Goal: Task Accomplishment & Management: Manage account settings

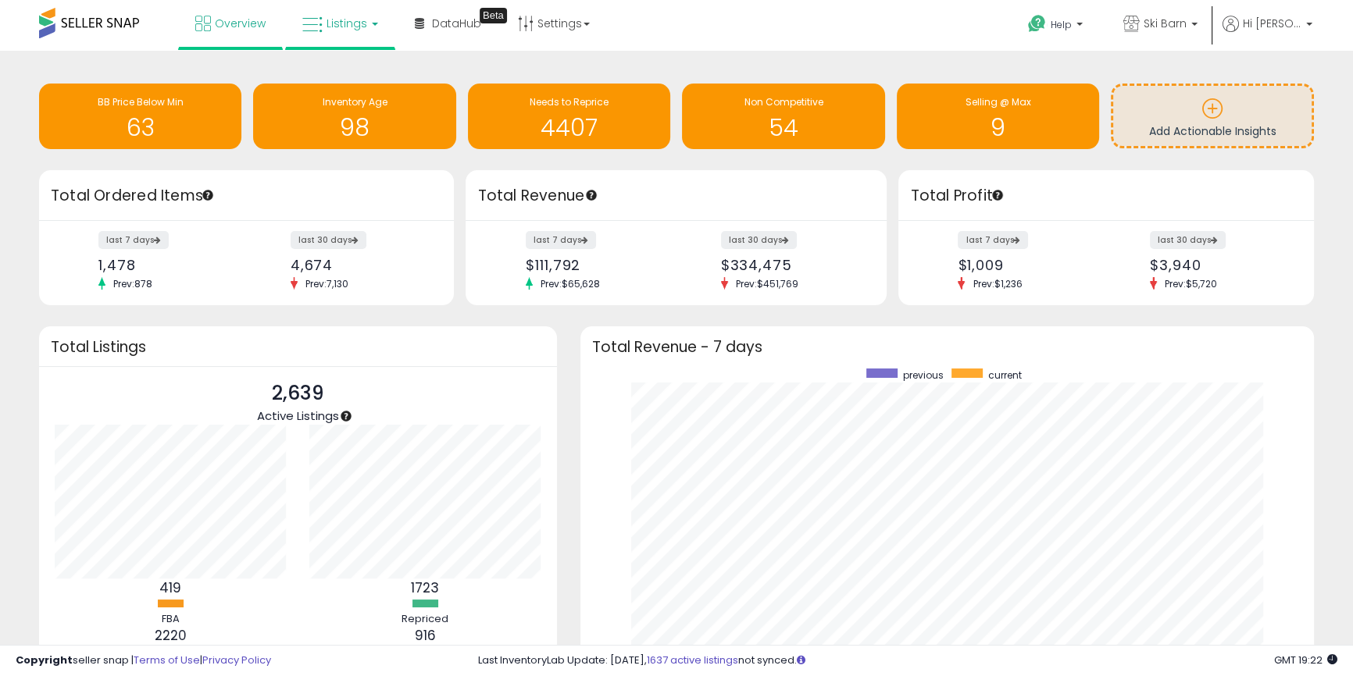
click at [349, 20] on span "Listings" at bounding box center [347, 24] width 41 height 16
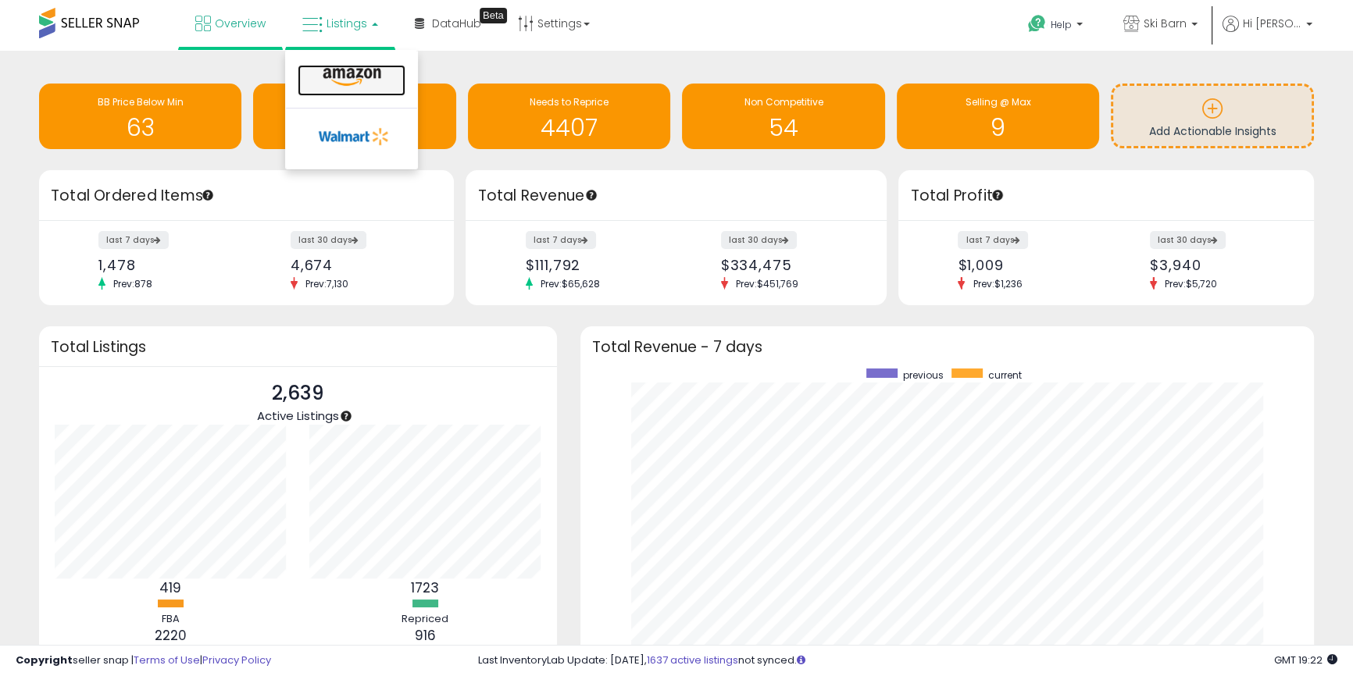
click at [334, 65] on link at bounding box center [352, 80] width 108 height 31
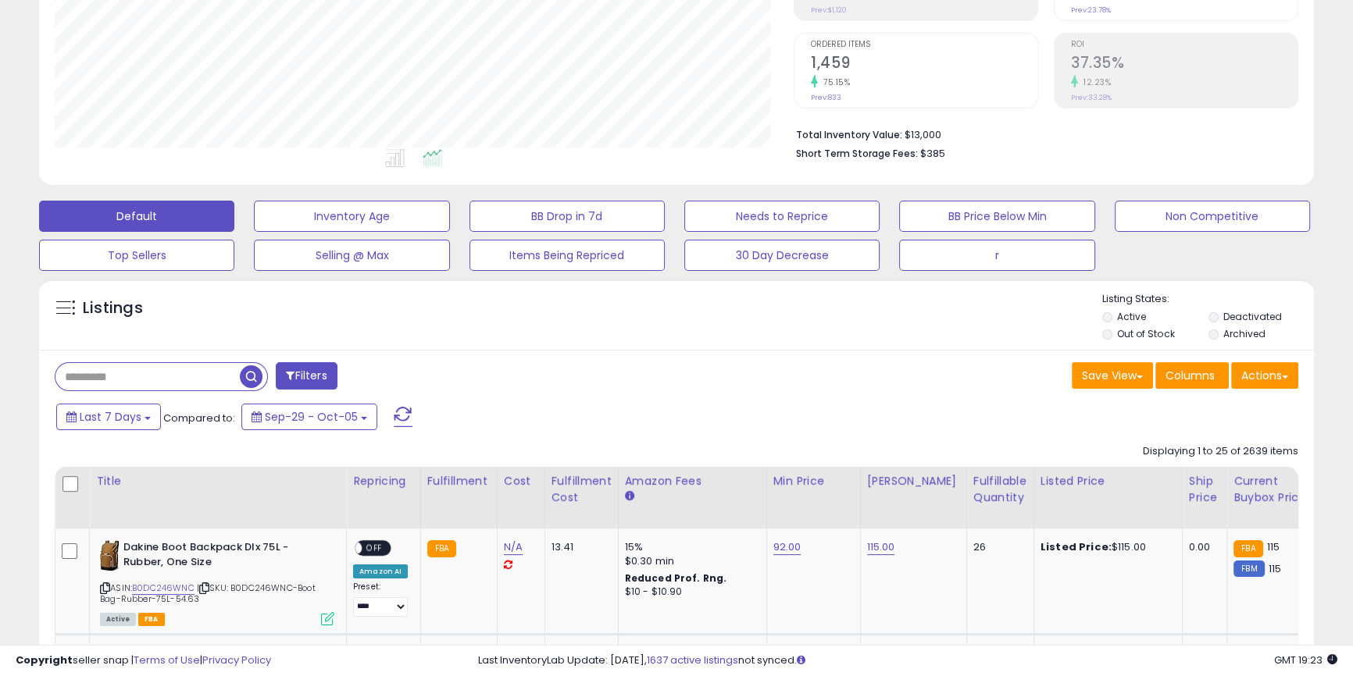
scroll to position [355, 0]
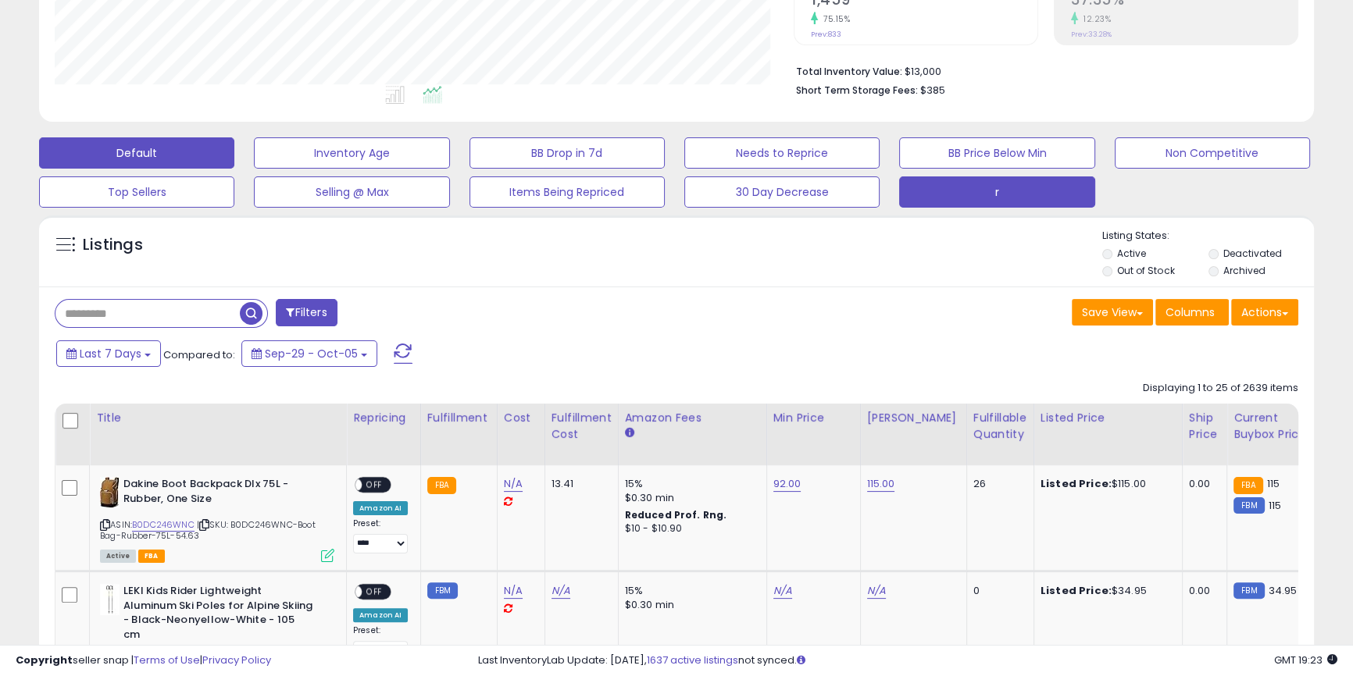
click at [1058, 188] on button "r" at bounding box center [996, 192] width 195 height 31
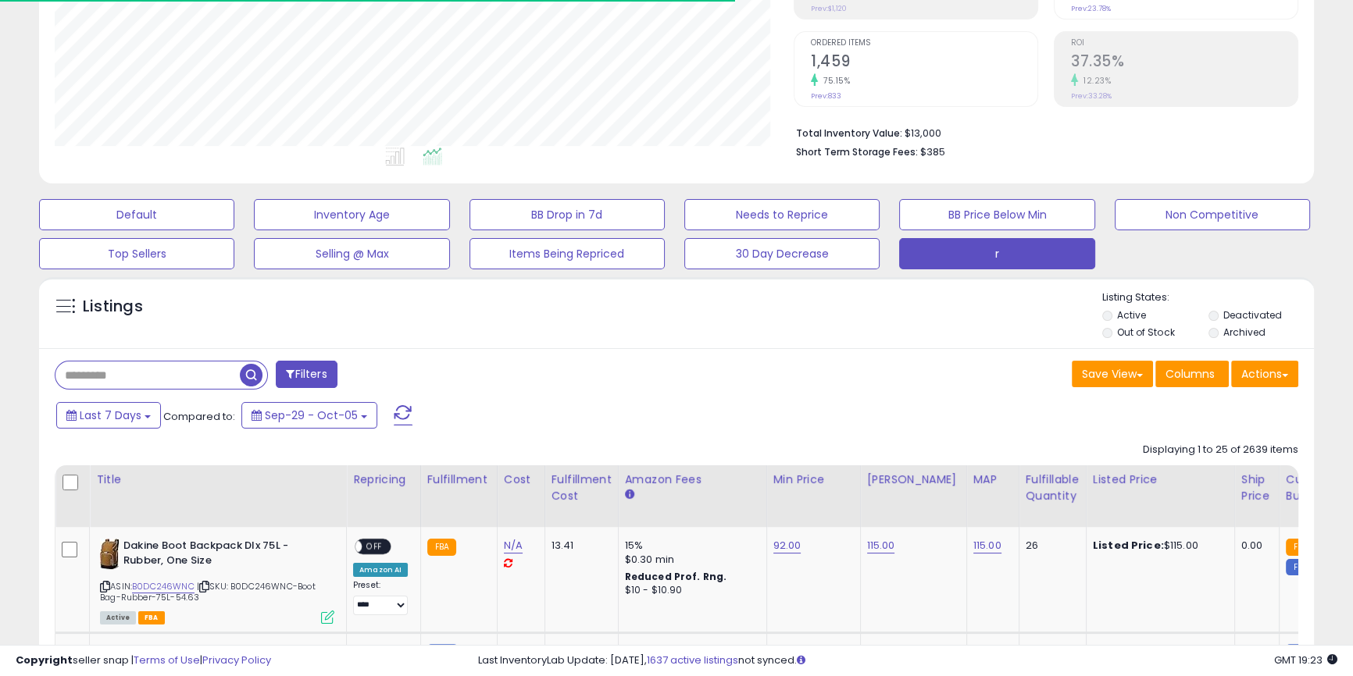
scroll to position [320, 738]
click at [138, 373] on input "text" at bounding box center [147, 375] width 184 height 27
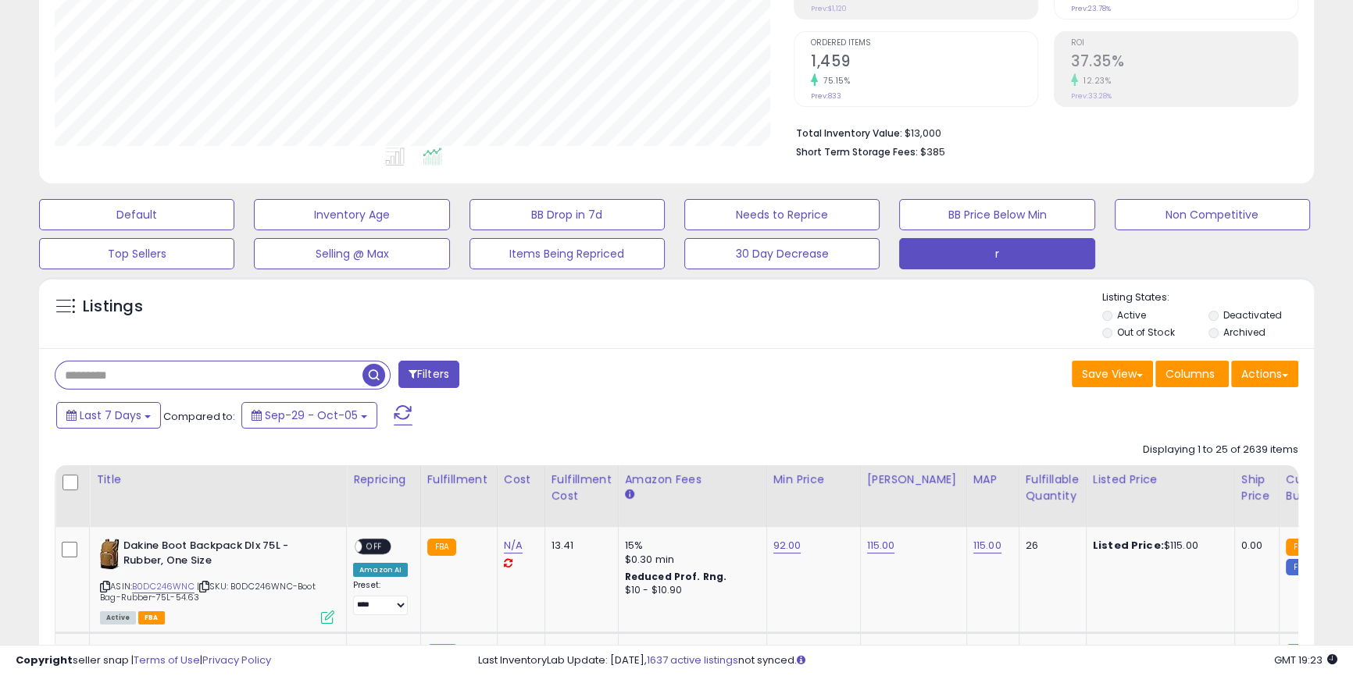
type input "******"
click at [370, 374] on span "button" at bounding box center [373, 375] width 23 height 23
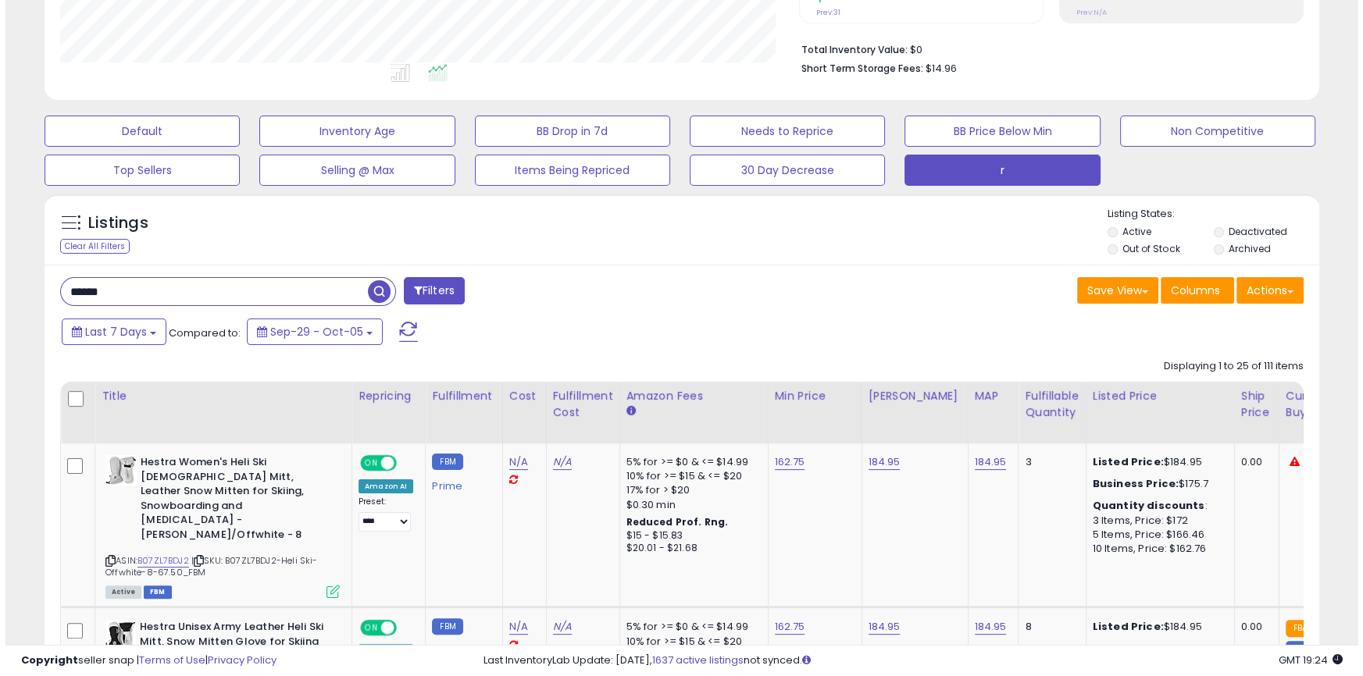
scroll to position [412, 0]
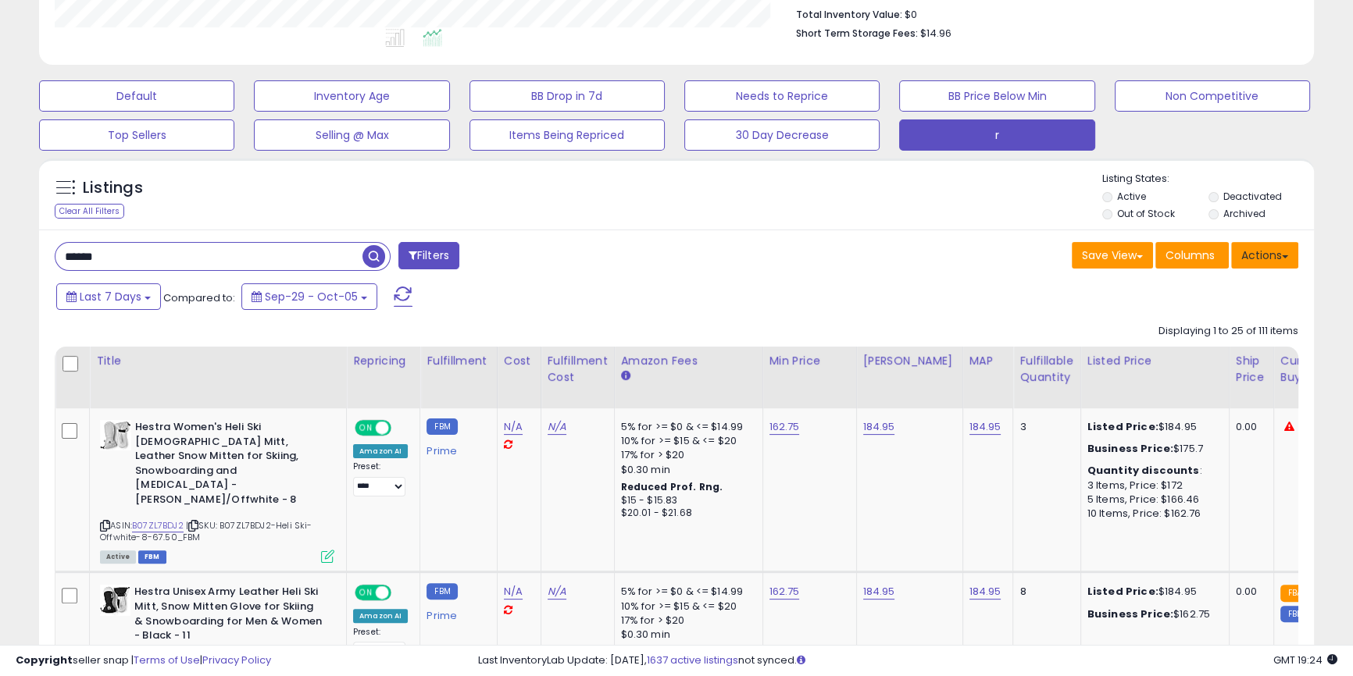
click at [1269, 262] on button "Actions" at bounding box center [1264, 255] width 67 height 27
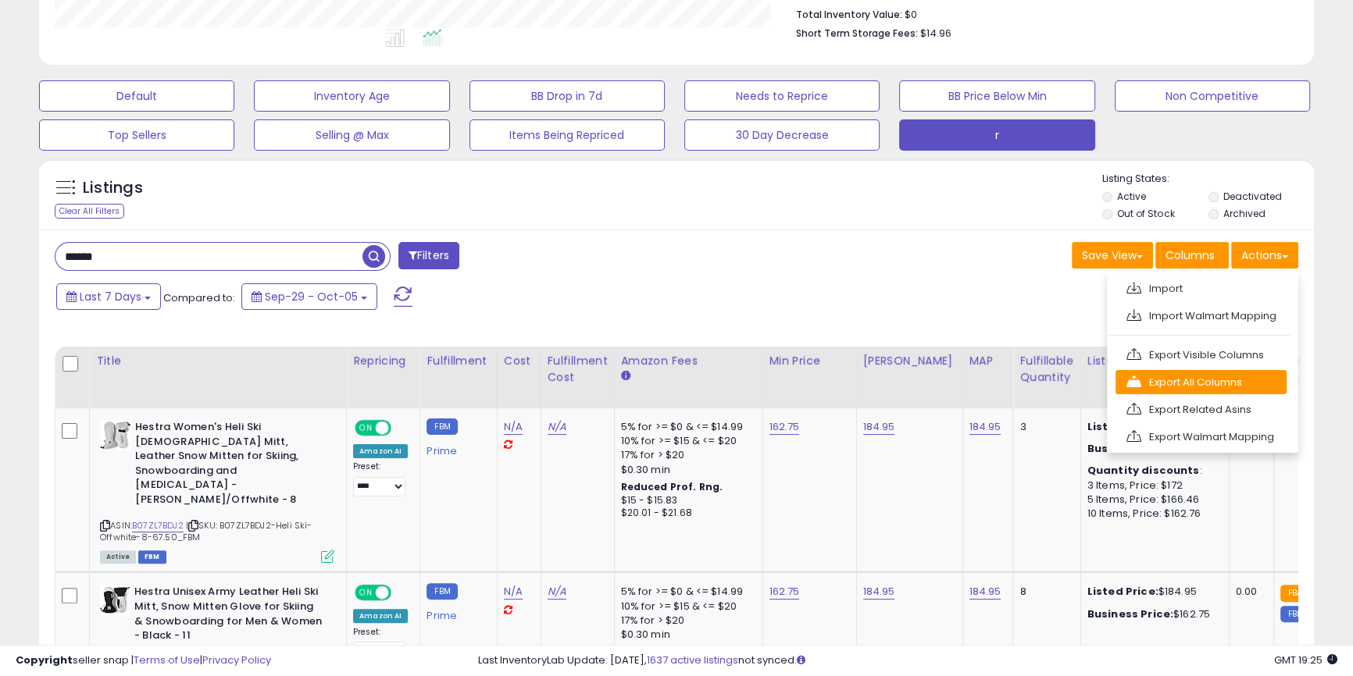
click at [1233, 388] on link "Export All Columns" at bounding box center [1200, 382] width 171 height 24
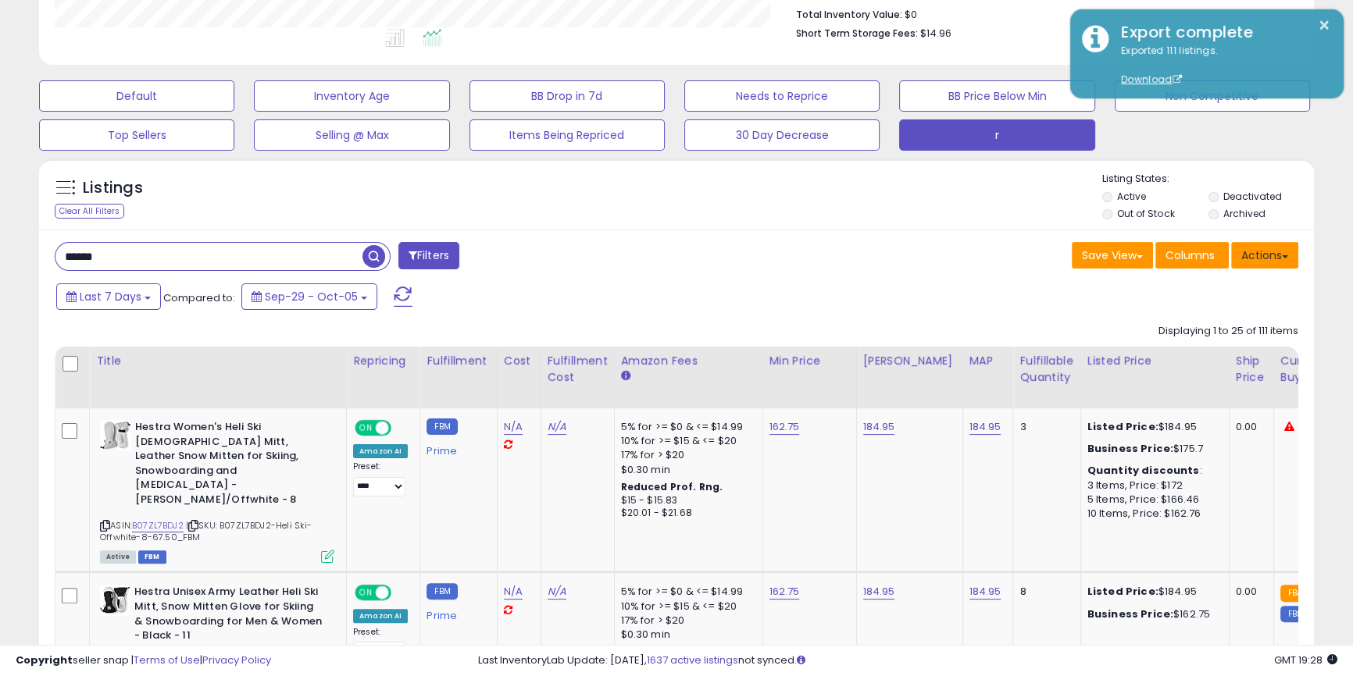
click at [1279, 257] on button "Actions" at bounding box center [1264, 255] width 67 height 27
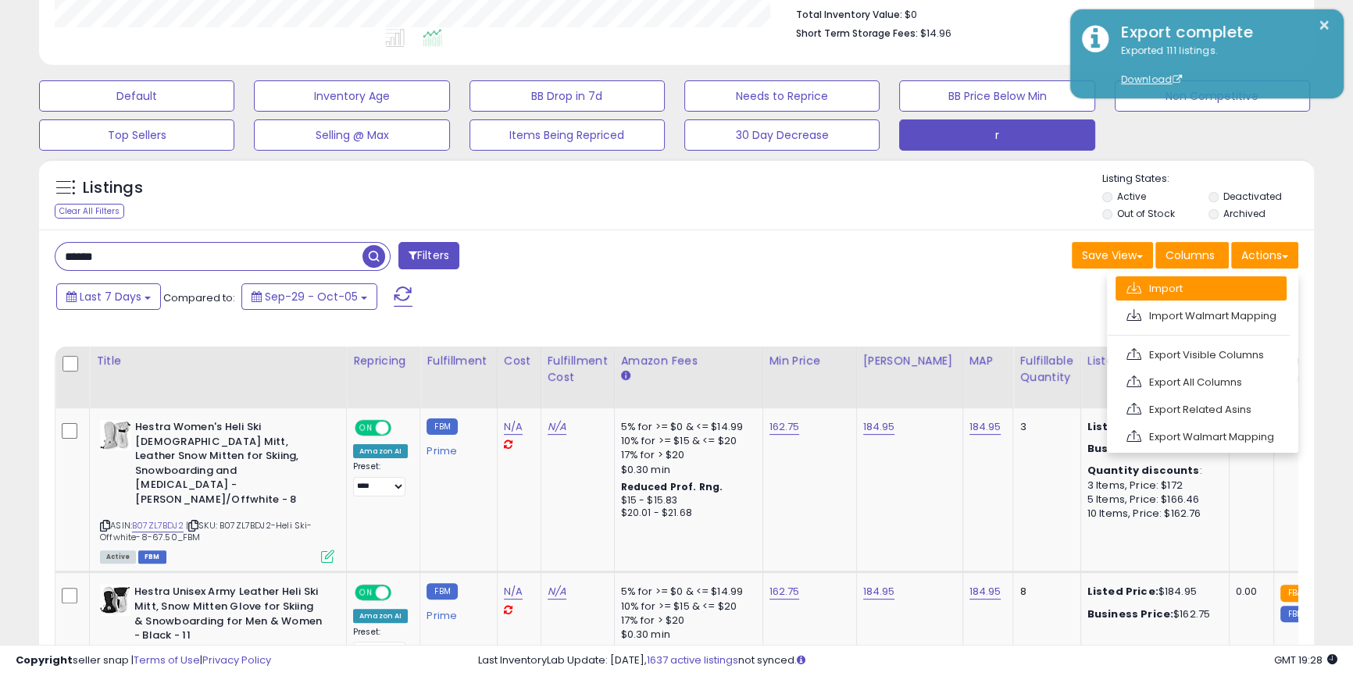
click at [1179, 284] on link "Import" at bounding box center [1200, 289] width 171 height 24
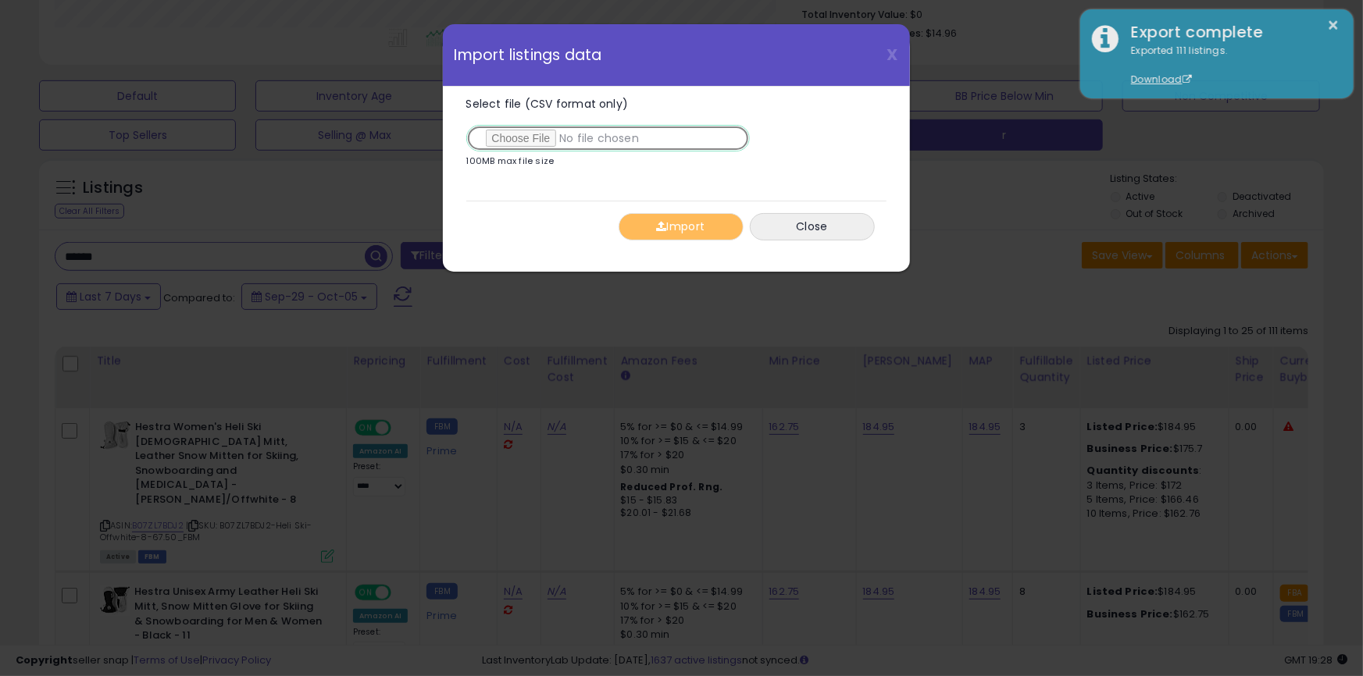
click at [499, 133] on input "Select file (CSV format only)" at bounding box center [608, 138] width 284 height 27
type input "**********"
click at [664, 215] on button "Import" at bounding box center [681, 226] width 125 height 27
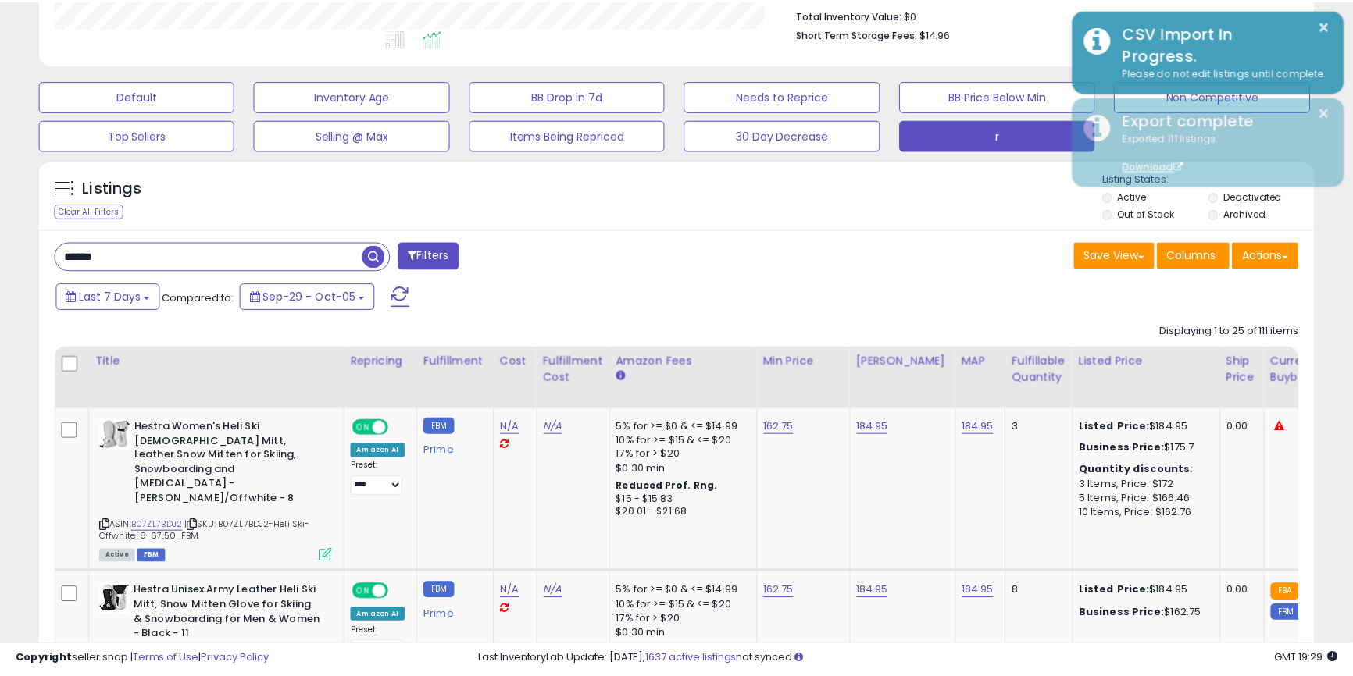
scroll to position [780815, 780395]
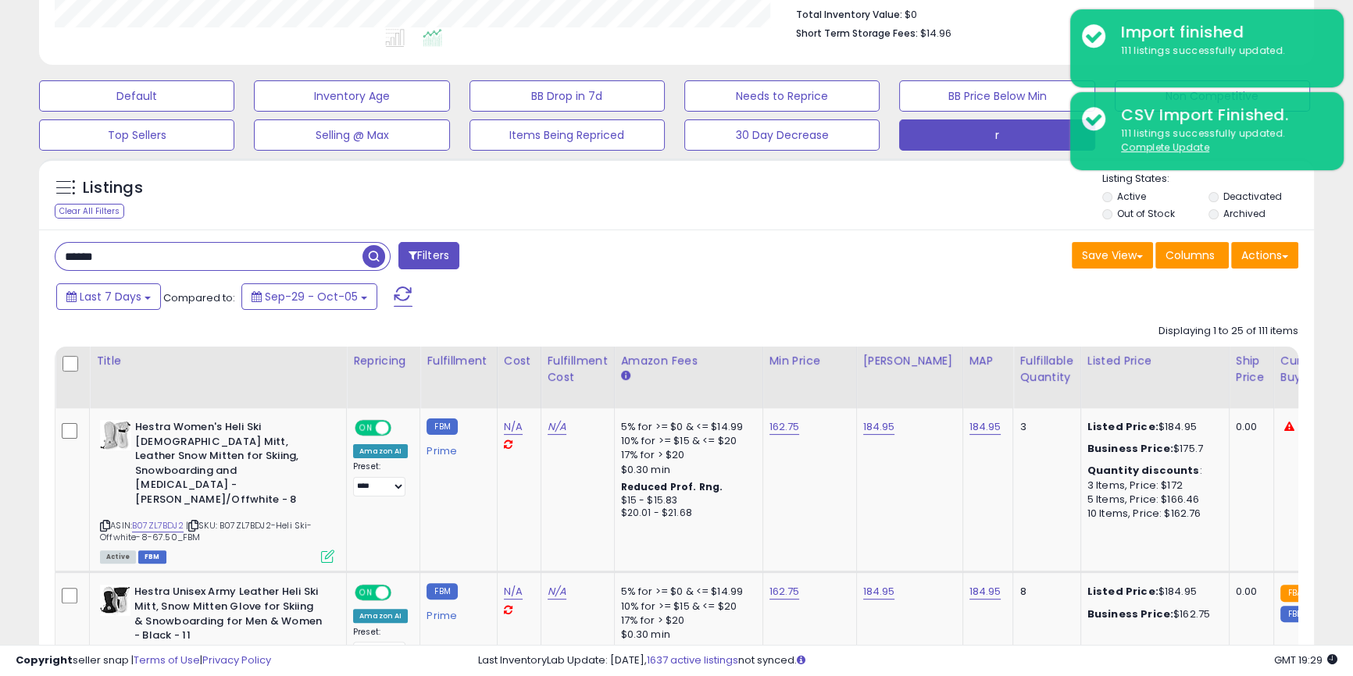
click at [371, 255] on span "button" at bounding box center [373, 256] width 23 height 23
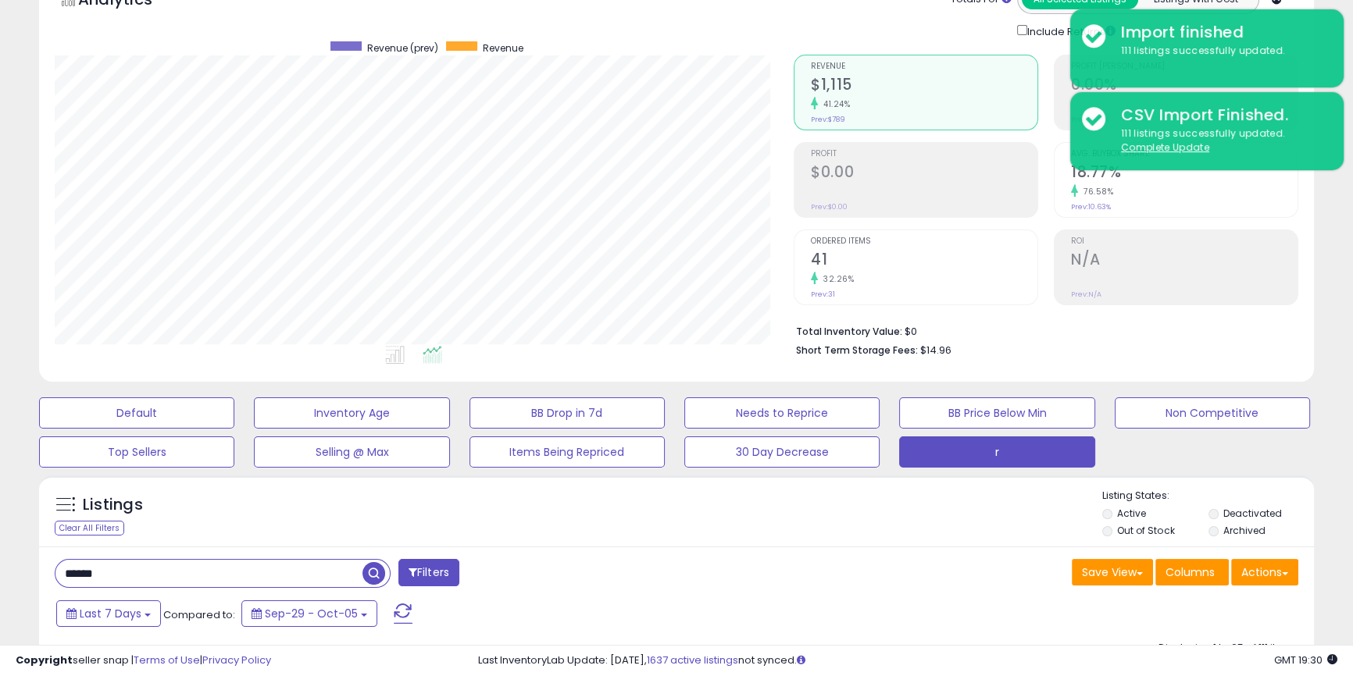
scroll to position [355, 0]
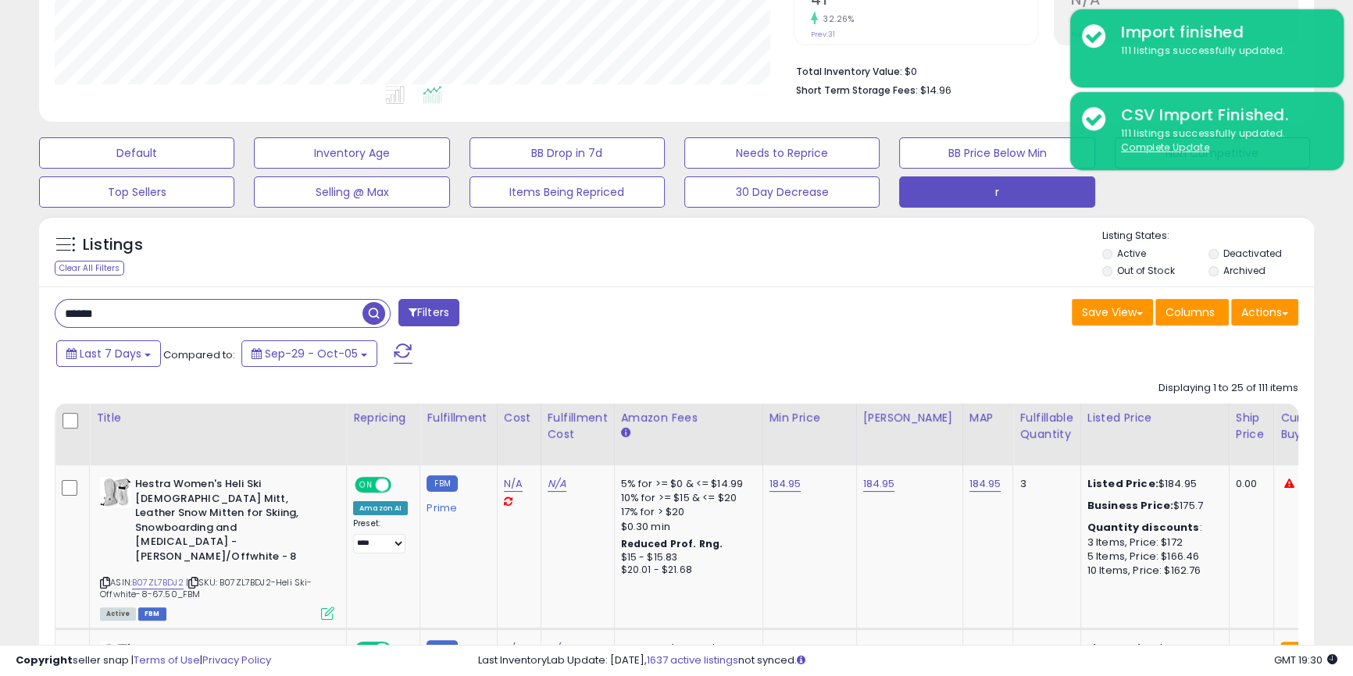
click at [222, 313] on input "******" at bounding box center [208, 313] width 307 height 27
click at [222, 314] on input "******" at bounding box center [208, 313] width 307 height 27
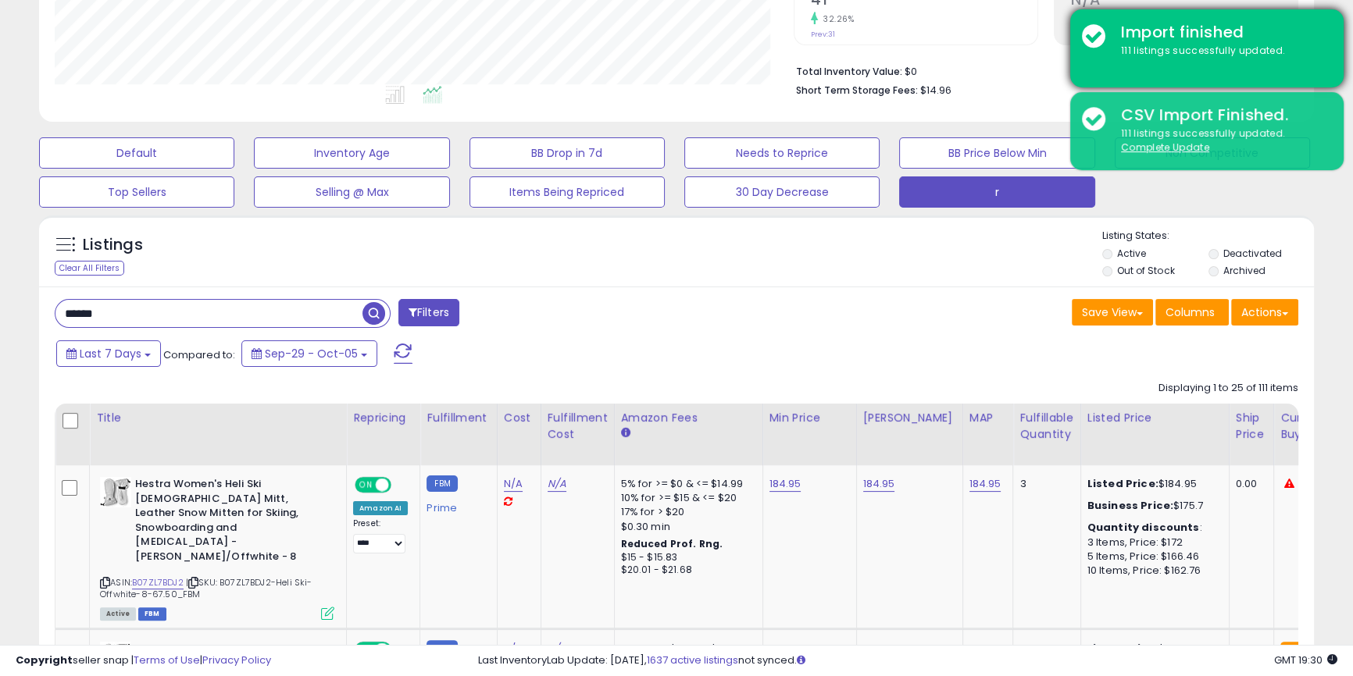
click at [1166, 62] on div "Import finished 111 listings successfully updated." at bounding box center [1206, 48] width 273 height 78
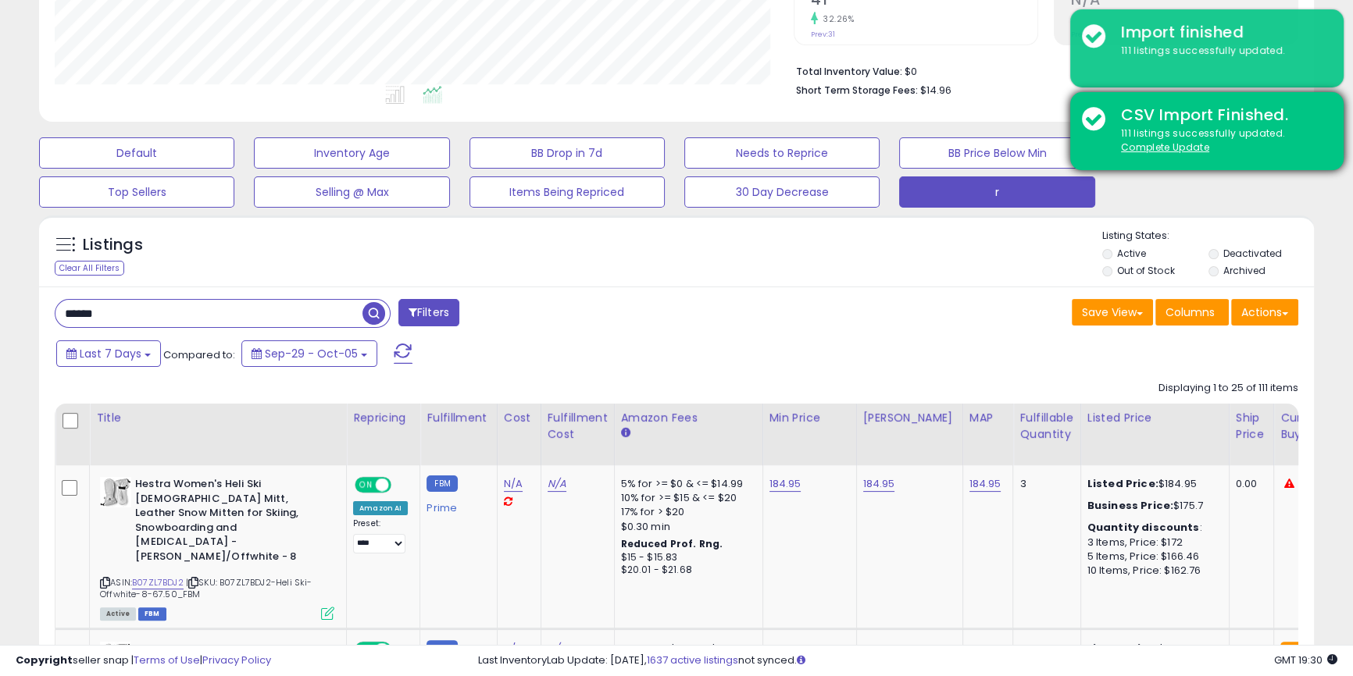
click at [1140, 114] on div "CSV Import Finished." at bounding box center [1220, 115] width 223 height 23
click at [1153, 145] on u "Complete Update" at bounding box center [1165, 147] width 88 height 13
click at [1131, 151] on u "Complete Update" at bounding box center [1165, 147] width 88 height 13
click at [1150, 145] on u "Complete Update" at bounding box center [1165, 147] width 88 height 13
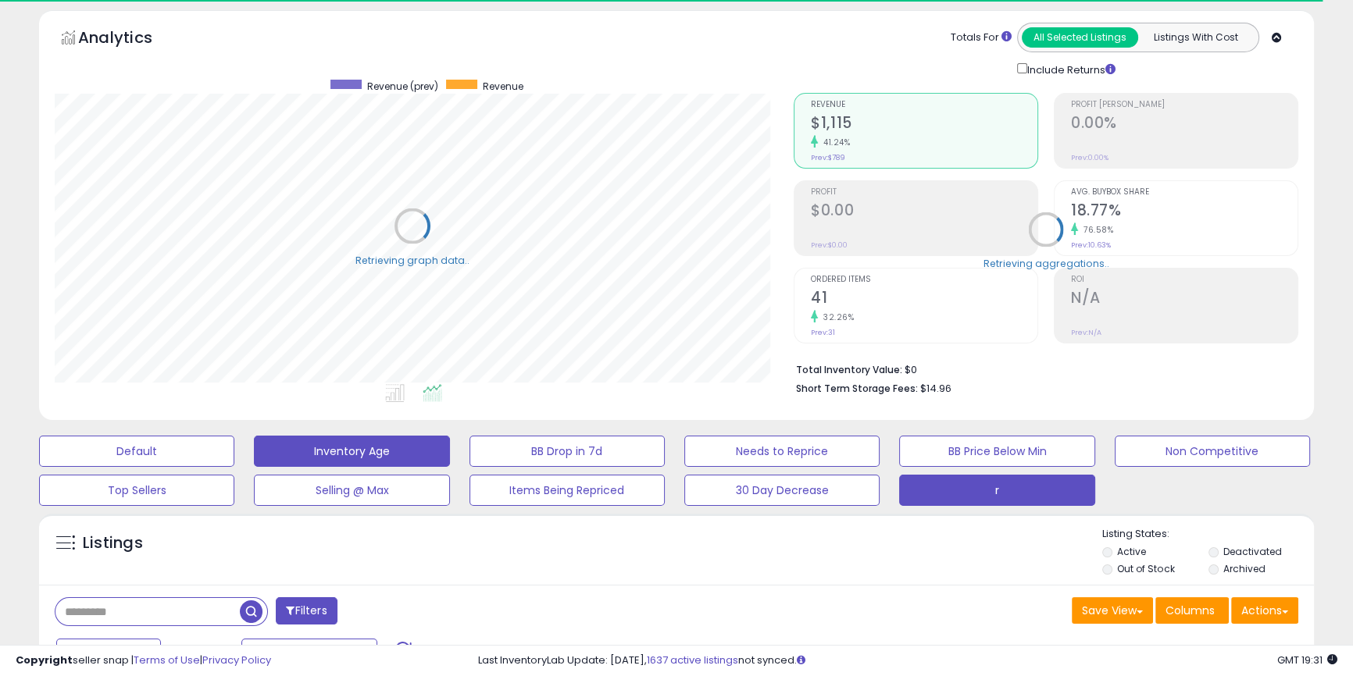
scroll to position [780815, 780395]
click at [170, 137] on div "Retrieving graph data.." at bounding box center [412, 237] width 739 height 320
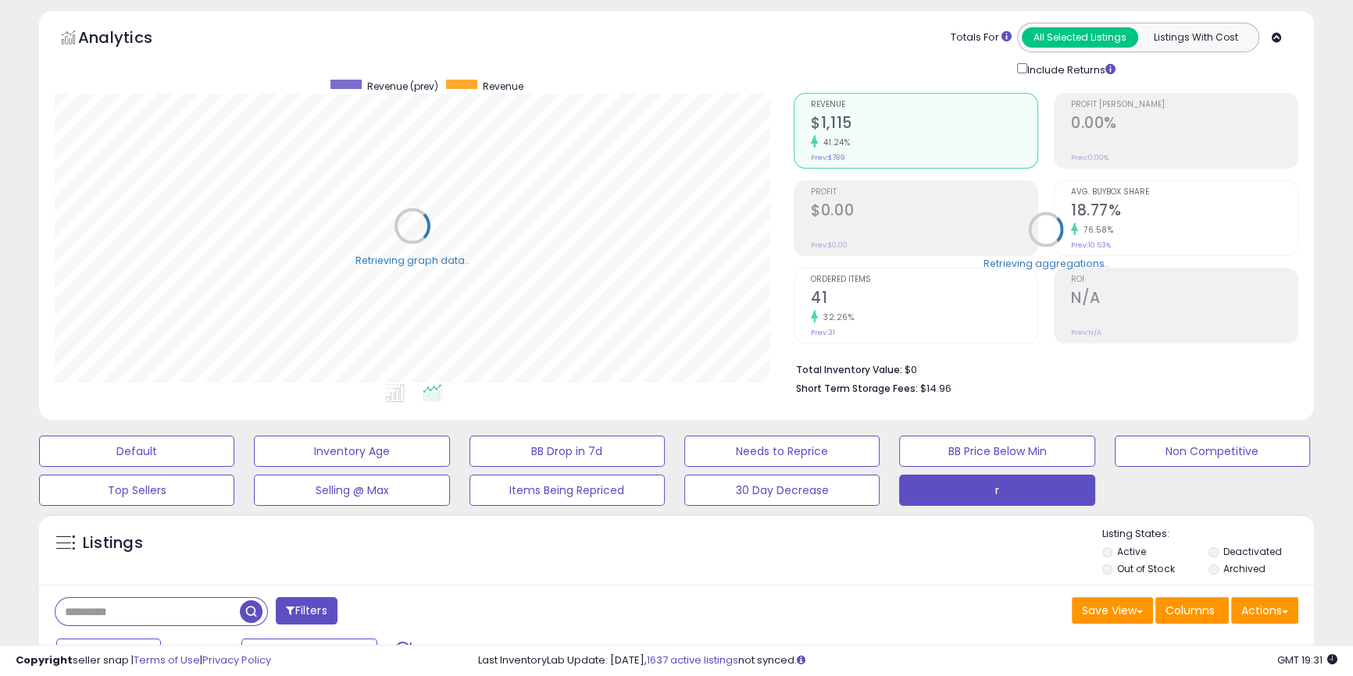
scroll to position [530, 0]
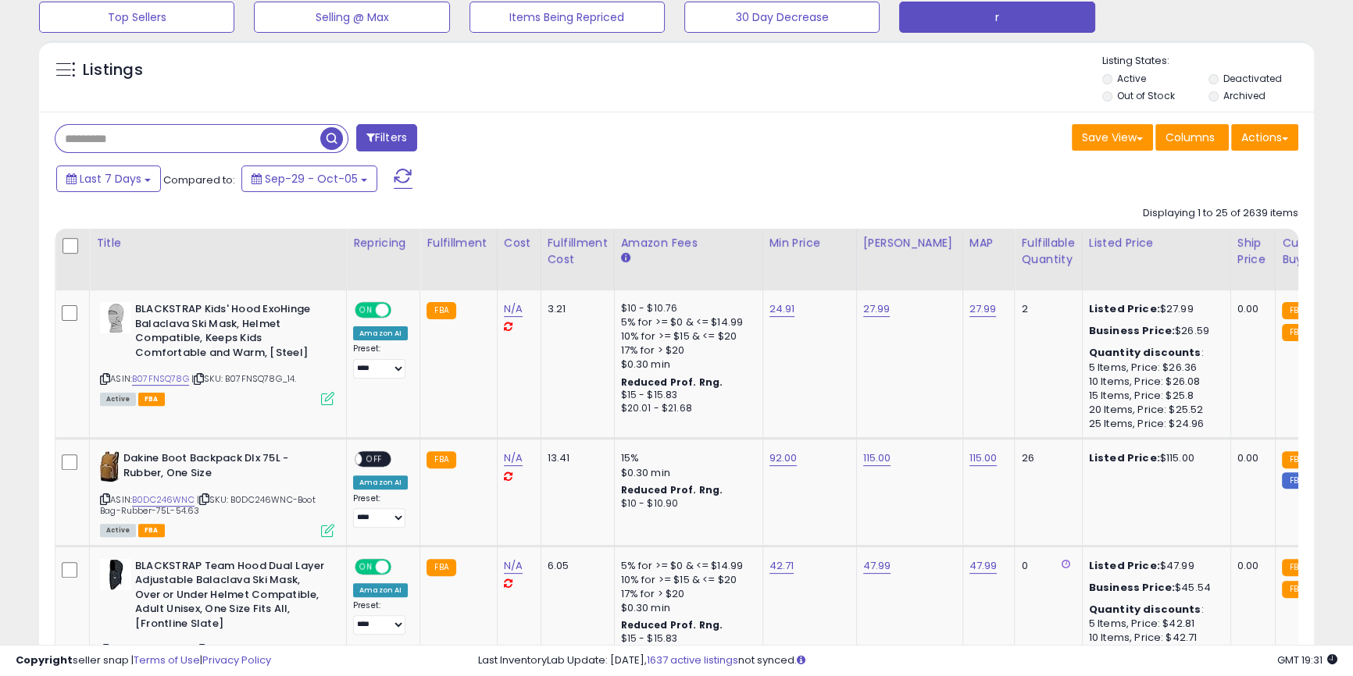
click at [184, 133] on input "text" at bounding box center [187, 138] width 265 height 27
type input "******"
click at [378, 135] on span "button" at bounding box center [373, 138] width 23 height 23
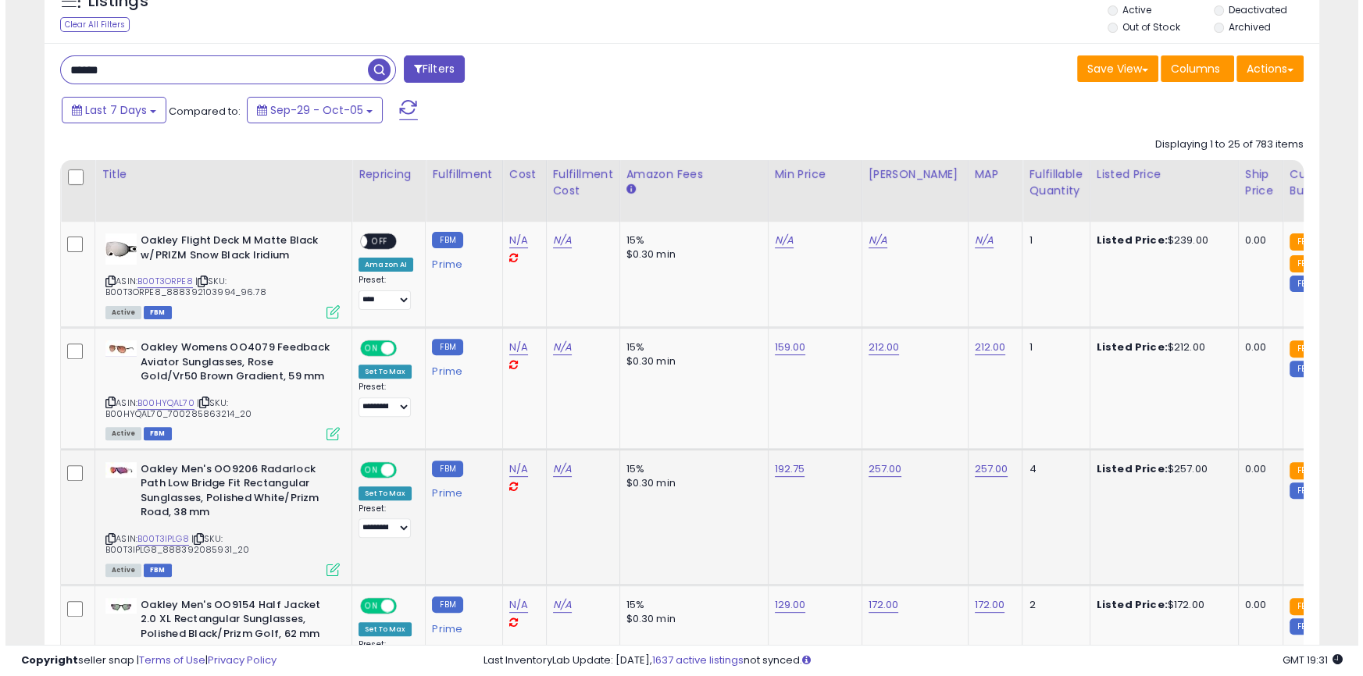
scroll to position [648, 0]
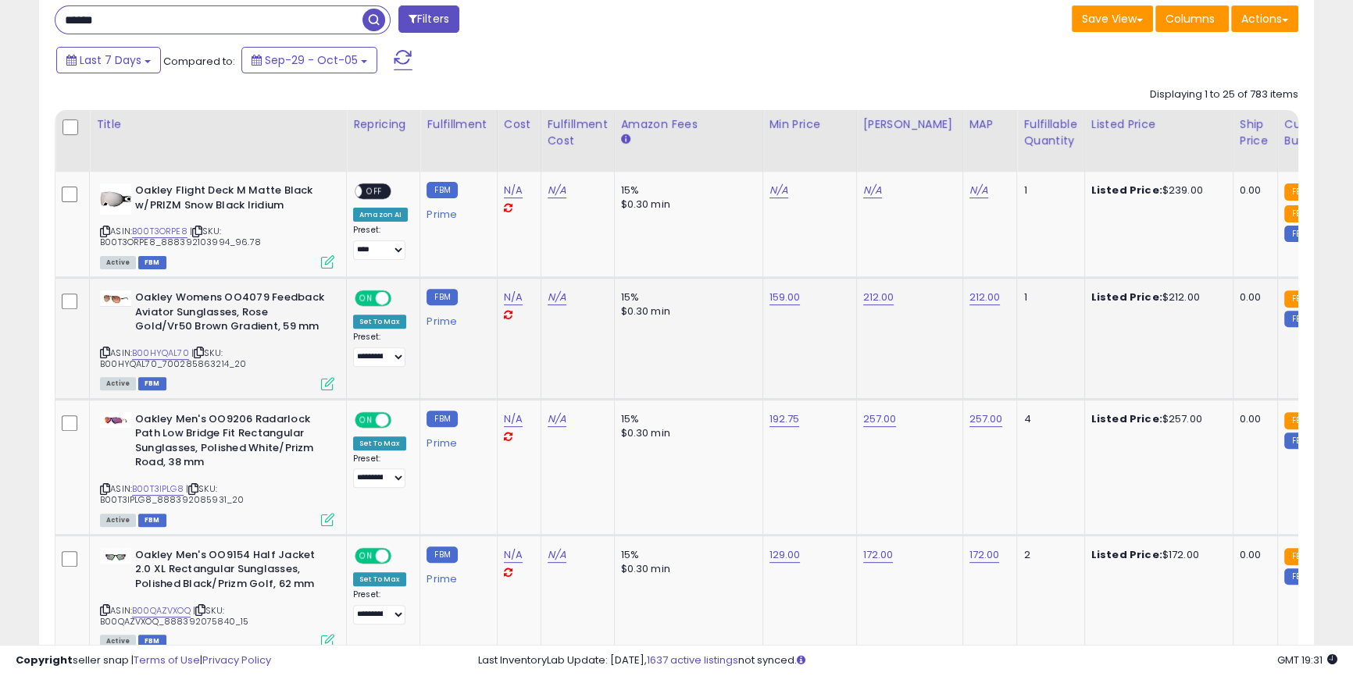
click at [328, 389] on icon at bounding box center [327, 383] width 13 height 13
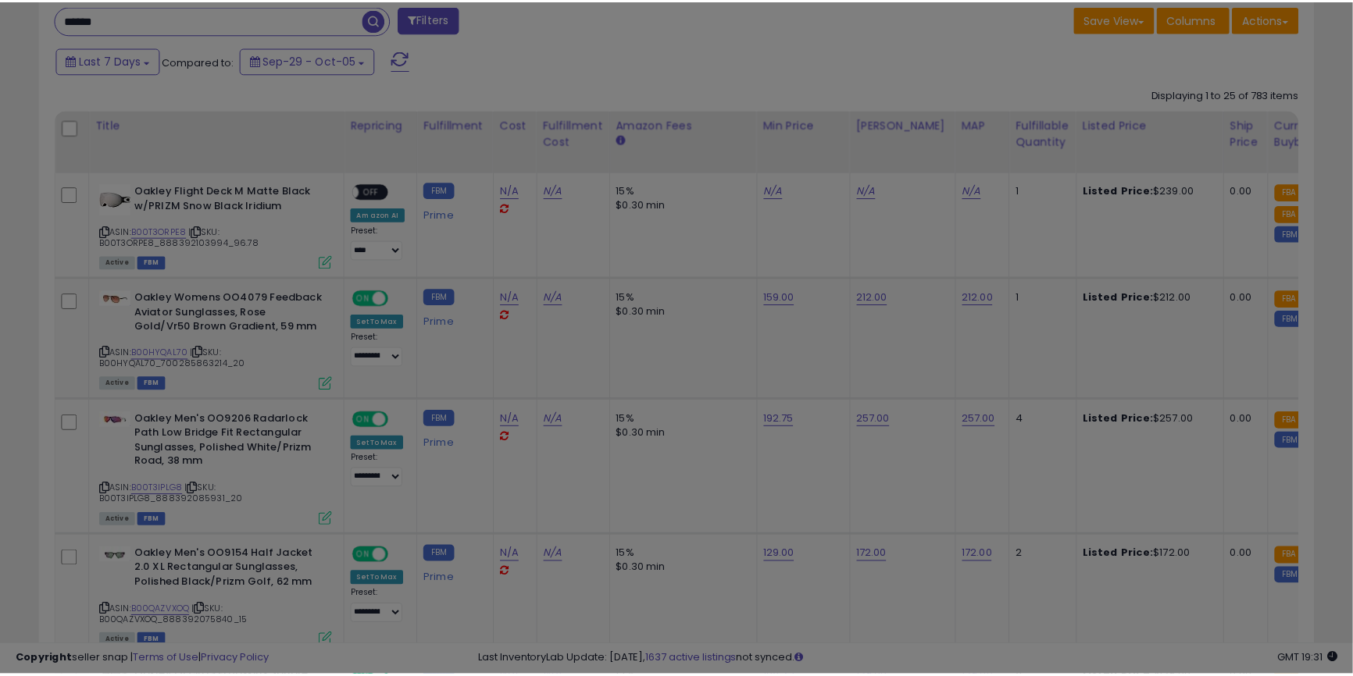
scroll to position [320, 745]
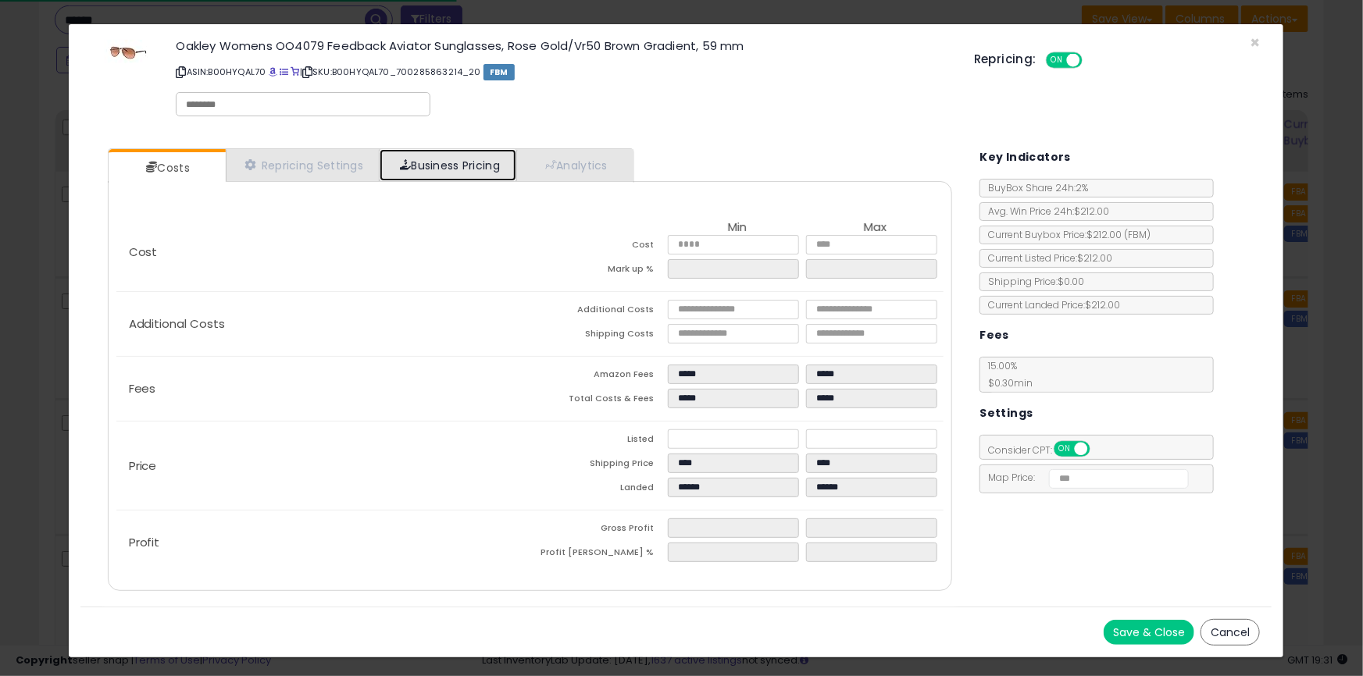
click at [464, 173] on link "Business Pricing" at bounding box center [448, 165] width 137 height 32
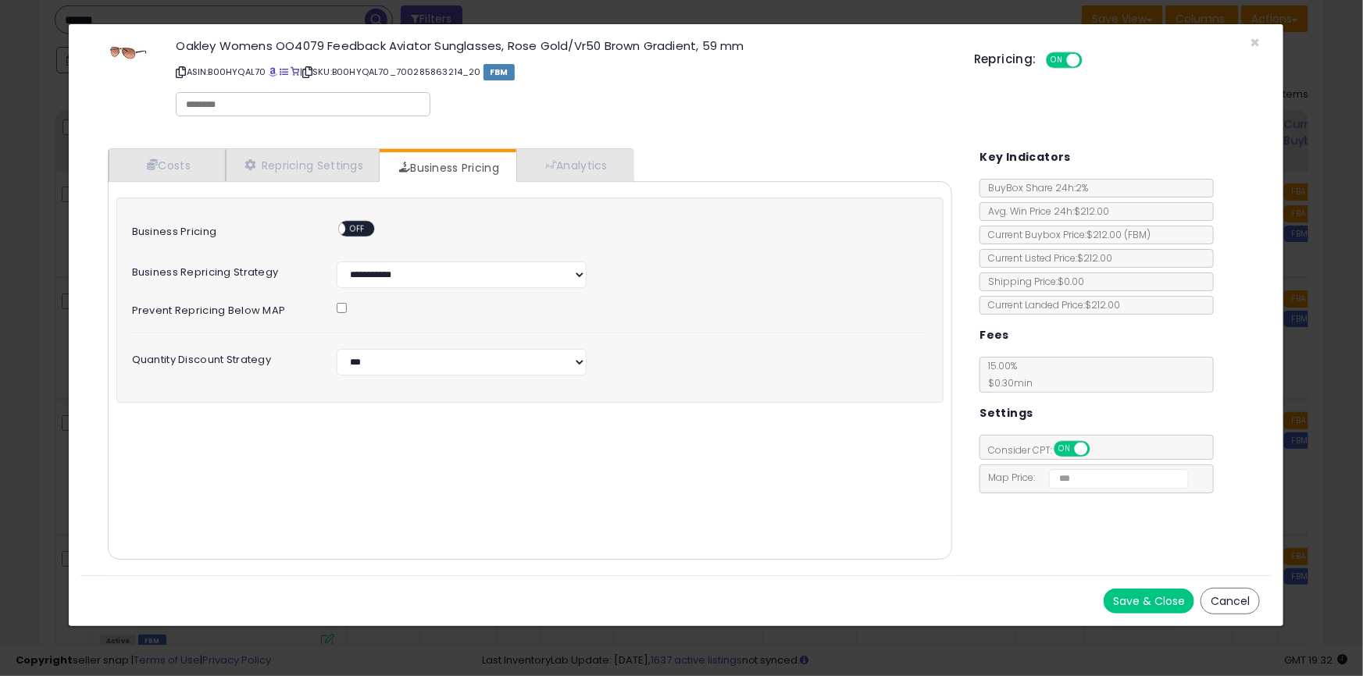
click at [966, 98] on div "Oakley Womens OO4079 Feedback Aviator Sunglasses, Rose Gold/Vr50 Brown Gradient…" at bounding box center [527, 80] width 894 height 89
click at [359, 227] on span "OFF" at bounding box center [357, 229] width 25 height 13
click at [1142, 592] on button "Save & Close" at bounding box center [1149, 601] width 91 height 25
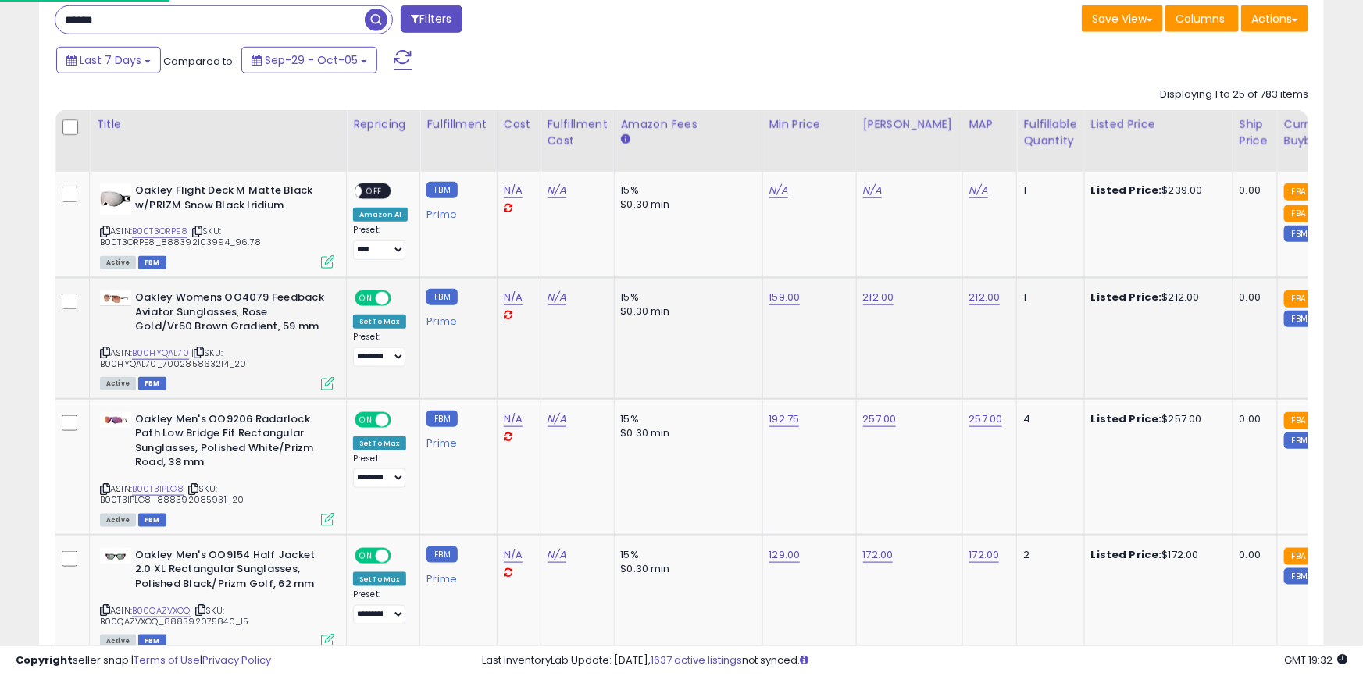
scroll to position [780815, 780395]
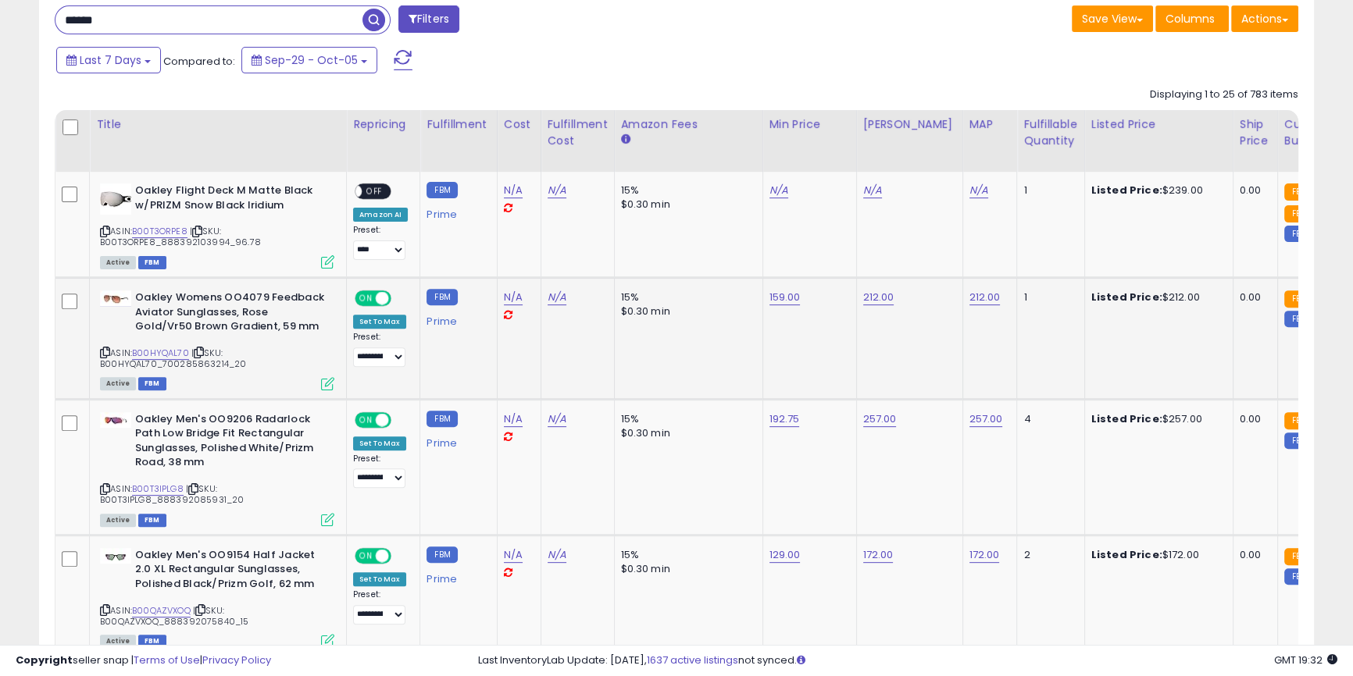
drag, startPoint x: 241, startPoint y: 367, endPoint x: 102, endPoint y: 369, distance: 139.1
click at [102, 369] on div "ASIN: B00HYQAL70 | SKU: B00HYQAL70_700285863214_20 Active FBM" at bounding box center [217, 340] width 234 height 98
copy span "B00HYQAL70_700285863214_20"
click at [1261, 16] on button "Actions" at bounding box center [1264, 18] width 67 height 27
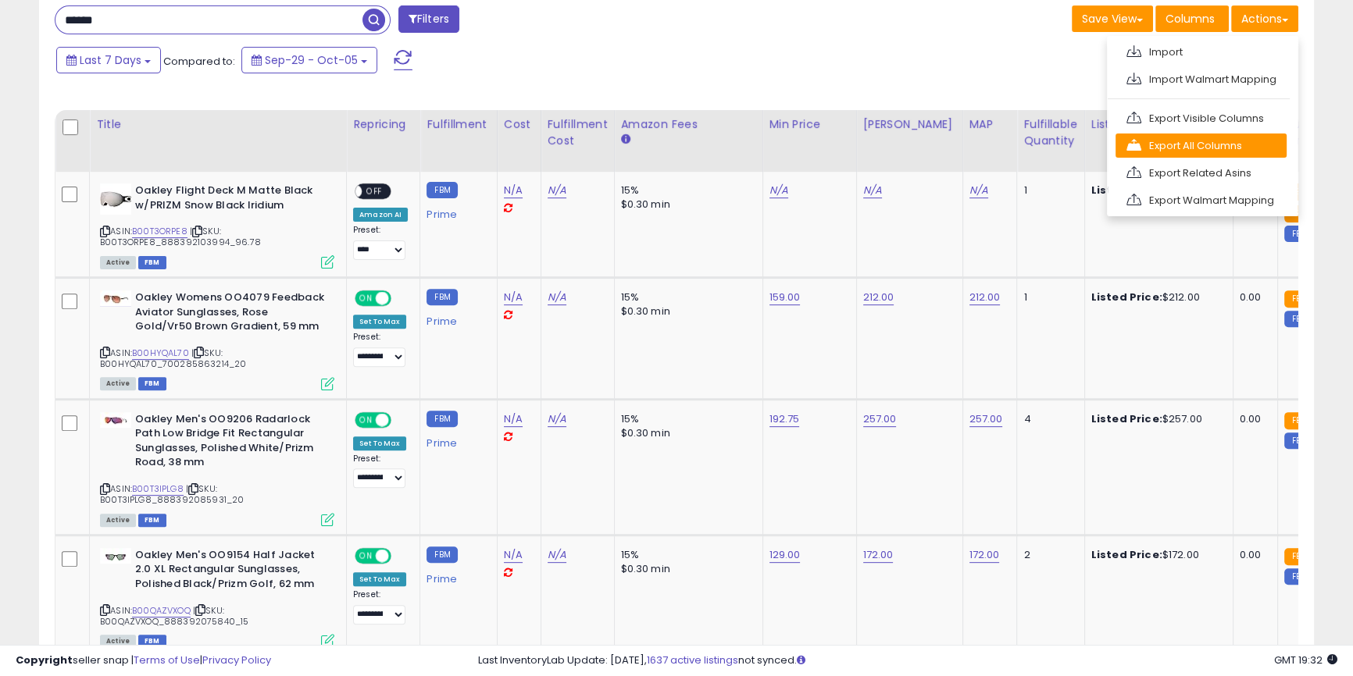
click at [1182, 148] on link "Export All Columns" at bounding box center [1200, 146] width 171 height 24
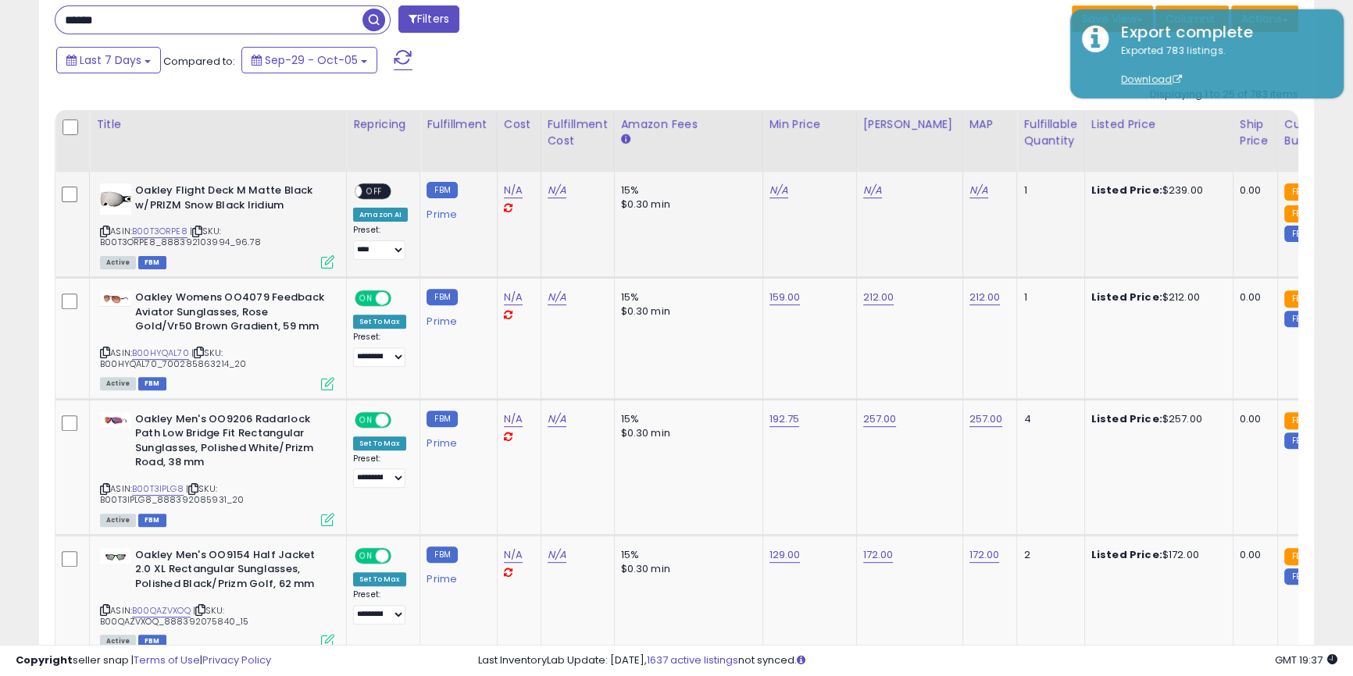
click at [327, 266] on icon at bounding box center [327, 261] width 13 height 13
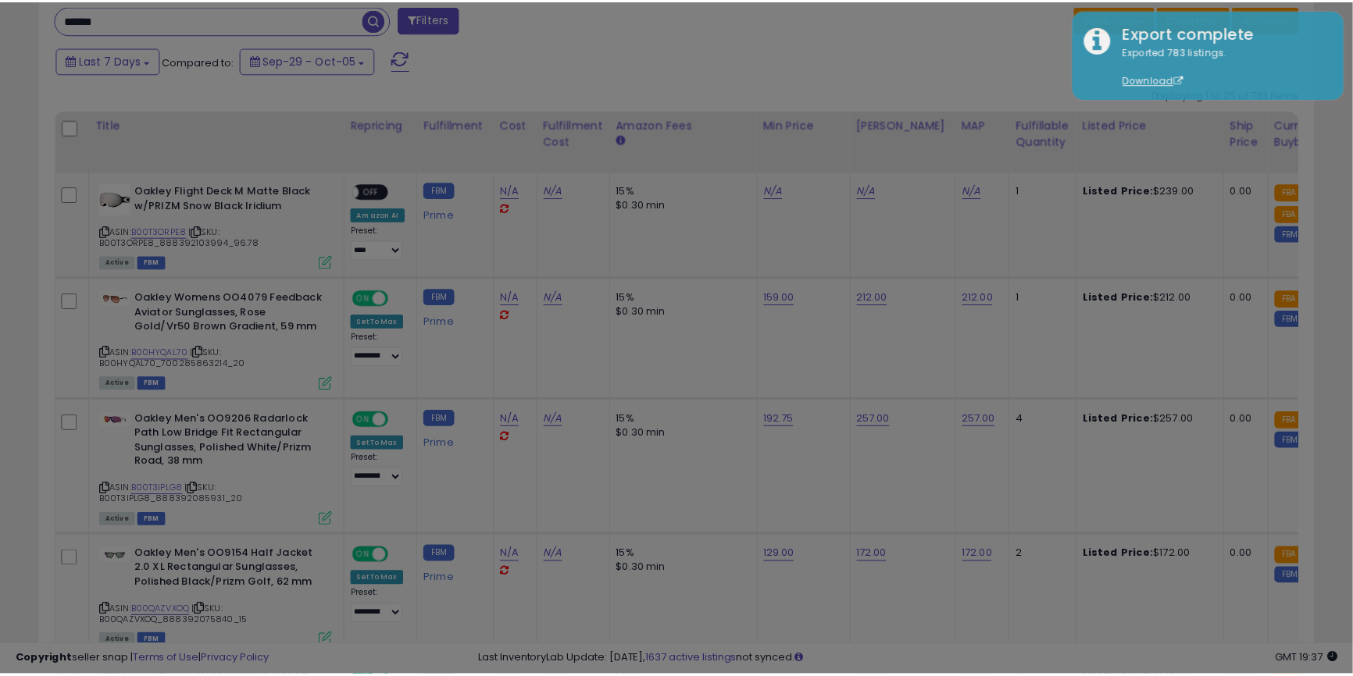
scroll to position [320, 745]
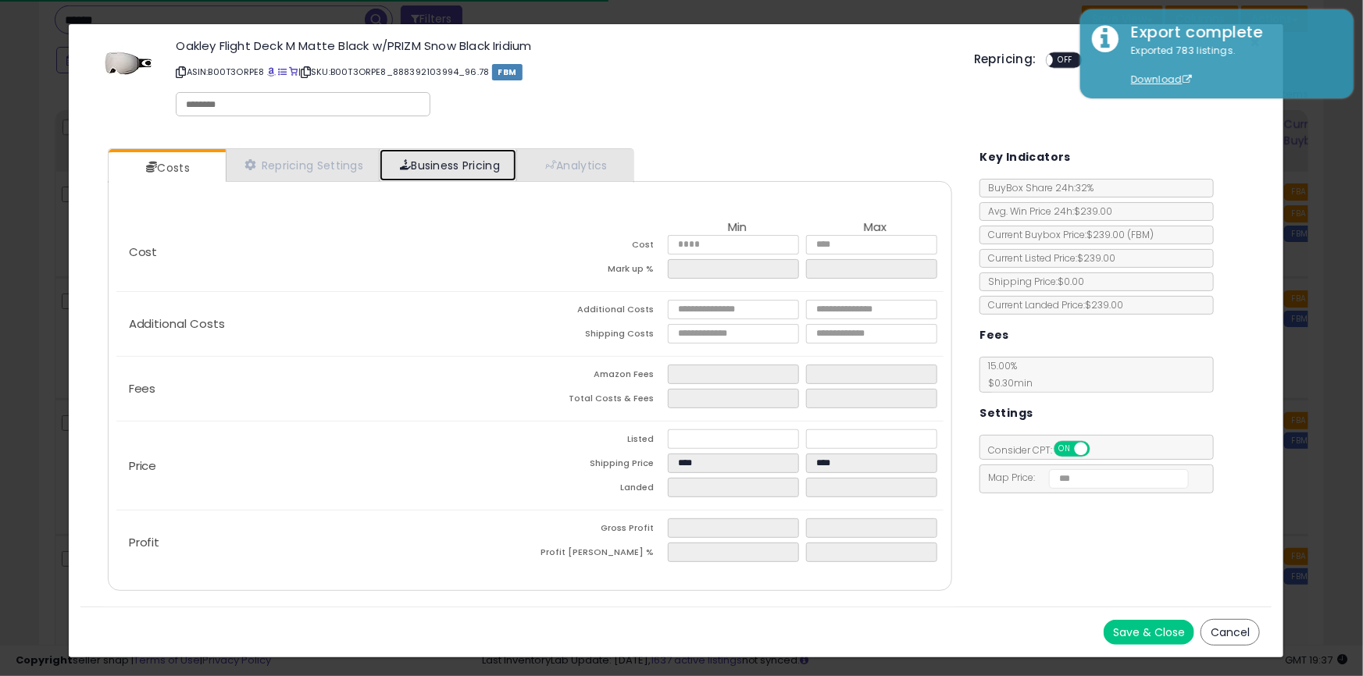
click at [458, 173] on link "Business Pricing" at bounding box center [448, 165] width 137 height 32
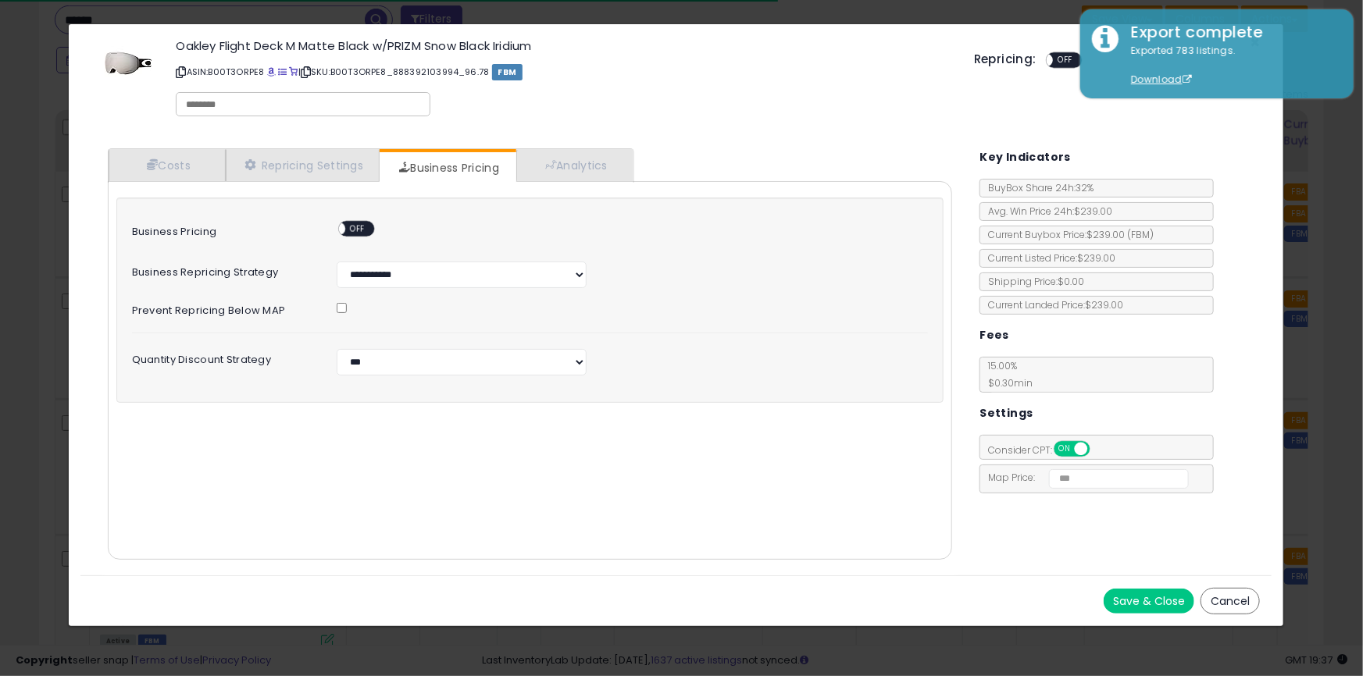
click at [366, 223] on span "OFF" at bounding box center [357, 229] width 25 height 13
click at [422, 478] on div "Cost Min Max Cost Mark up % Additional Costs Additional Costs" at bounding box center [530, 370] width 845 height 379
click at [1147, 607] on button "Save & Close" at bounding box center [1149, 601] width 91 height 25
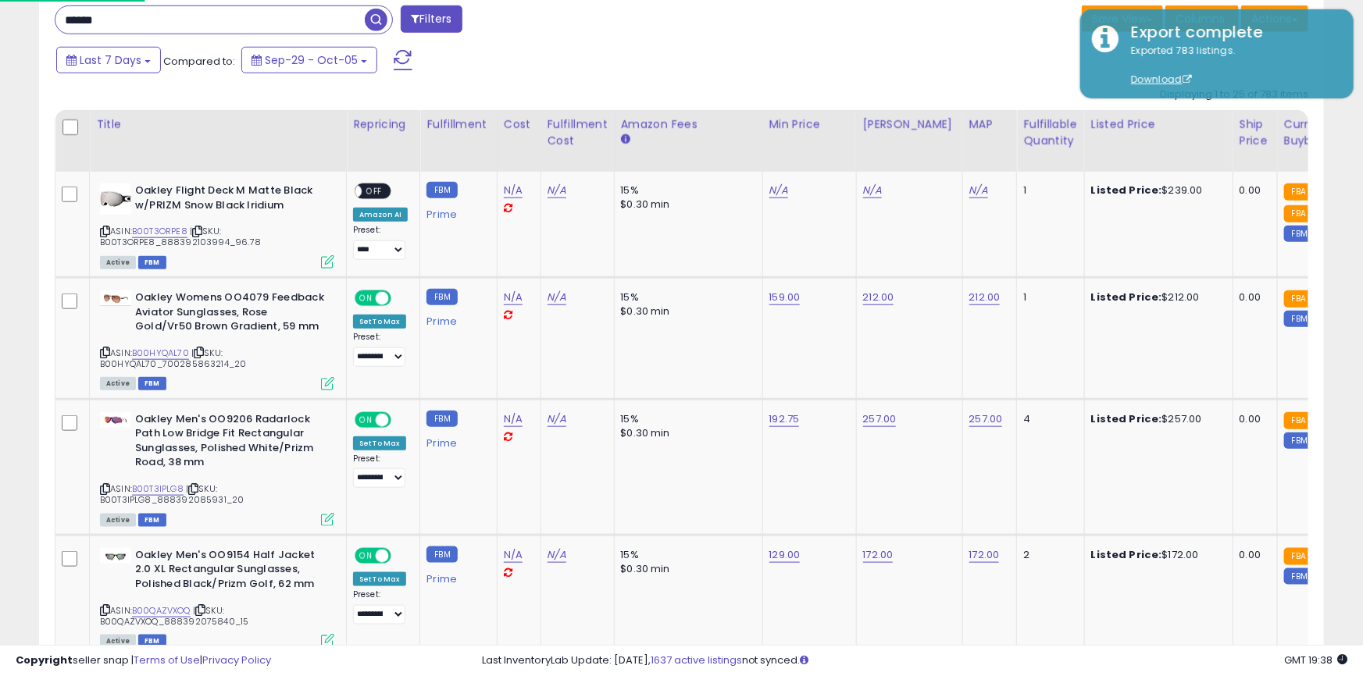
scroll to position [780815, 780395]
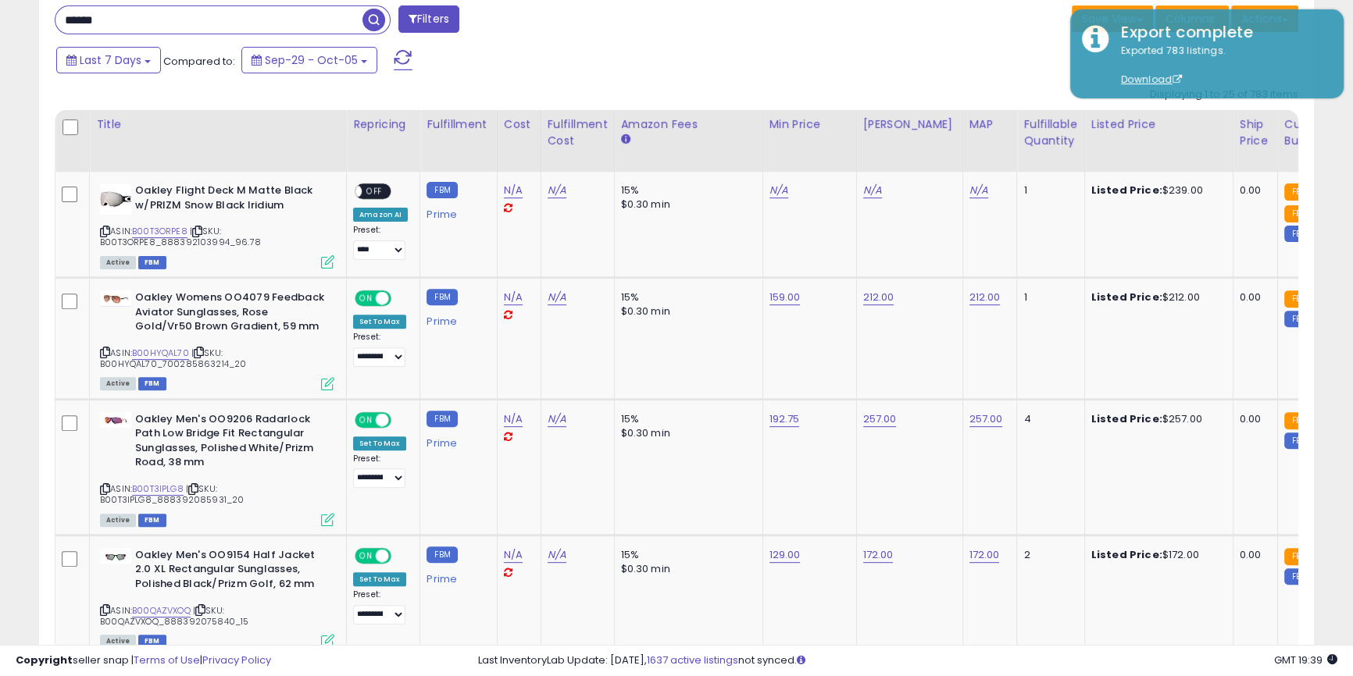
click at [570, 61] on div "Last 7 Days Compared to: Sep-29 - Oct-05" at bounding box center [518, 62] width 933 height 35
click at [334, 263] on icon at bounding box center [327, 261] width 13 height 13
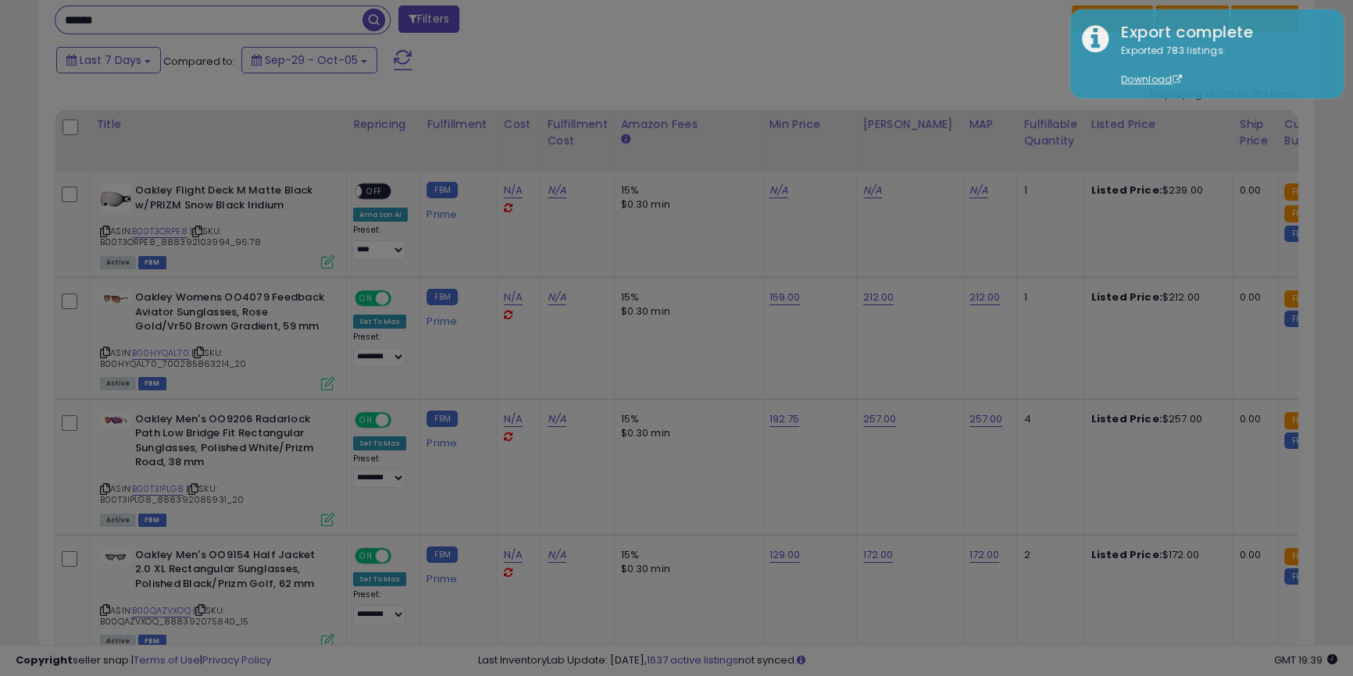
scroll to position [320, 745]
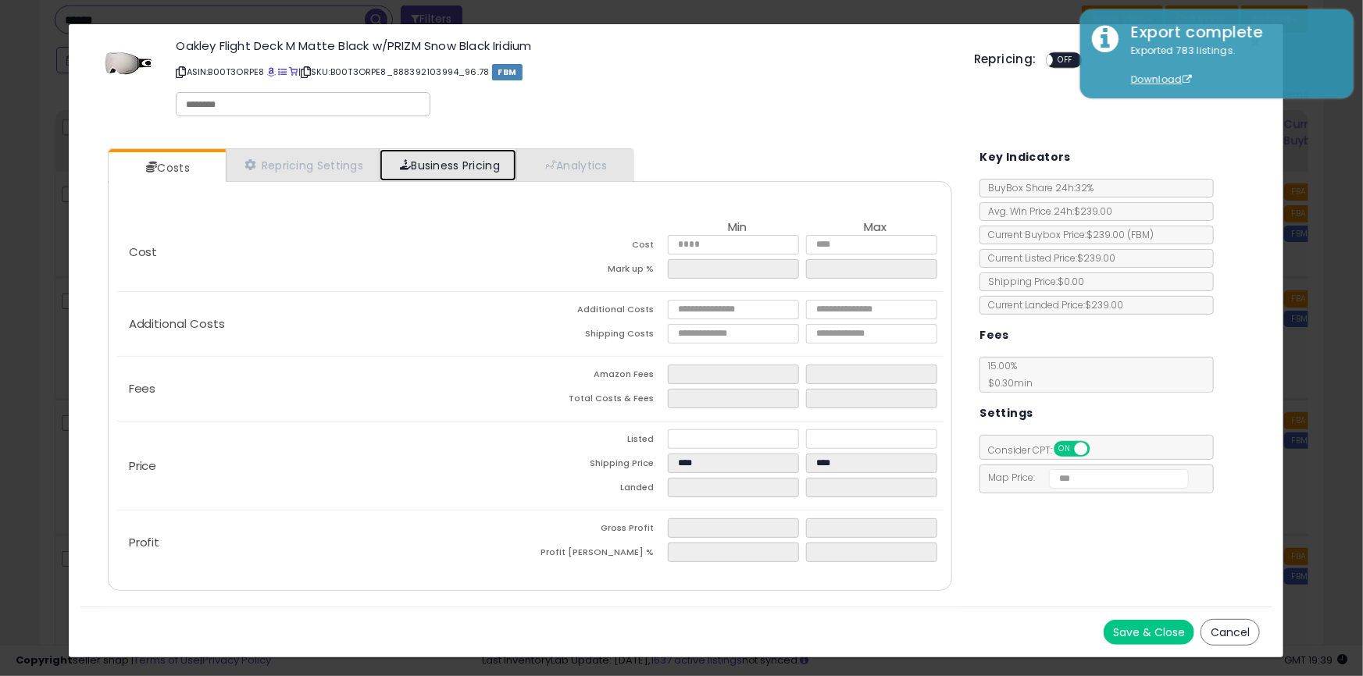
click at [472, 152] on link "Business Pricing" at bounding box center [448, 165] width 137 height 32
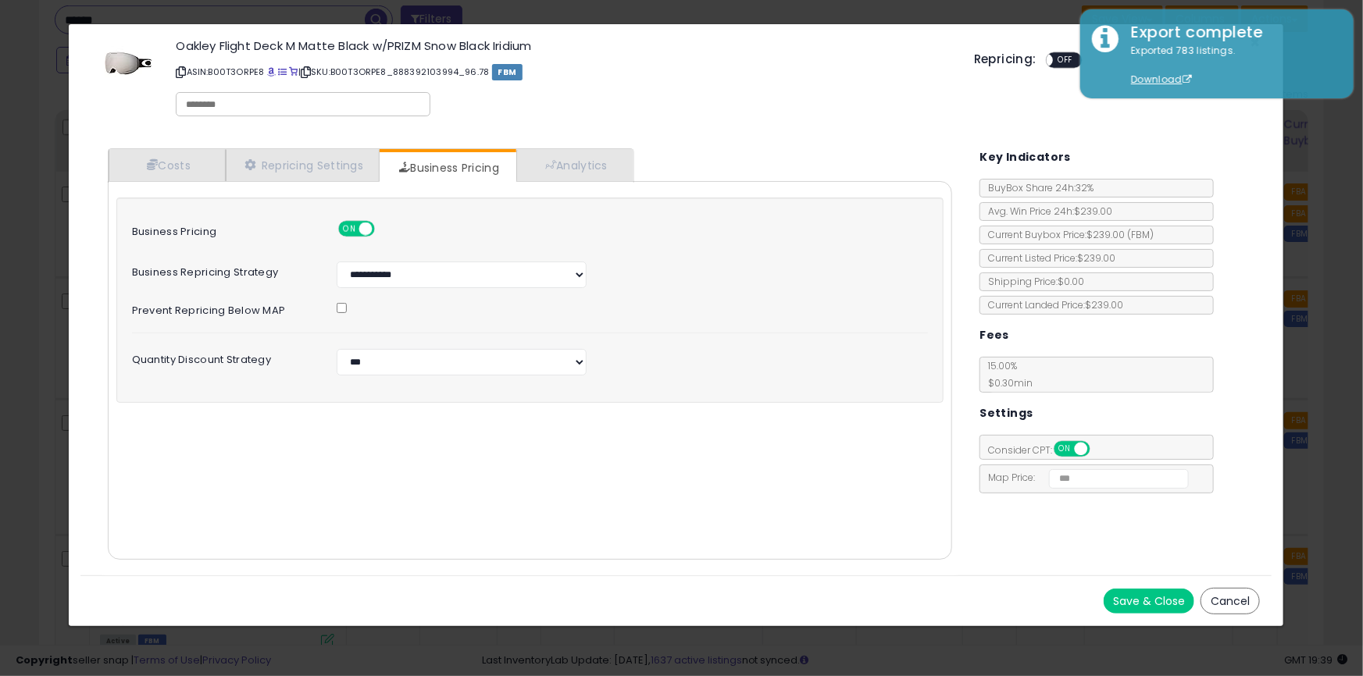
click at [350, 226] on span "ON" at bounding box center [350, 229] width 20 height 13
click at [1162, 598] on button "Save & Close" at bounding box center [1149, 601] width 91 height 25
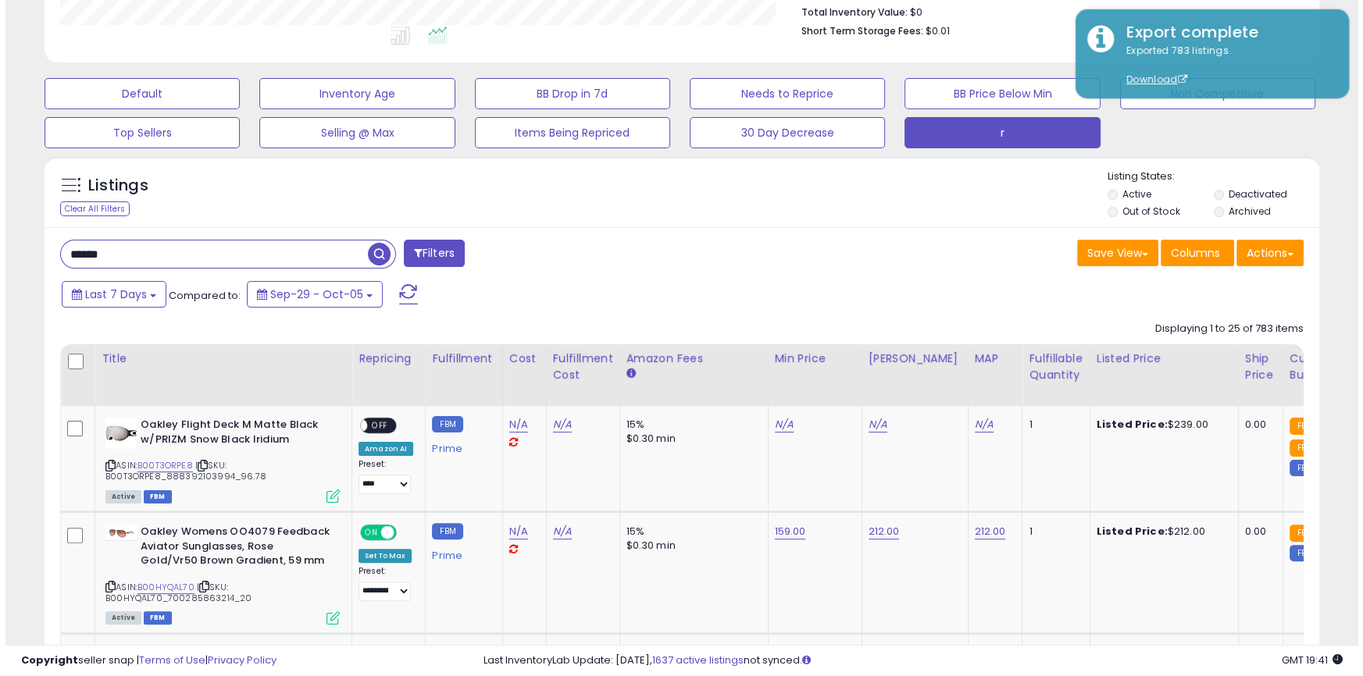
scroll to position [412, 0]
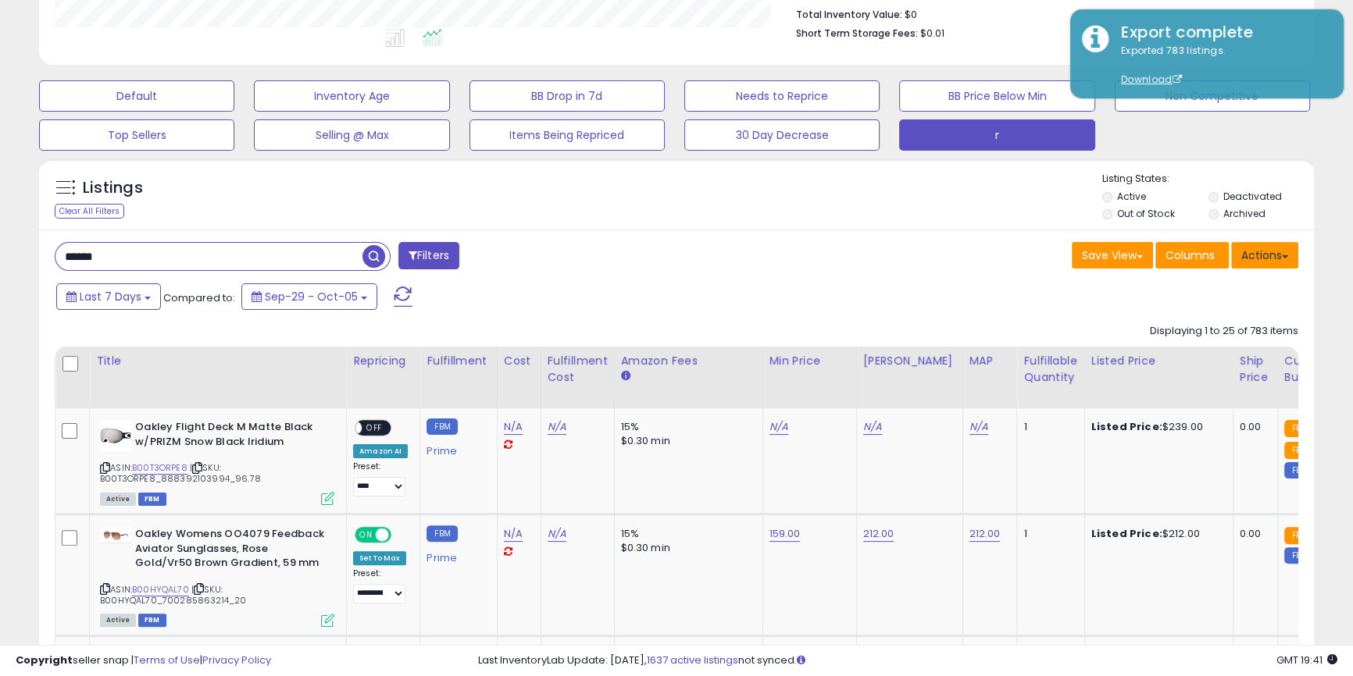
click at [1262, 262] on button "Actions" at bounding box center [1264, 255] width 67 height 27
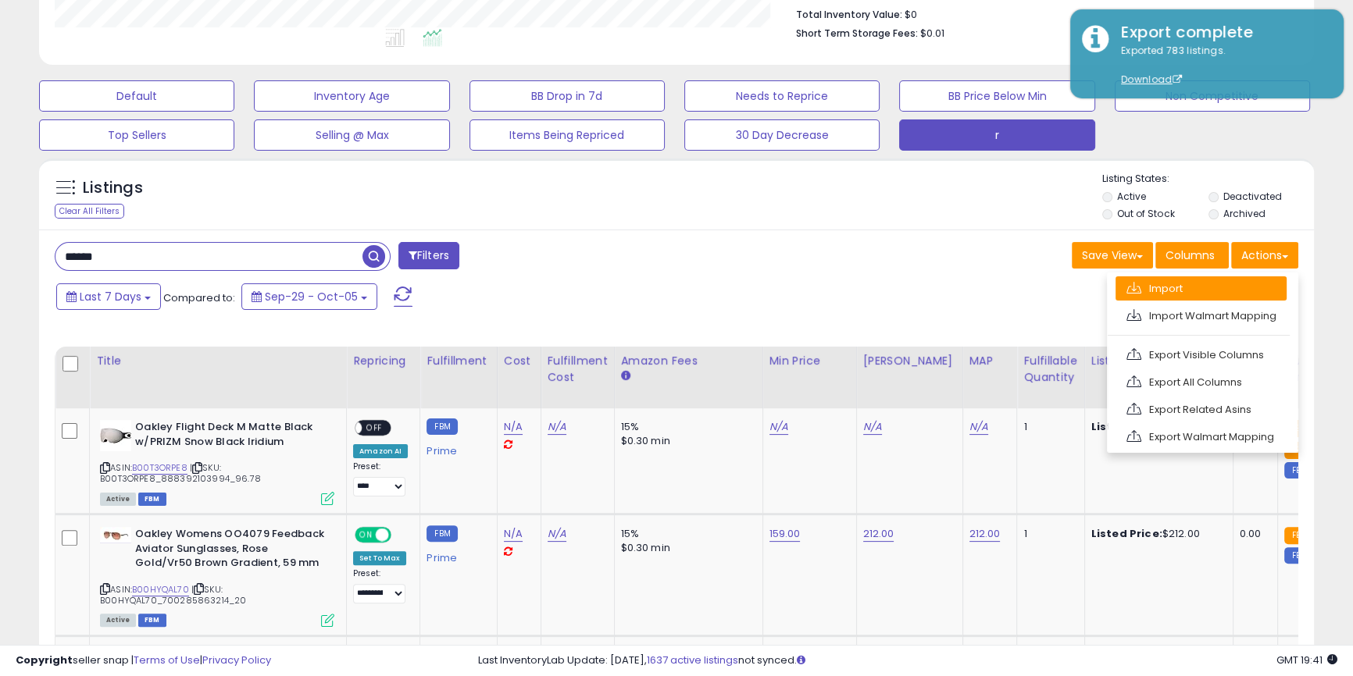
click at [1172, 289] on link "Import" at bounding box center [1200, 289] width 171 height 24
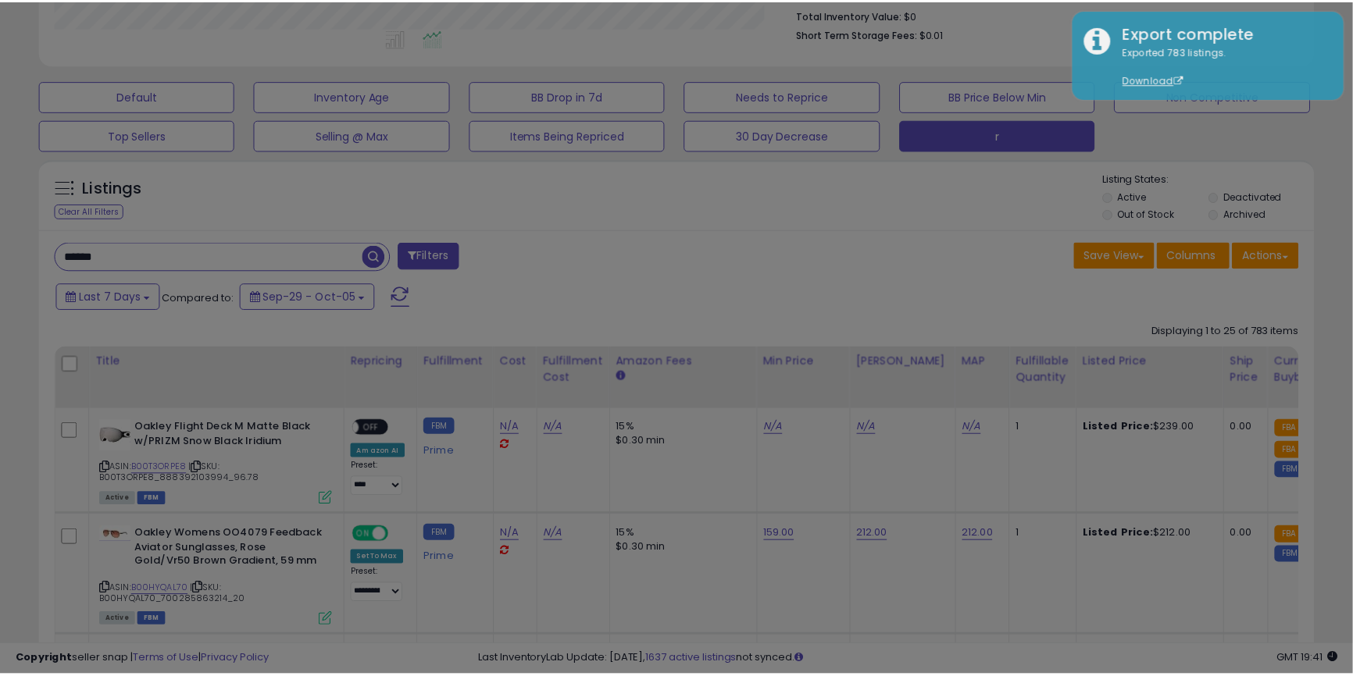
scroll to position [320, 745]
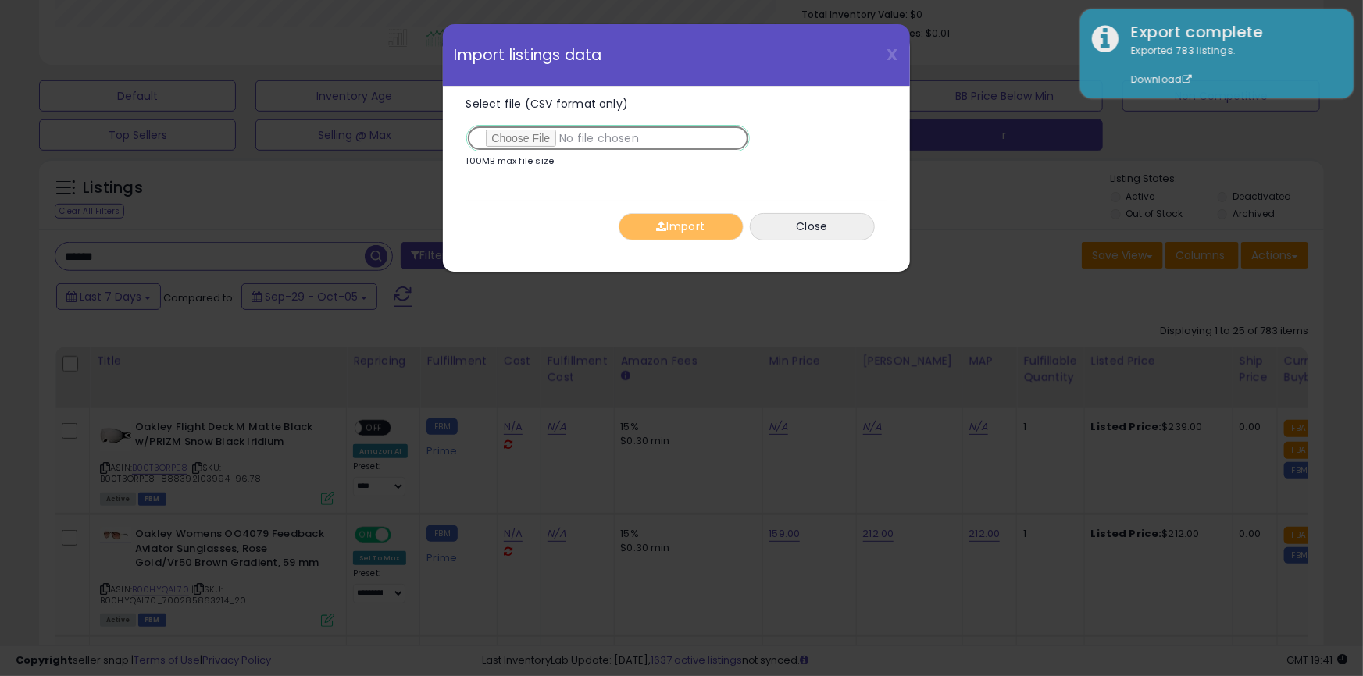
click at [519, 143] on input "Select file (CSV format only)" at bounding box center [608, 138] width 284 height 27
type input "**********"
click at [683, 224] on button "Import" at bounding box center [681, 226] width 125 height 27
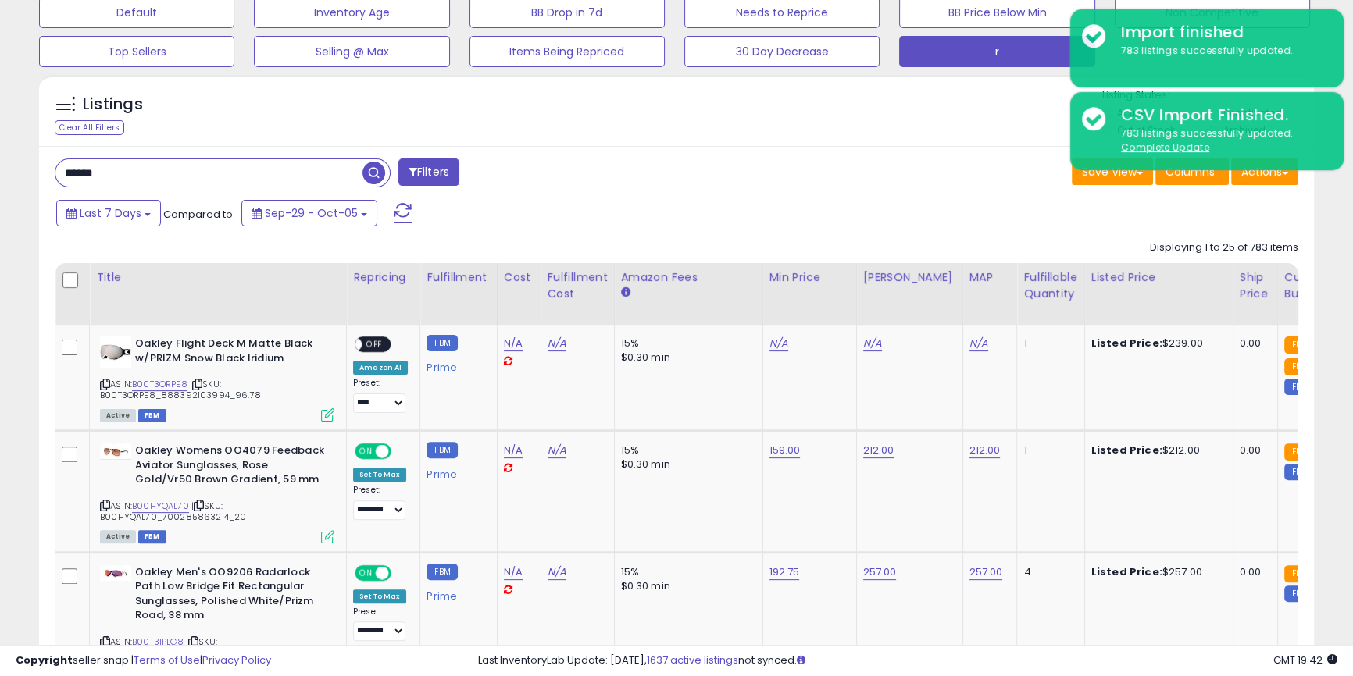
scroll to position [530, 0]
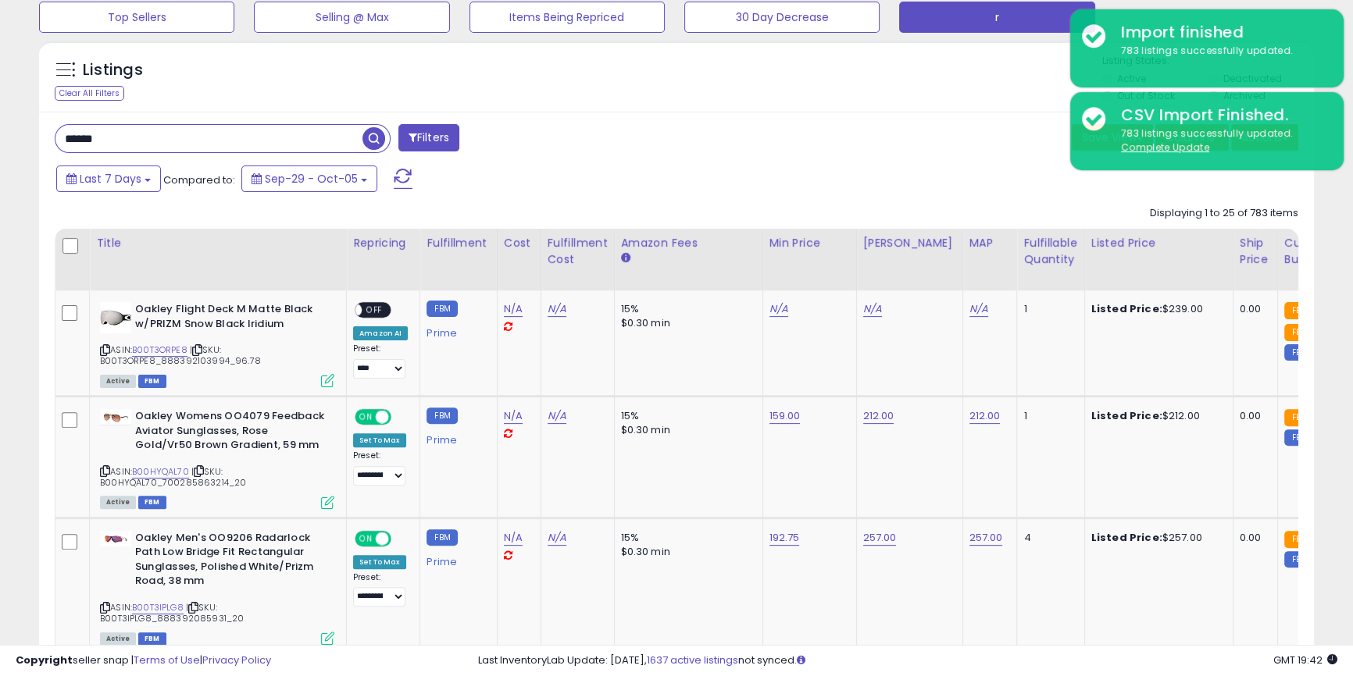
click at [373, 130] on span "button" at bounding box center [373, 138] width 23 height 23
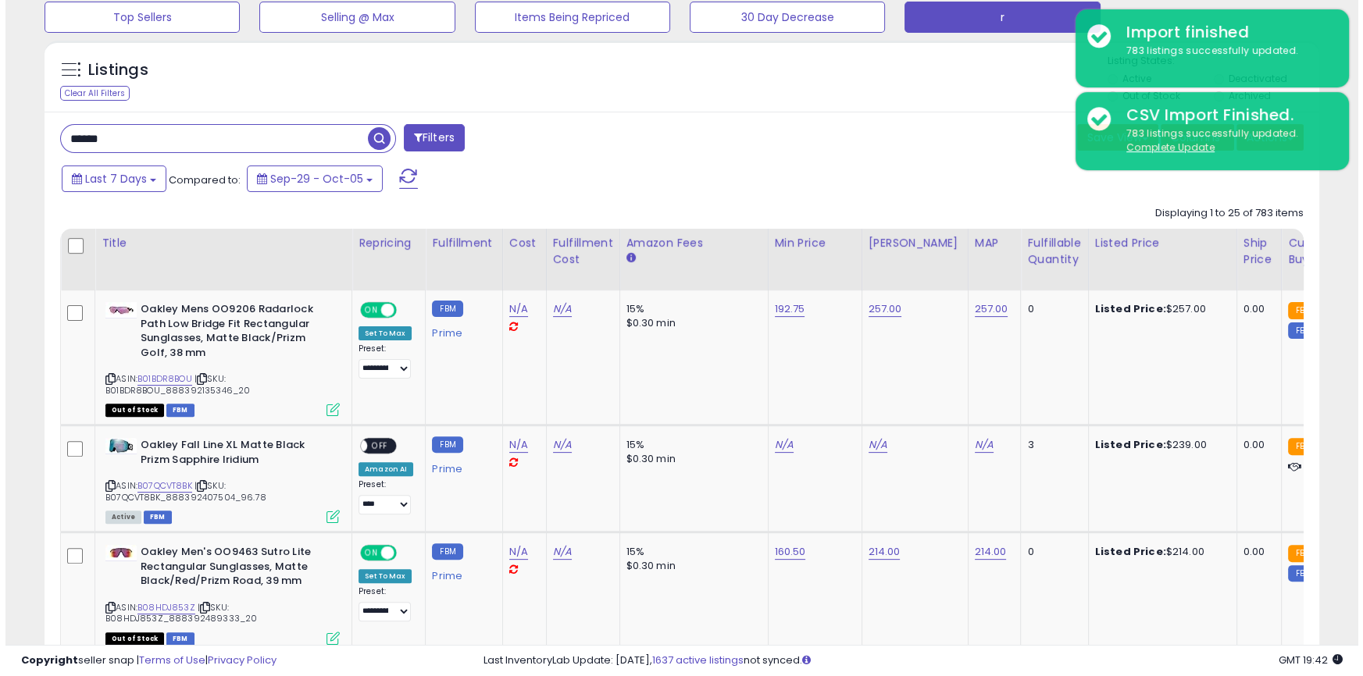
scroll to position [320, 738]
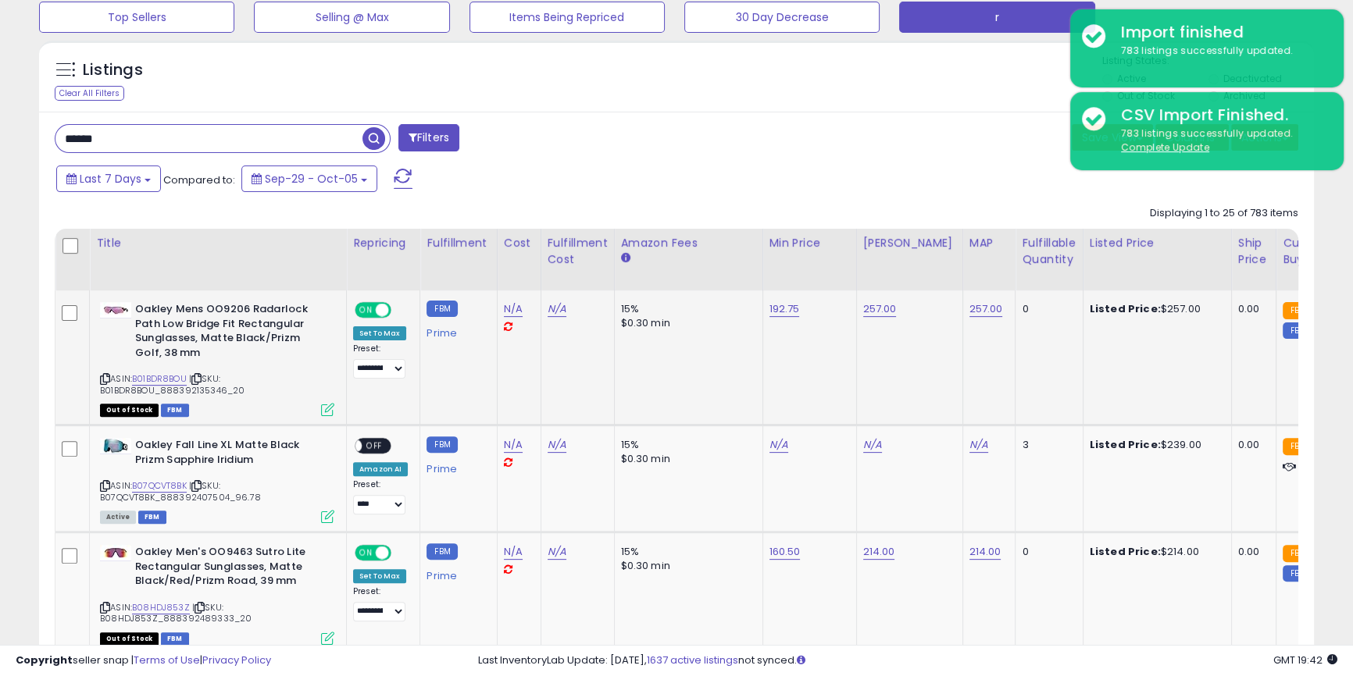
click at [327, 406] on icon at bounding box center [327, 409] width 13 height 13
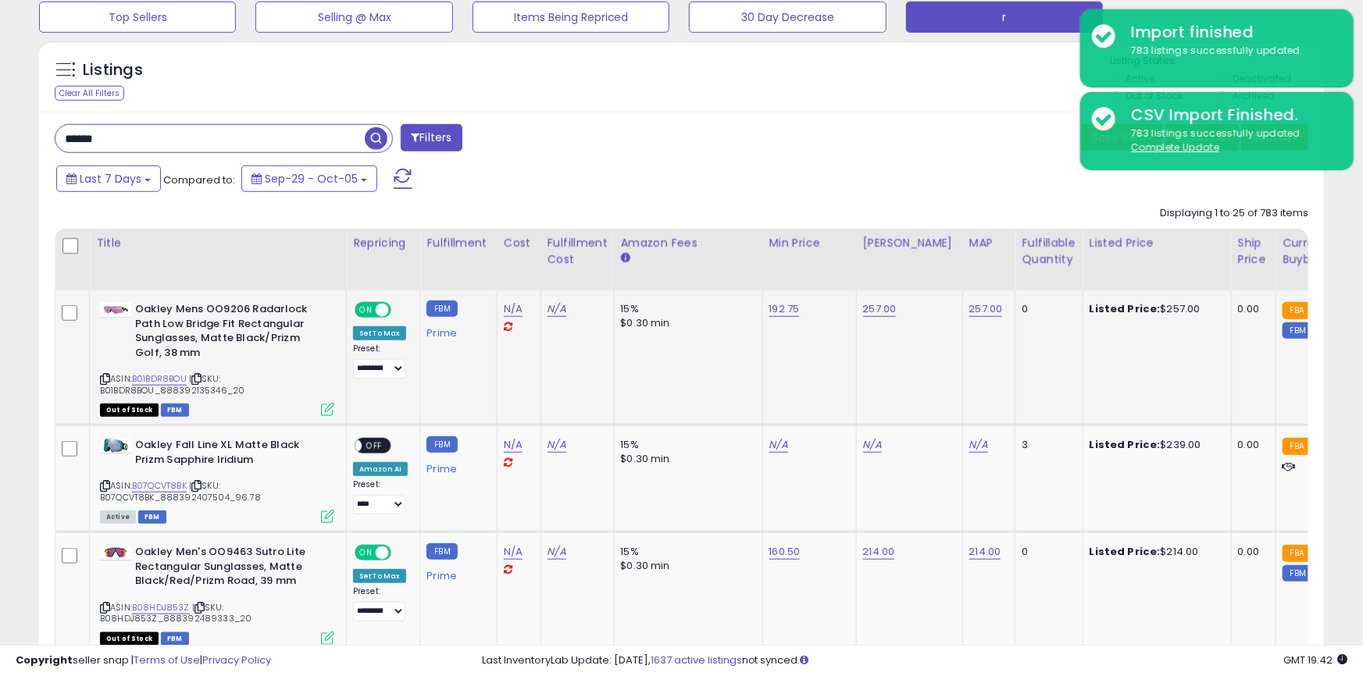
scroll to position [320, 745]
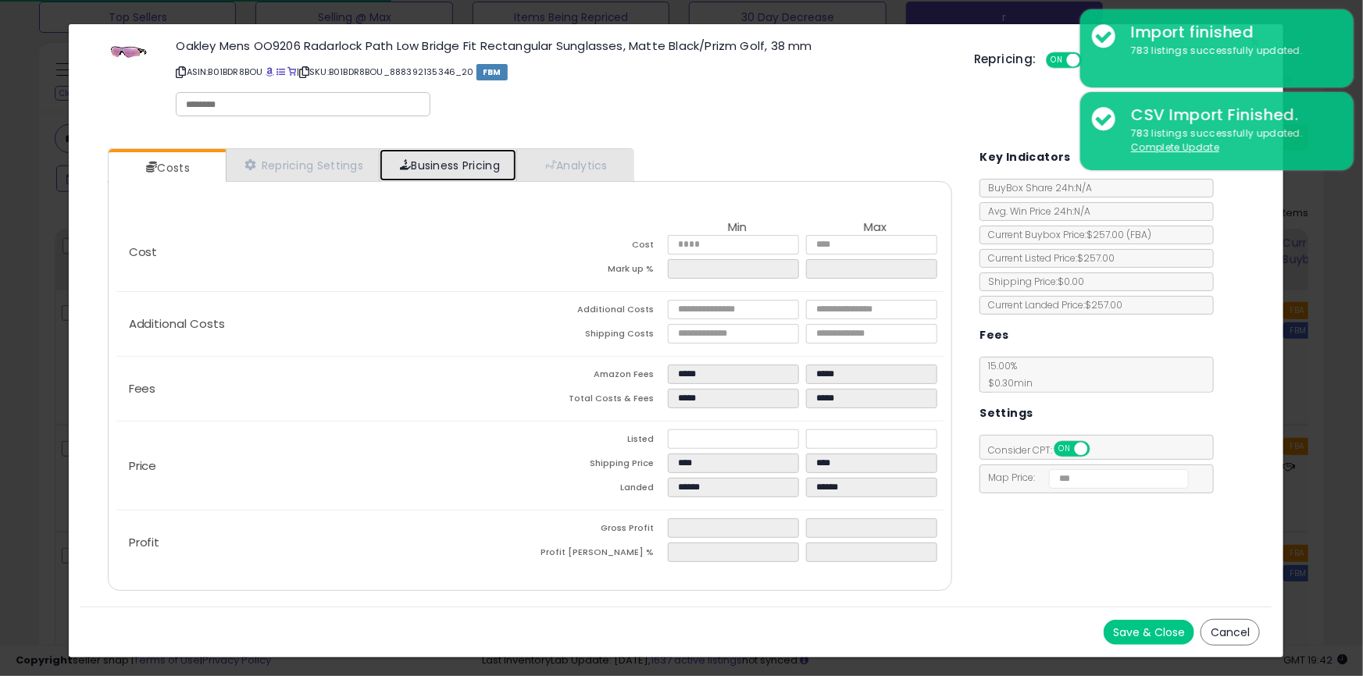
click at [448, 159] on link "Business Pricing" at bounding box center [448, 165] width 137 height 32
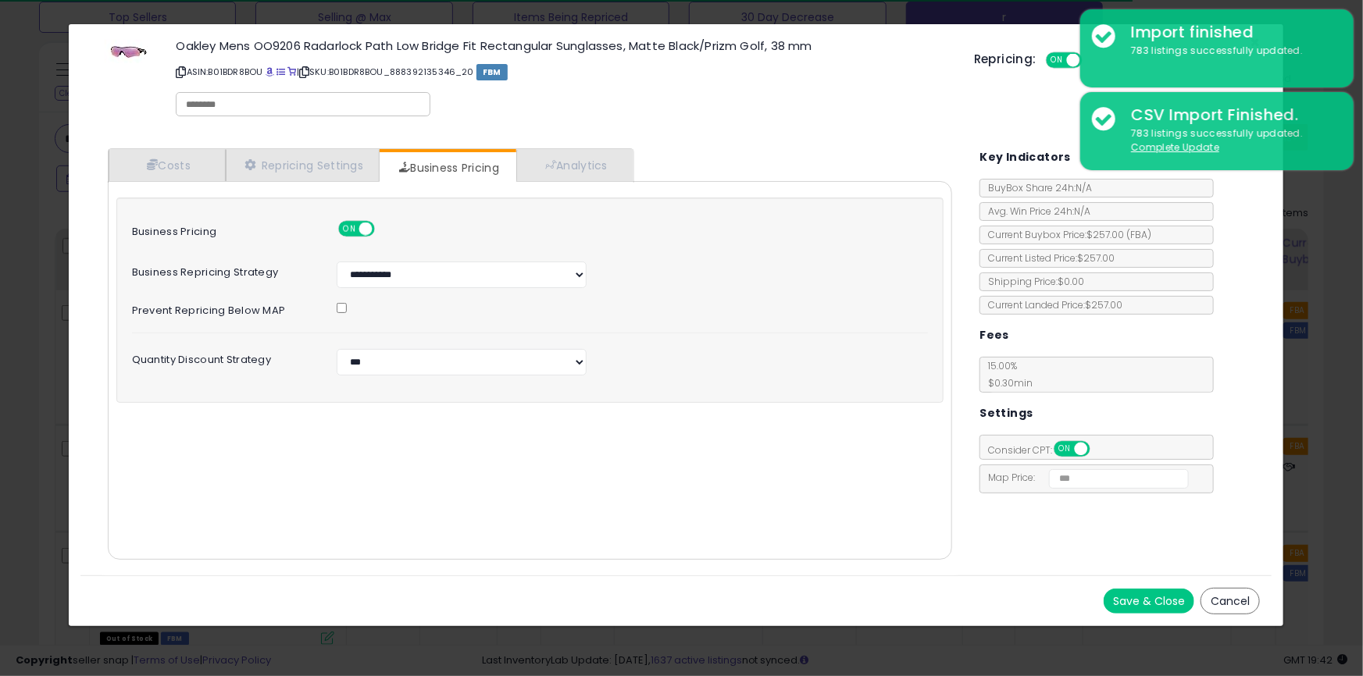
click at [0, 313] on div "× Close Oakley Mens OO9206 Radarlock Path Low Bridge Fit Rectangular Sunglasses…" at bounding box center [681, 338] width 1363 height 676
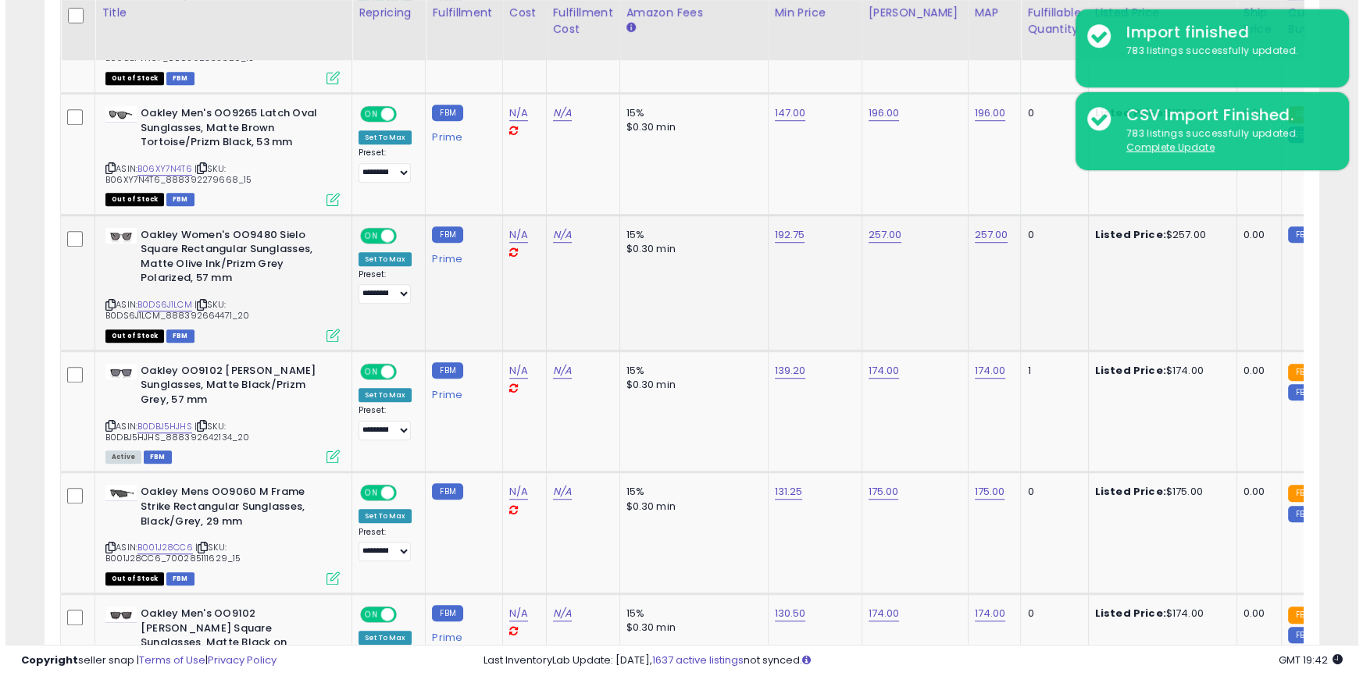
scroll to position [1358, 0]
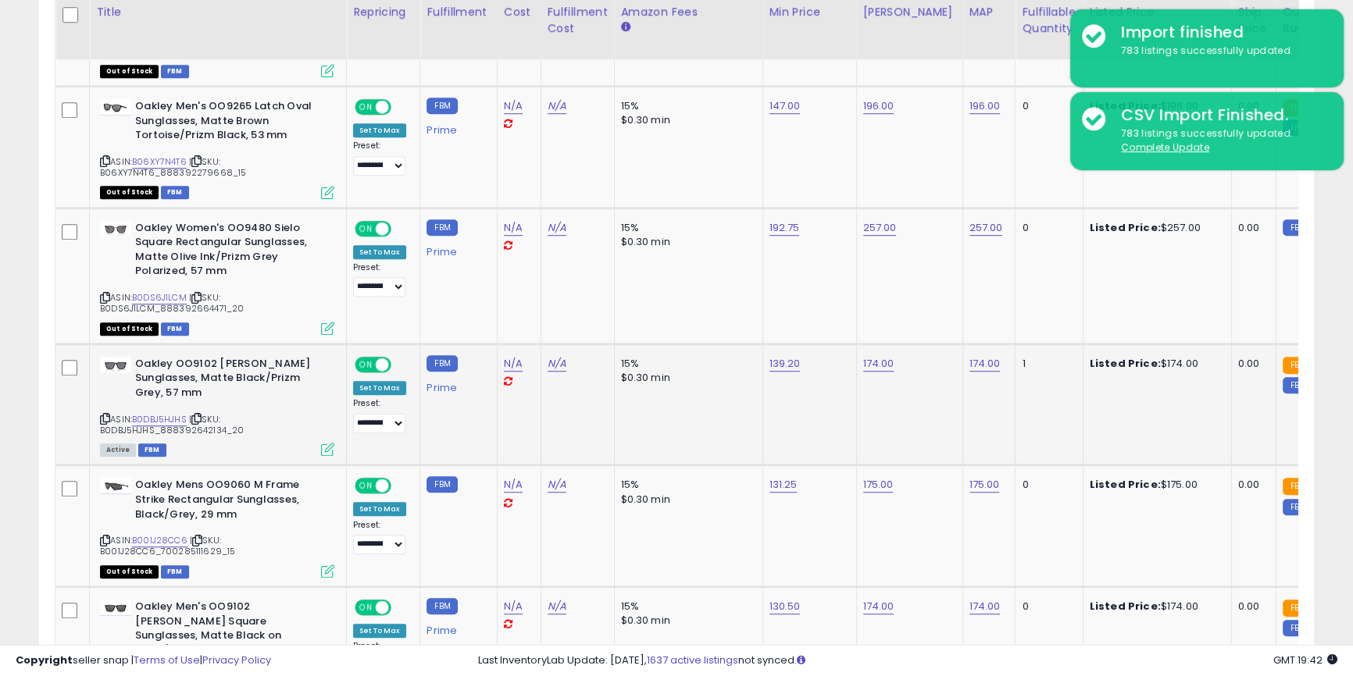
click at [329, 453] on icon at bounding box center [327, 449] width 13 height 13
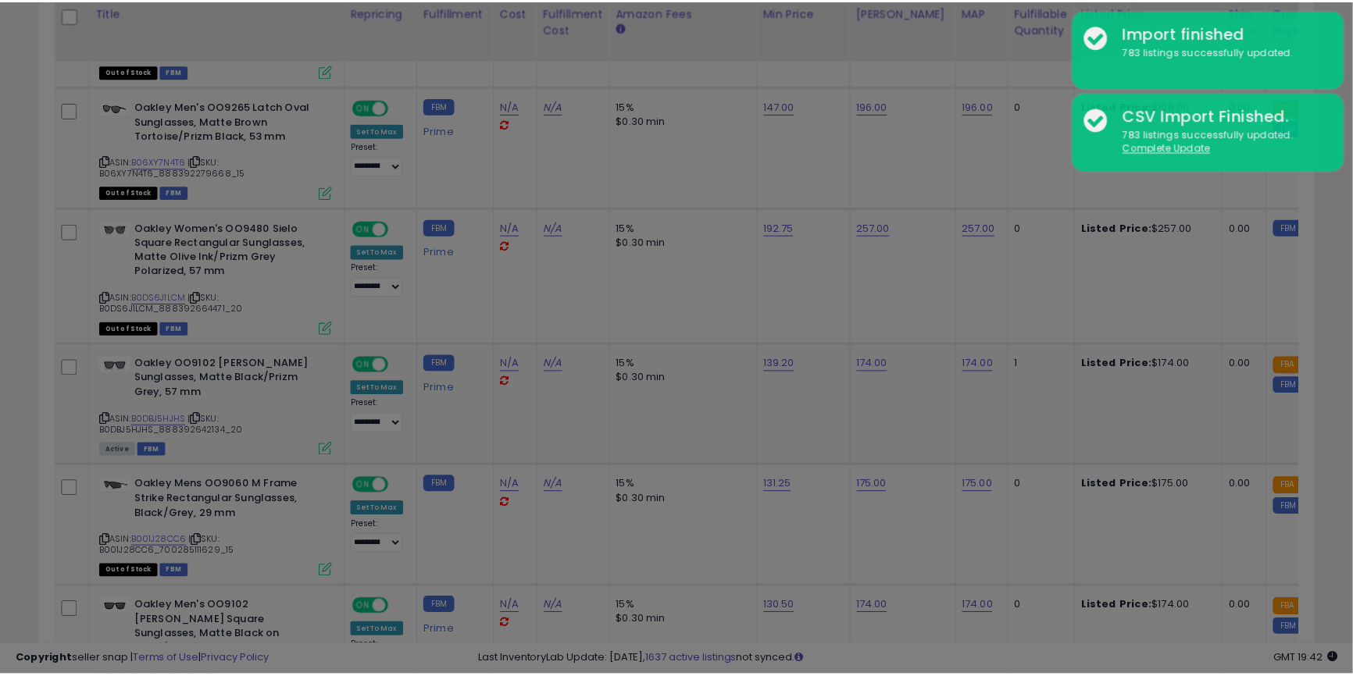
scroll to position [320, 745]
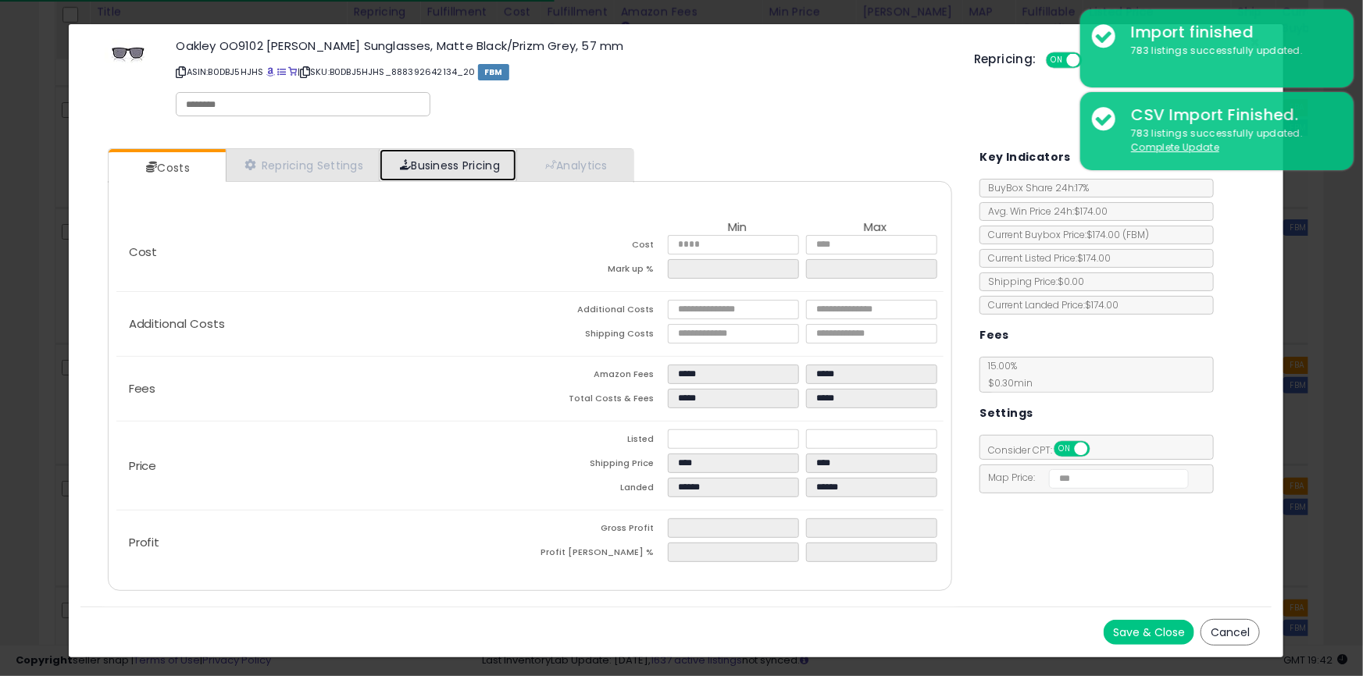
click at [466, 162] on link "Business Pricing" at bounding box center [448, 165] width 137 height 32
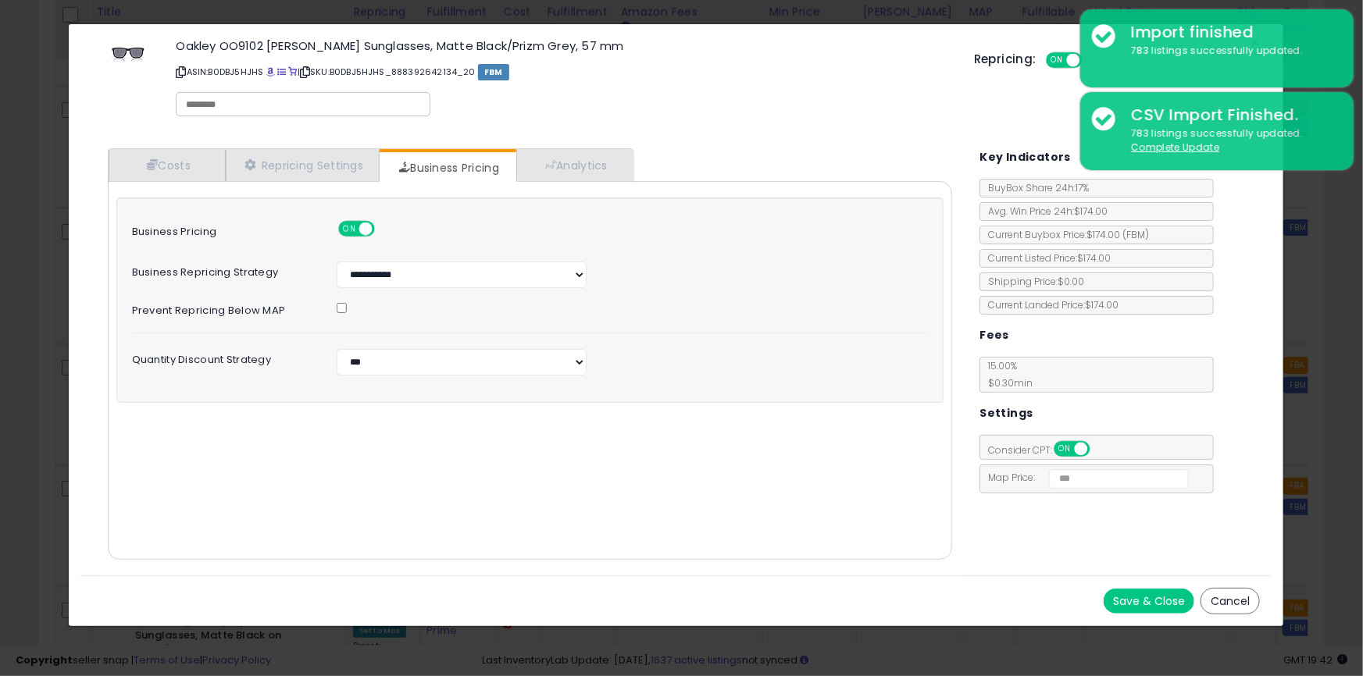
click at [0, 245] on div "× Close Oakley OO9102 Holbrook Sunglasses, Matte Black/Prizm Grey, 57 mm ASIN: …" at bounding box center [681, 338] width 1363 height 676
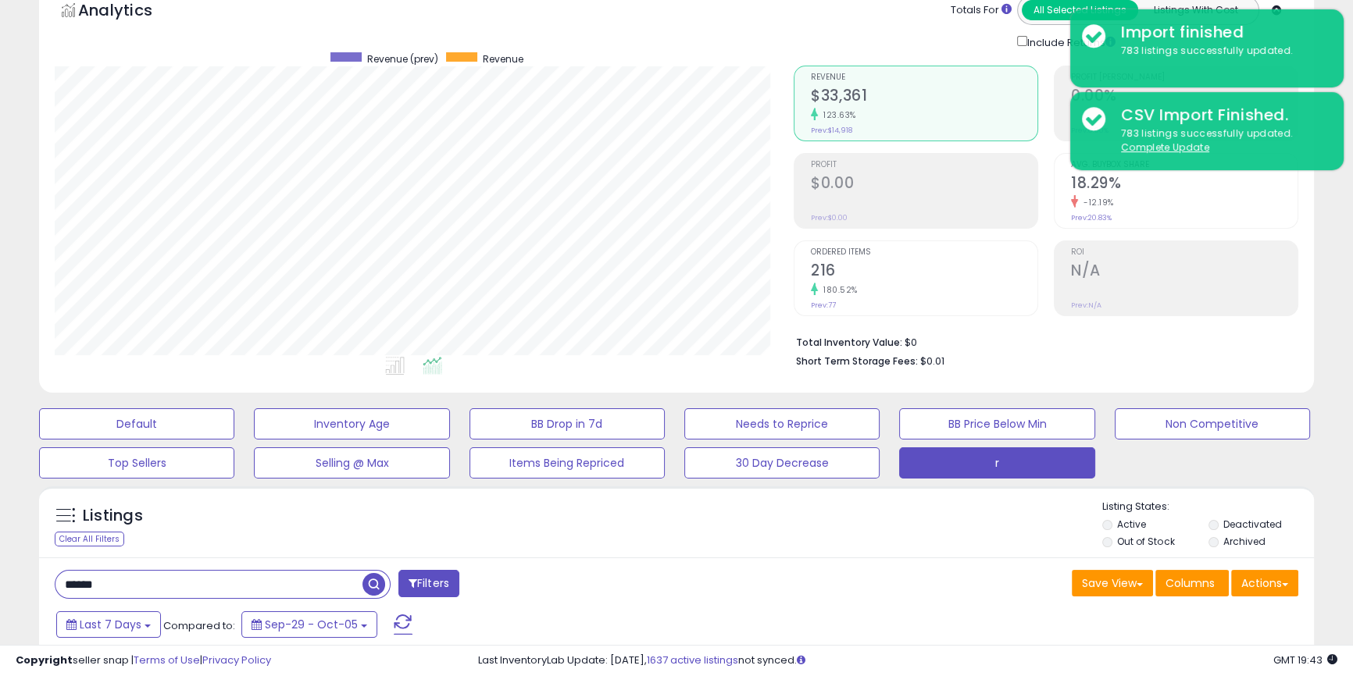
scroll to position [236, 0]
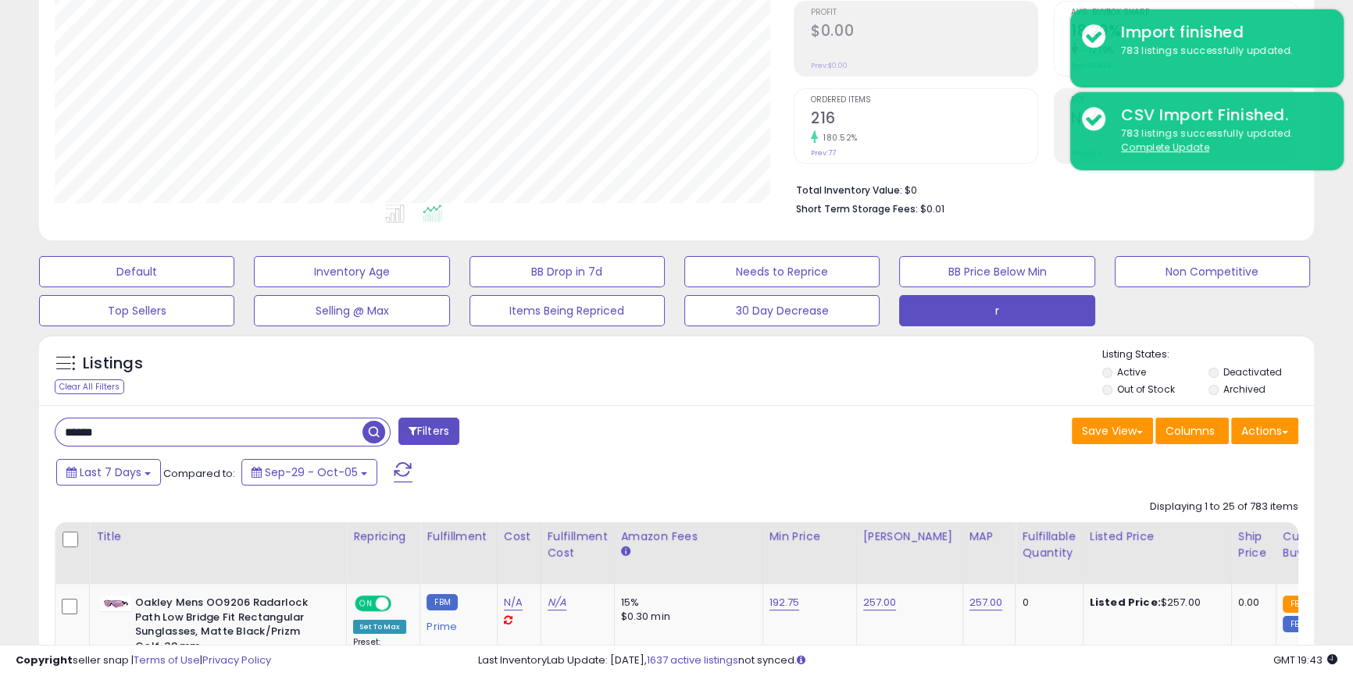
click at [177, 432] on input "******" at bounding box center [208, 432] width 307 height 27
type input "*******"
click at [375, 442] on span "button" at bounding box center [373, 432] width 23 height 23
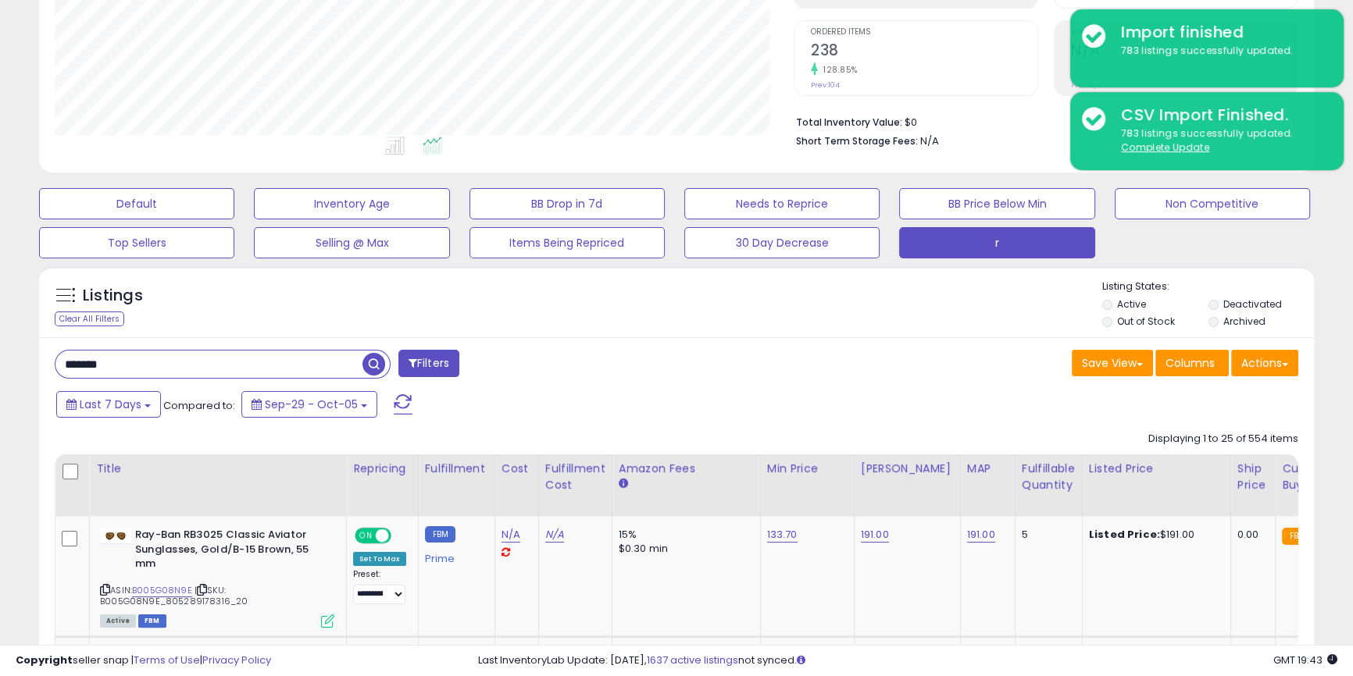
scroll to position [355, 0]
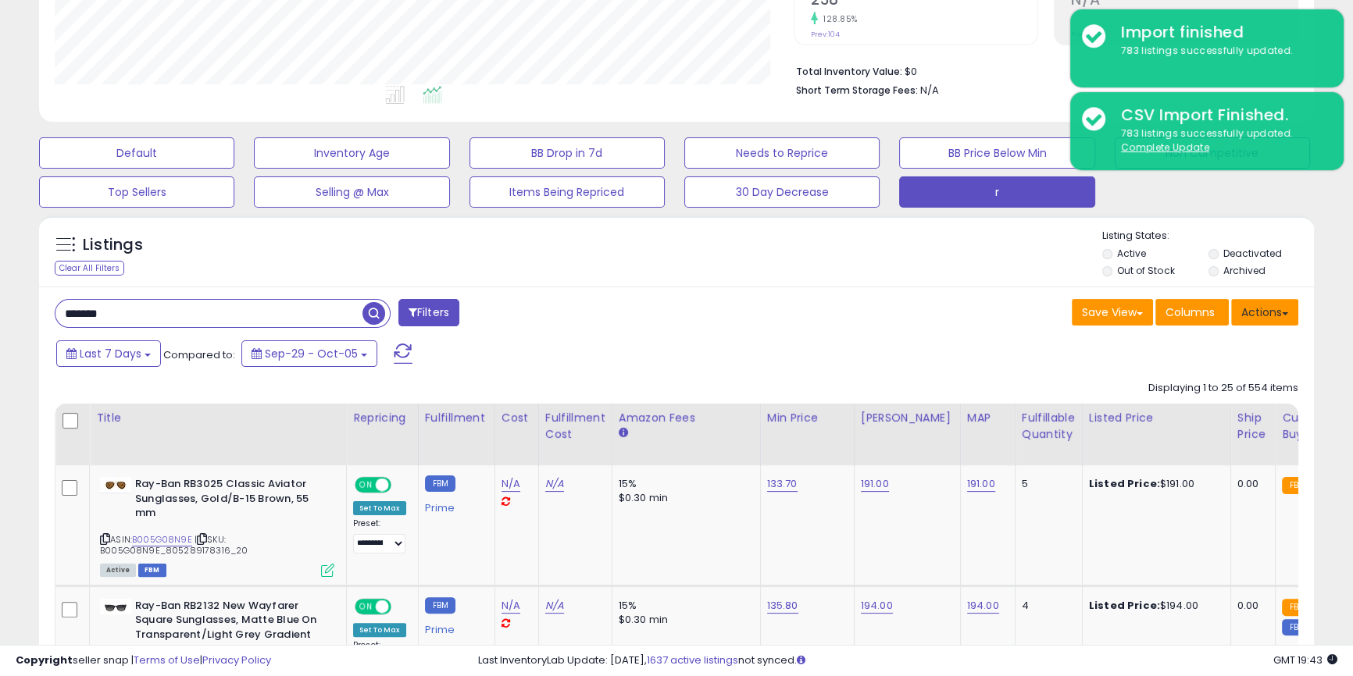
click at [1272, 319] on button "Actions" at bounding box center [1264, 312] width 67 height 27
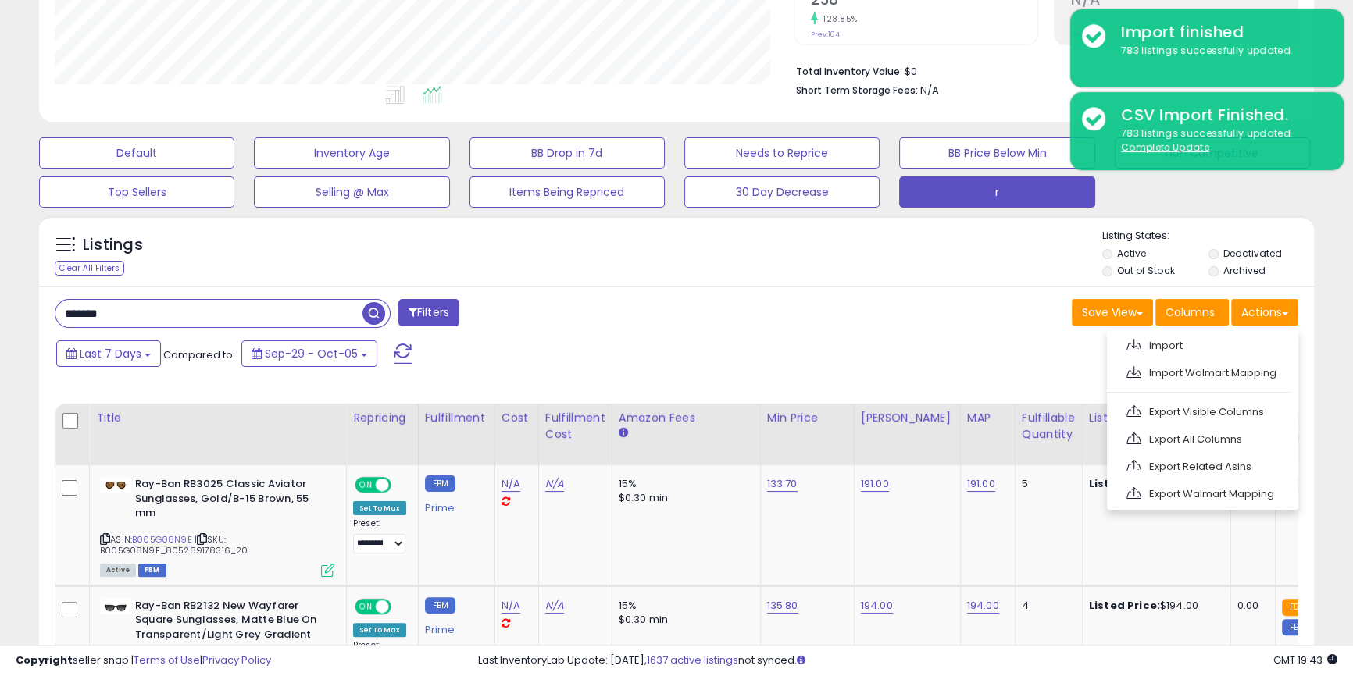
click at [572, 340] on div "Last 7 Days Compared to: Sep-29 - Oct-05" at bounding box center [518, 355] width 933 height 35
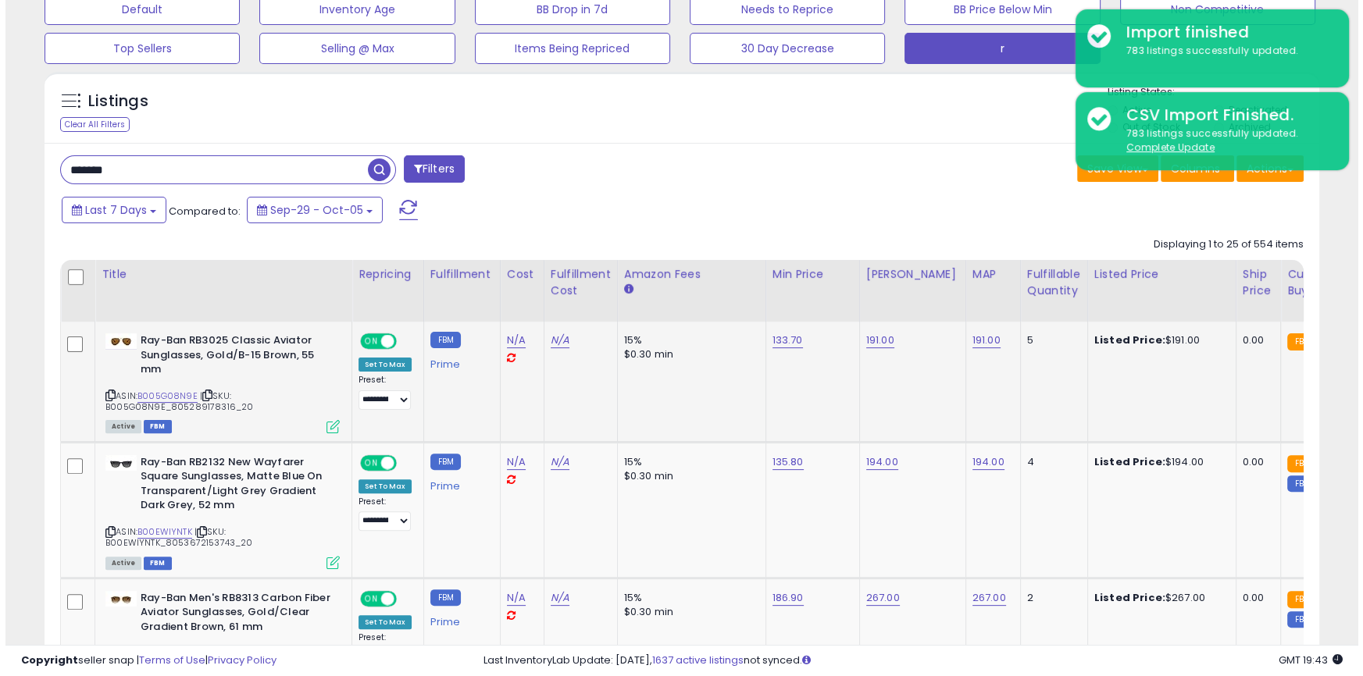
scroll to position [591, 0]
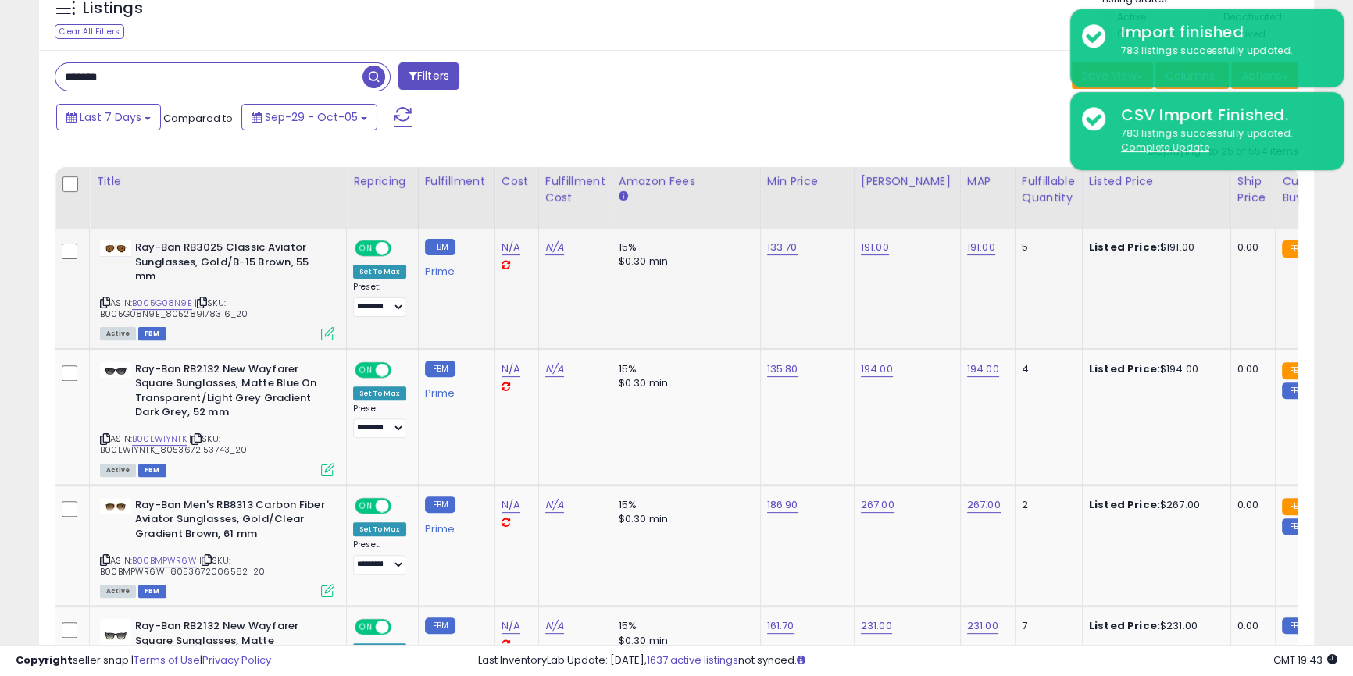
click at [329, 337] on icon at bounding box center [327, 333] width 13 height 13
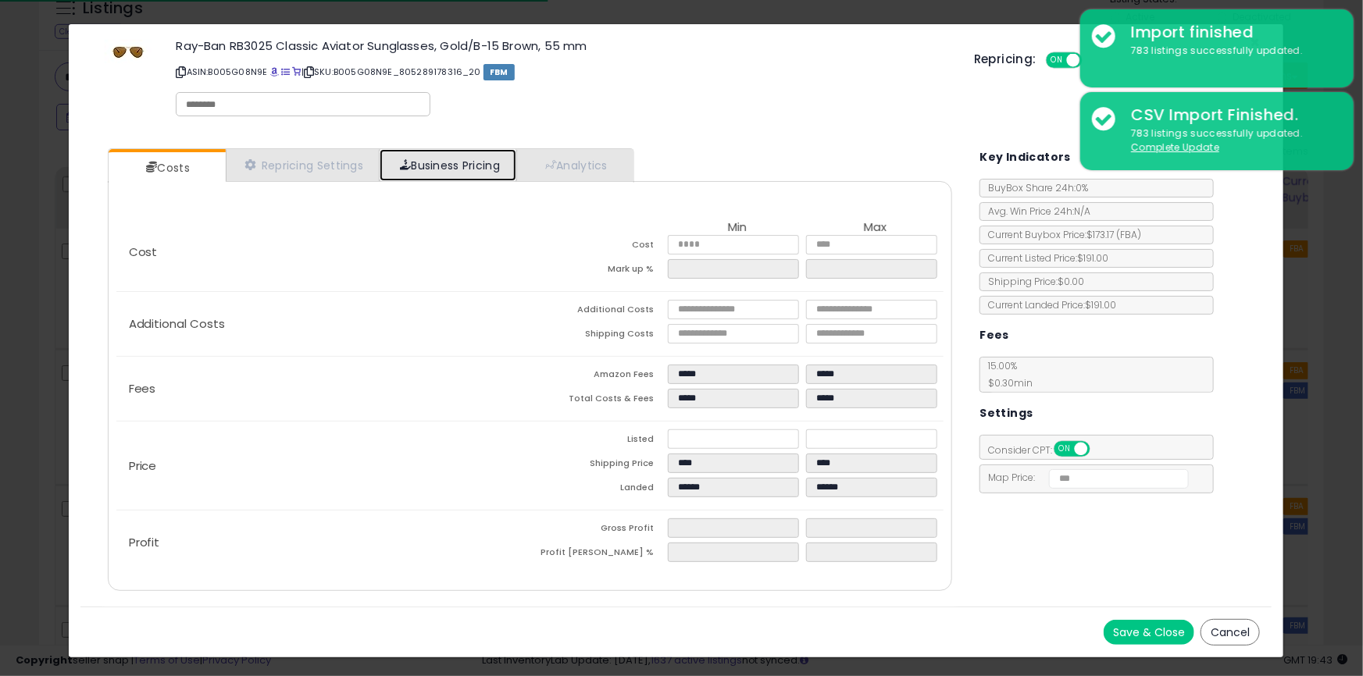
click at [498, 155] on link "Business Pricing" at bounding box center [448, 165] width 137 height 32
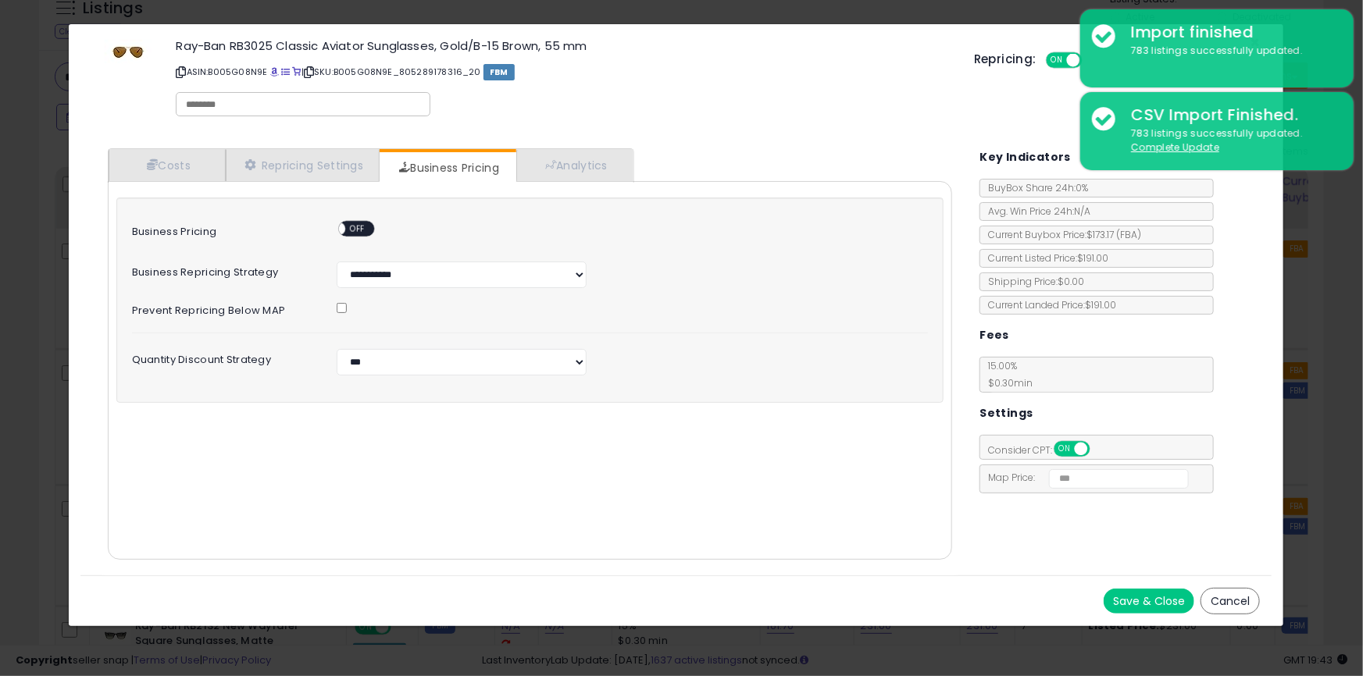
click at [369, 229] on div "ON OFF" at bounding box center [356, 229] width 37 height 16
click at [356, 221] on div "ON OFF" at bounding box center [356, 229] width 37 height 16
click at [98, 65] on div "Ray-Ban RB3025 Classic Aviator Sunglasses, Gold/B-15 Brown, 55 mm ASIN: B005G08…" at bounding box center [527, 80] width 894 height 89
click at [359, 224] on span "OFF" at bounding box center [357, 229] width 25 height 13
click at [794, 548] on div "Cost Min Max Cost Mark up % Additional Costs Additional Costs" at bounding box center [530, 370] width 845 height 379
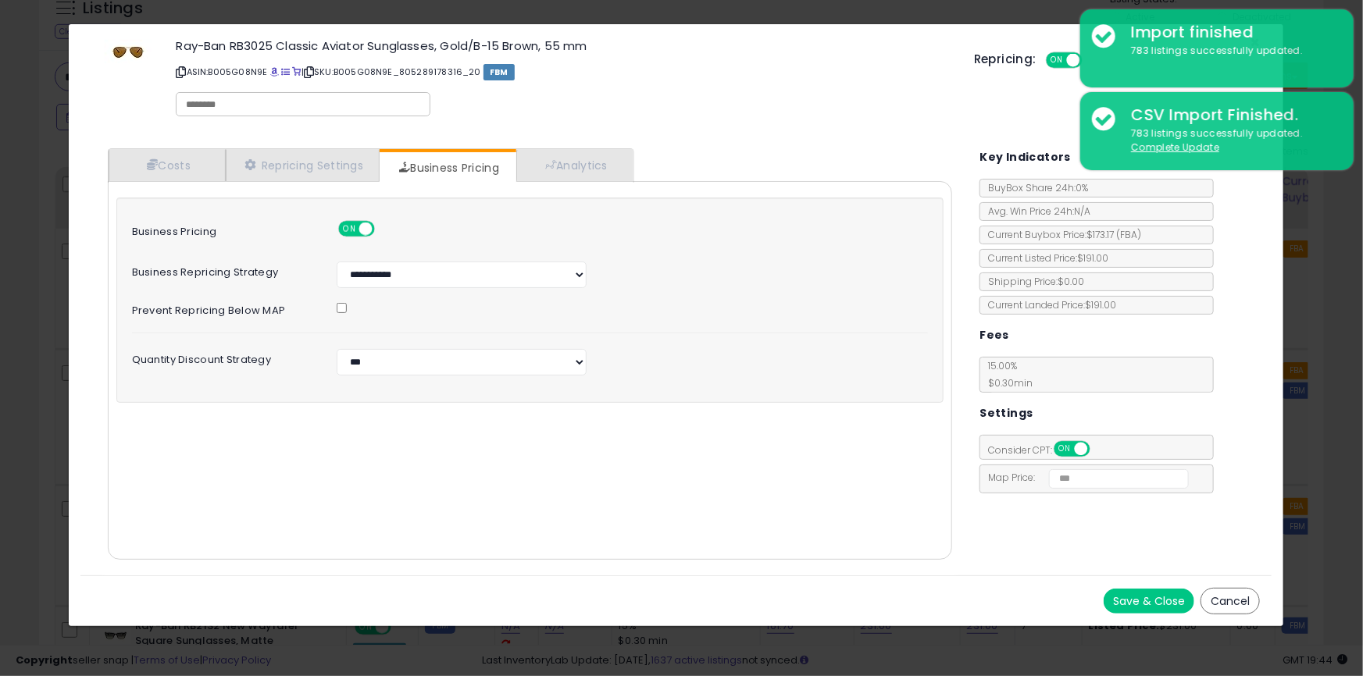
click at [1122, 601] on button "Save & Close" at bounding box center [1149, 601] width 91 height 25
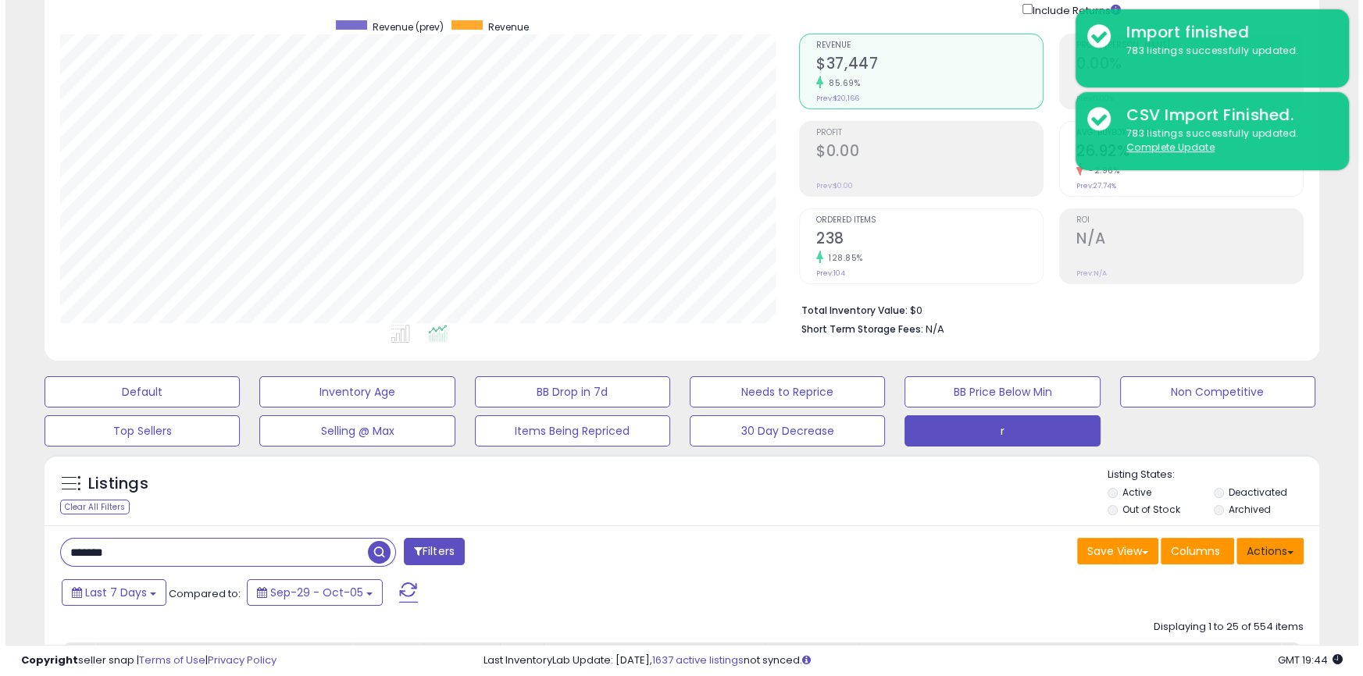
scroll to position [118, 0]
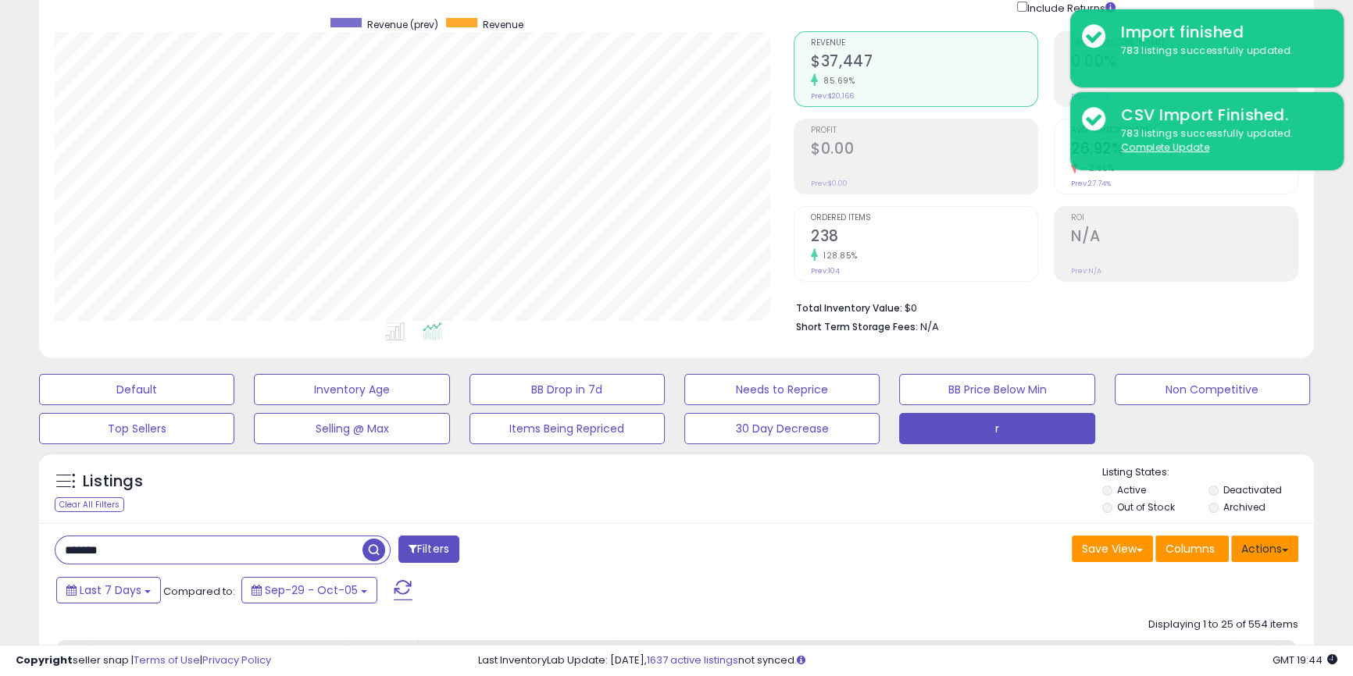
click at [1262, 549] on button "Actions" at bounding box center [1264, 549] width 67 height 27
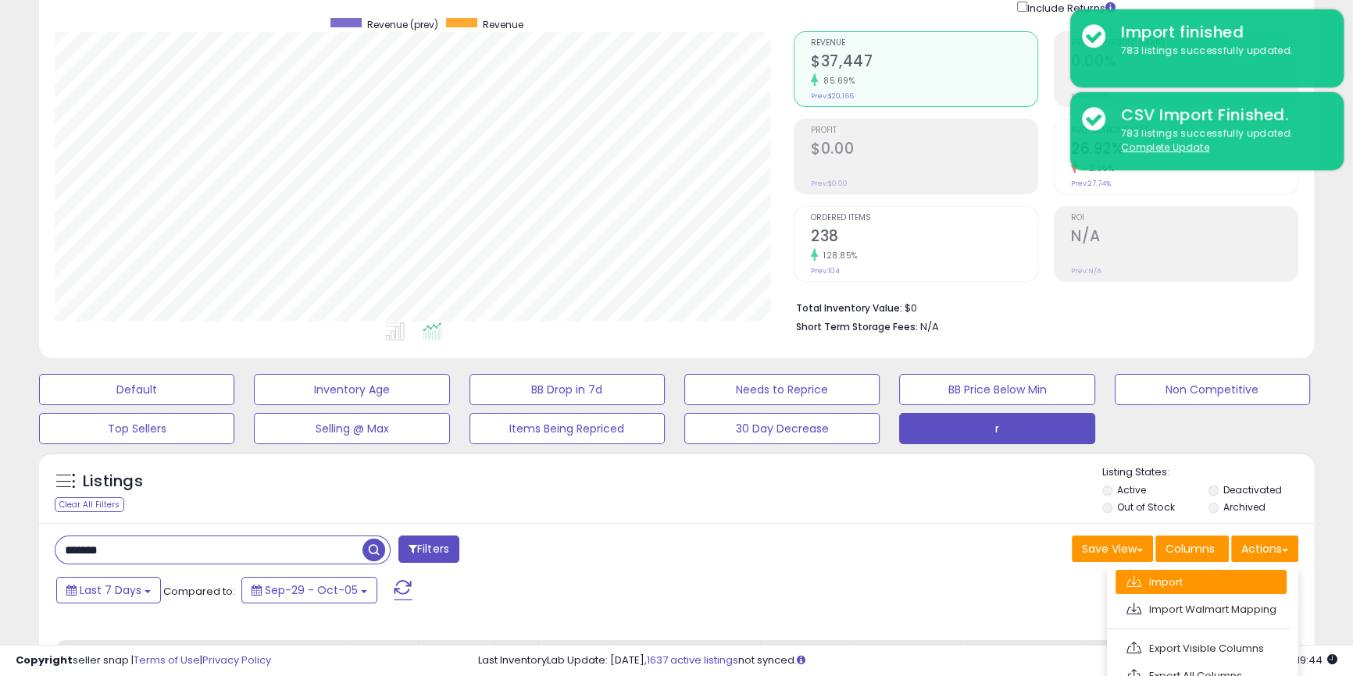
click at [1183, 575] on link "Import" at bounding box center [1200, 582] width 171 height 24
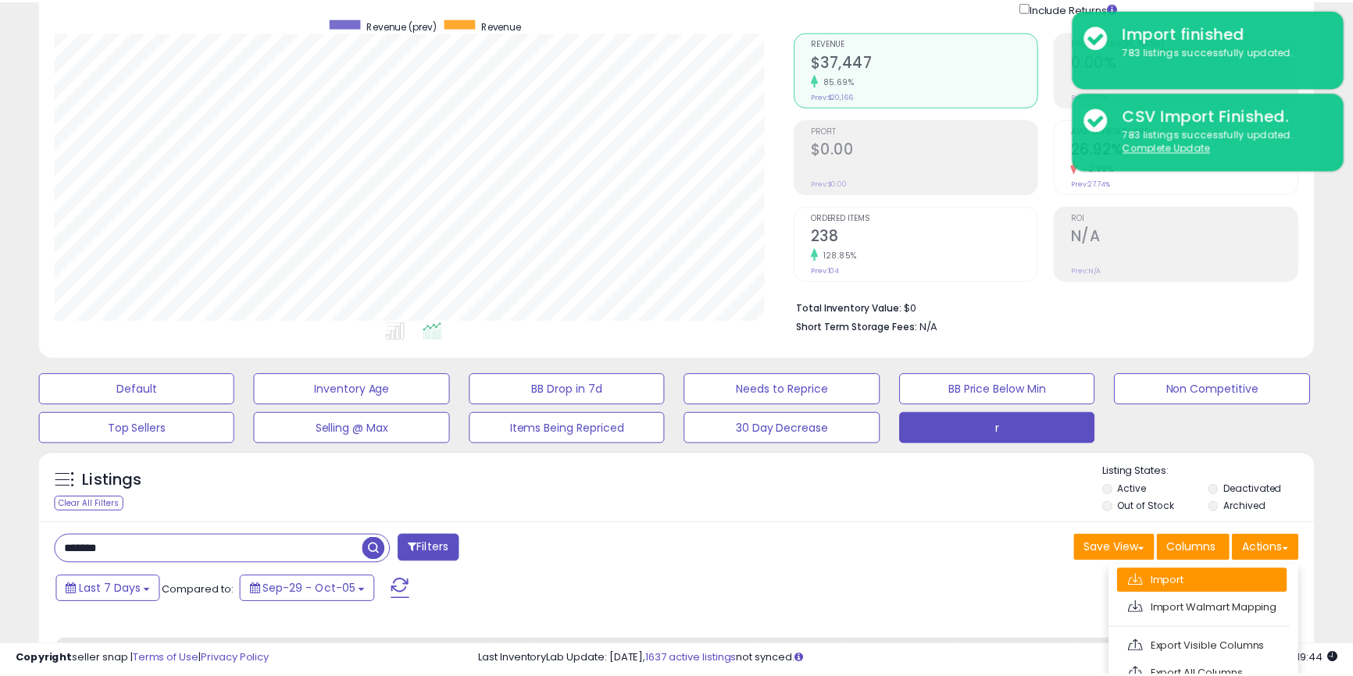
scroll to position [320, 745]
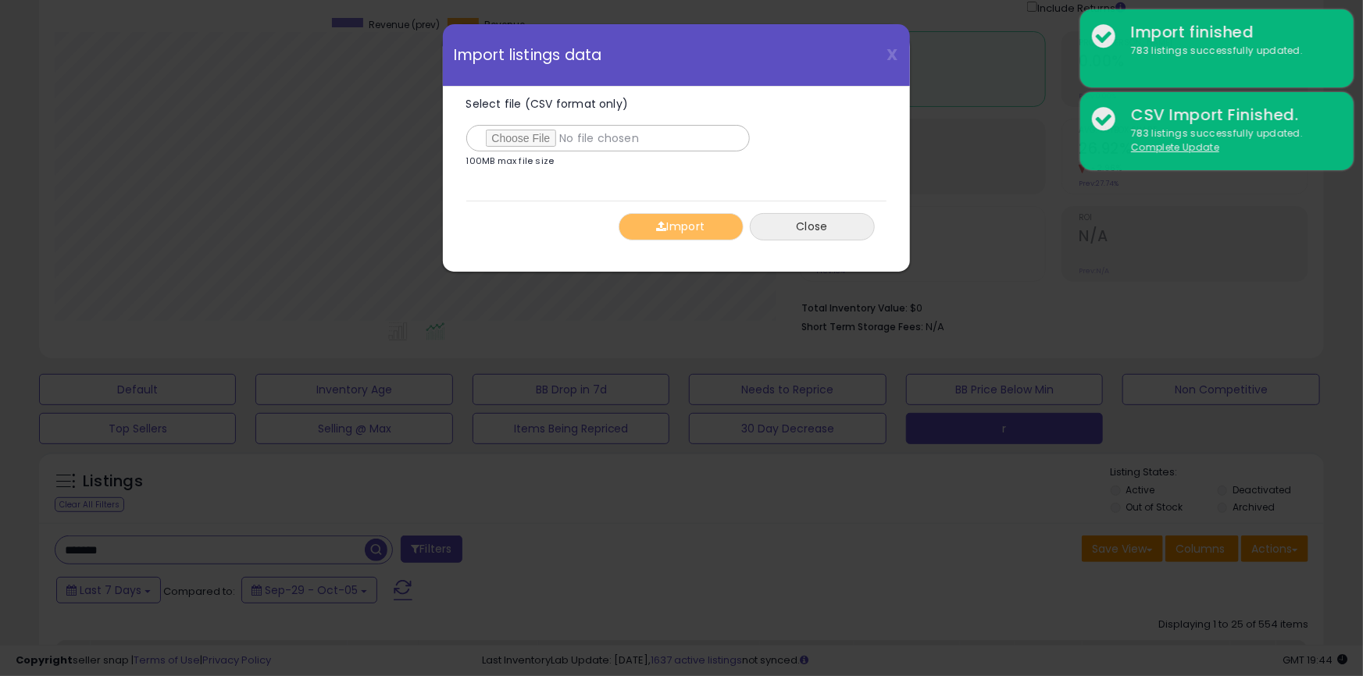
click at [811, 230] on button "Close" at bounding box center [812, 226] width 125 height 27
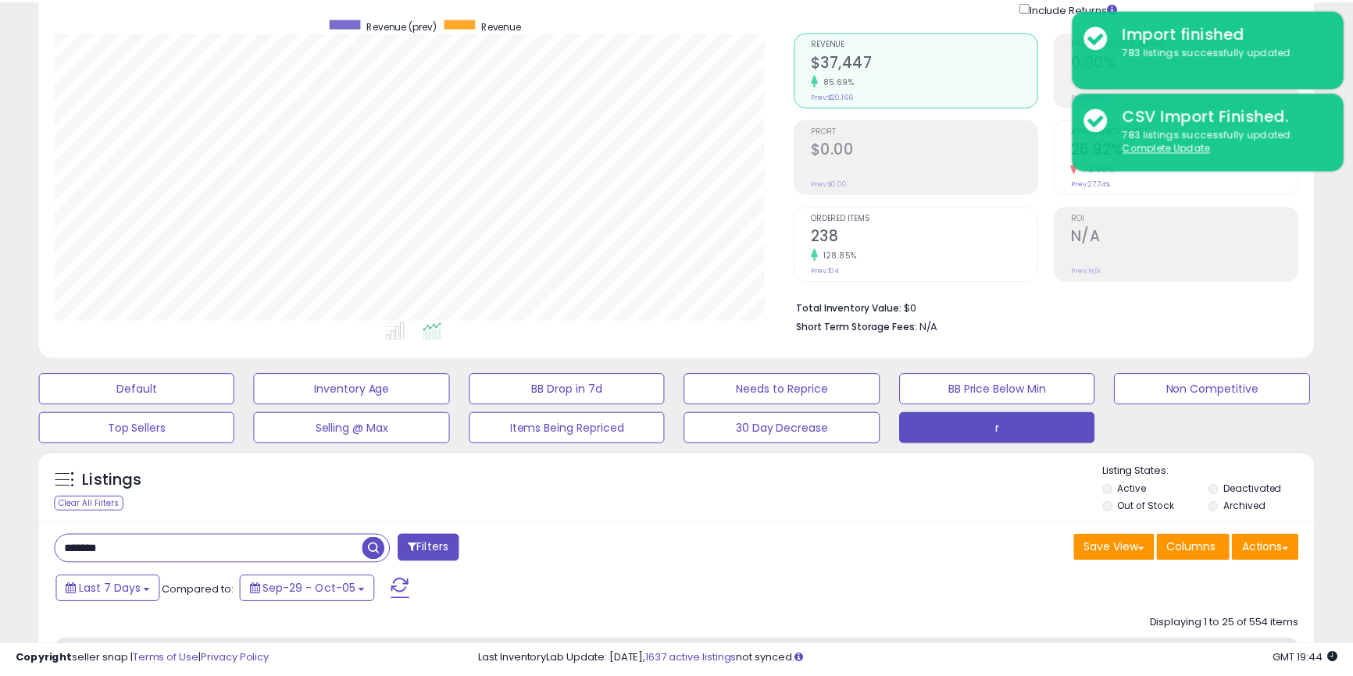
scroll to position [780815, 780395]
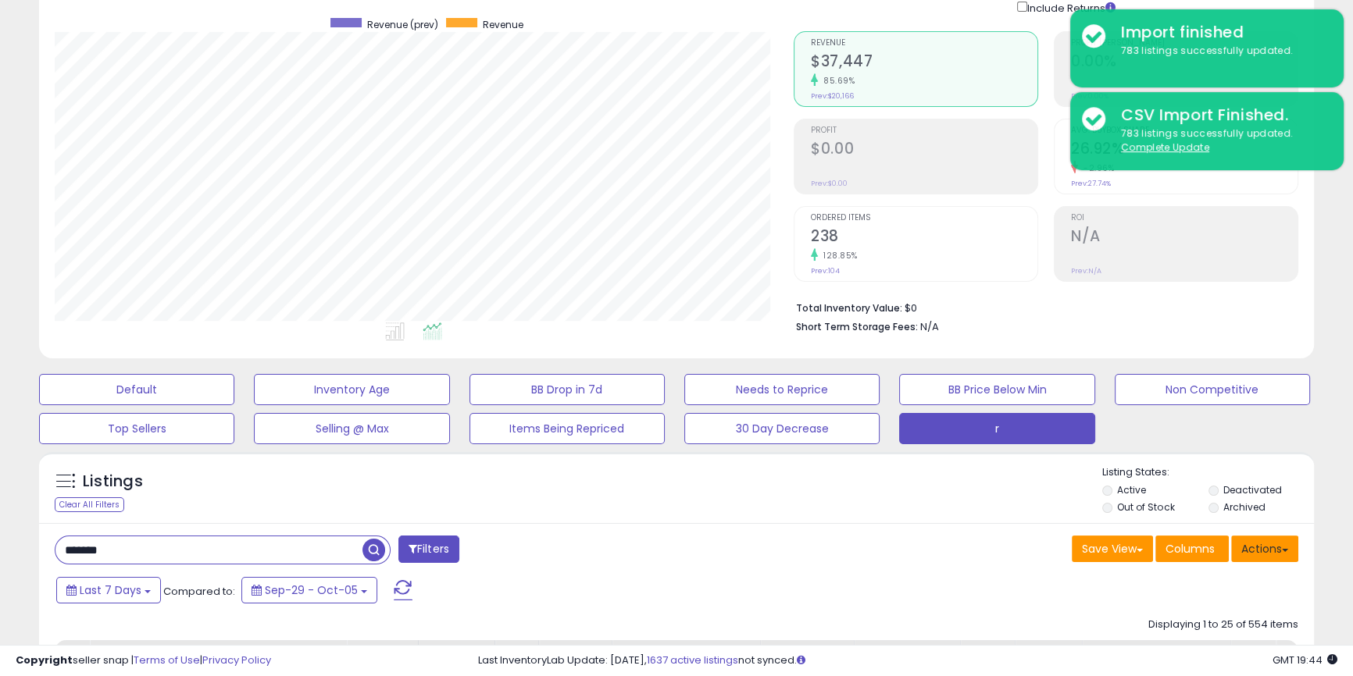
click at [1266, 549] on button "Actions" at bounding box center [1264, 549] width 67 height 27
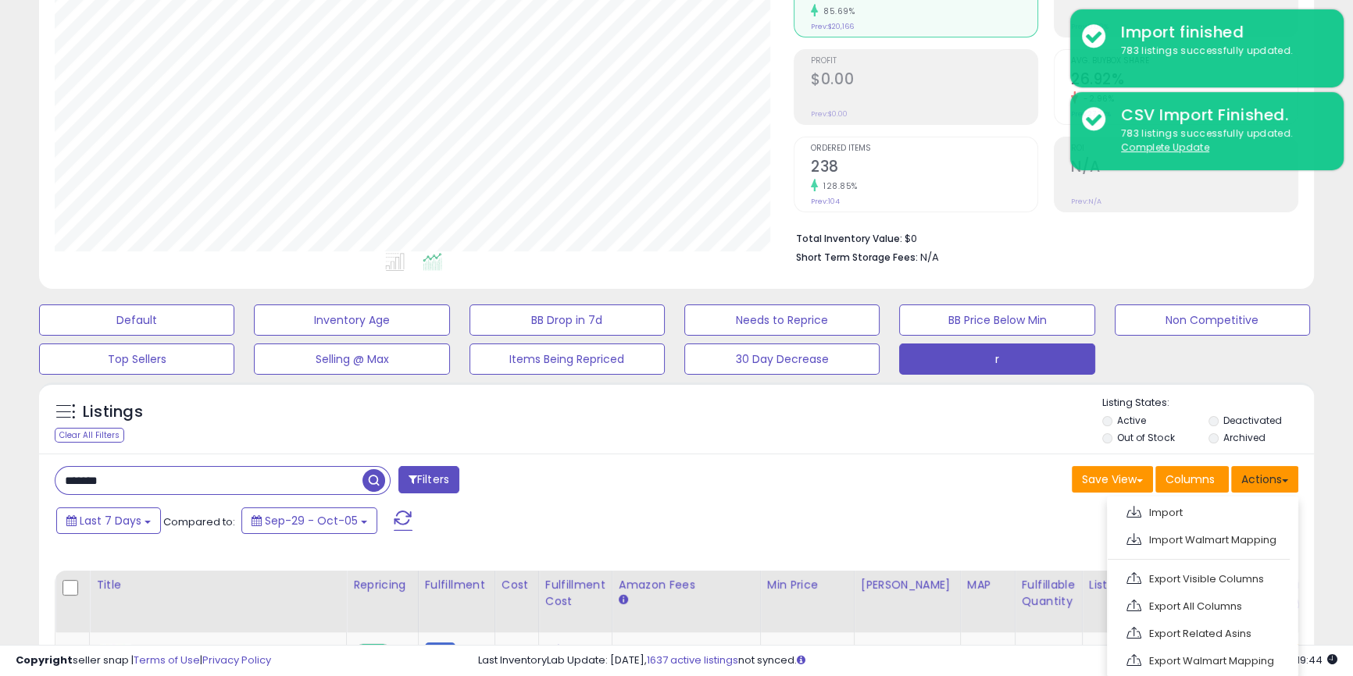
scroll to position [236, 0]
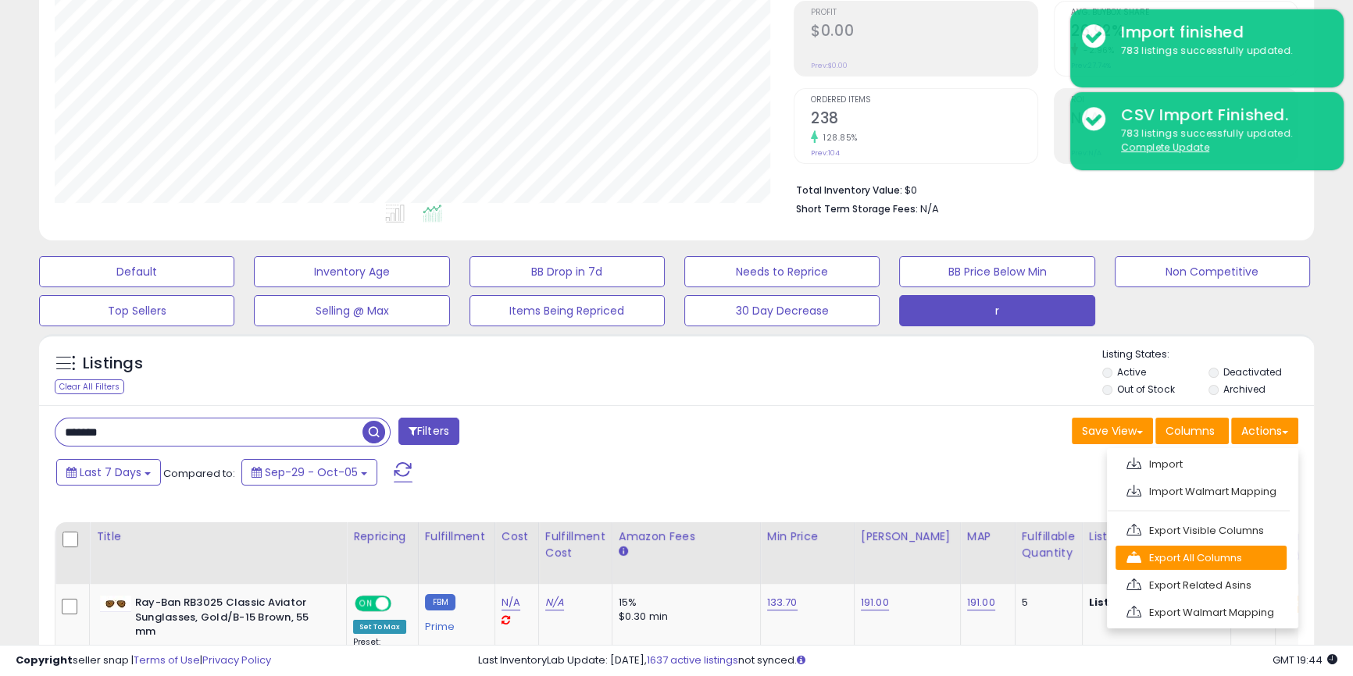
click at [1167, 562] on link "Export All Columns" at bounding box center [1200, 558] width 171 height 24
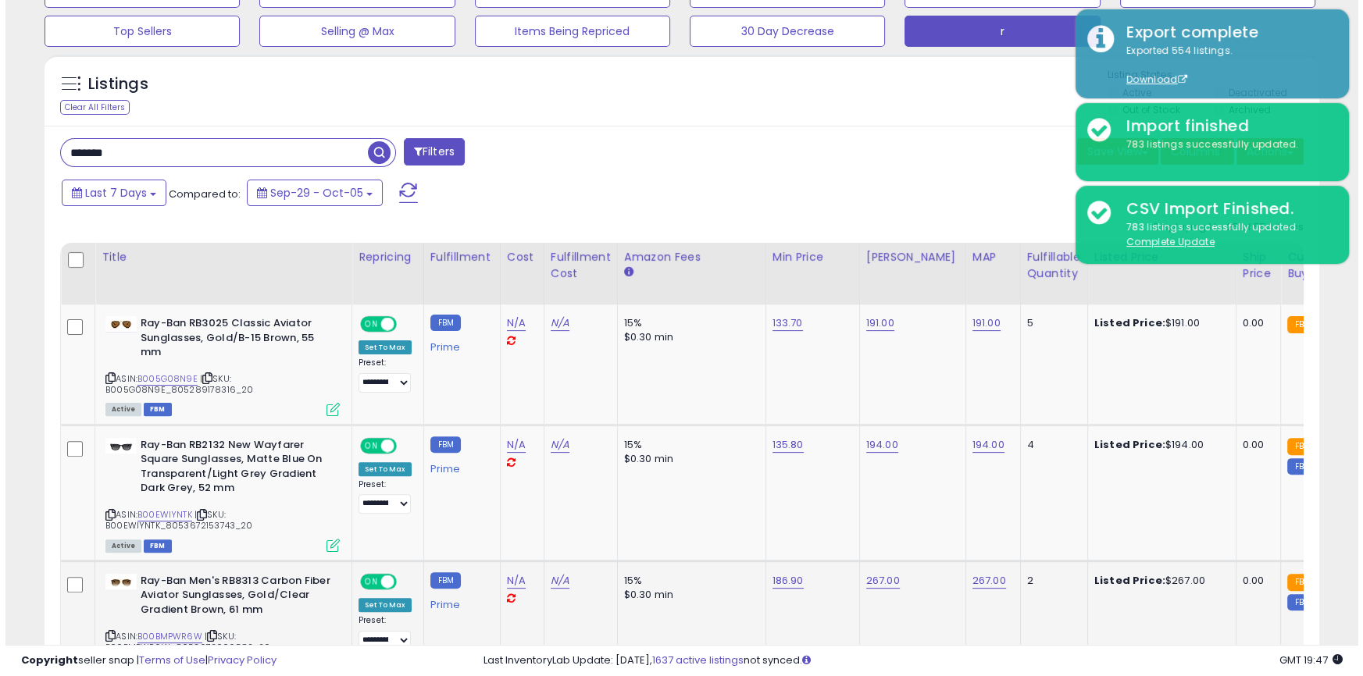
scroll to position [591, 0]
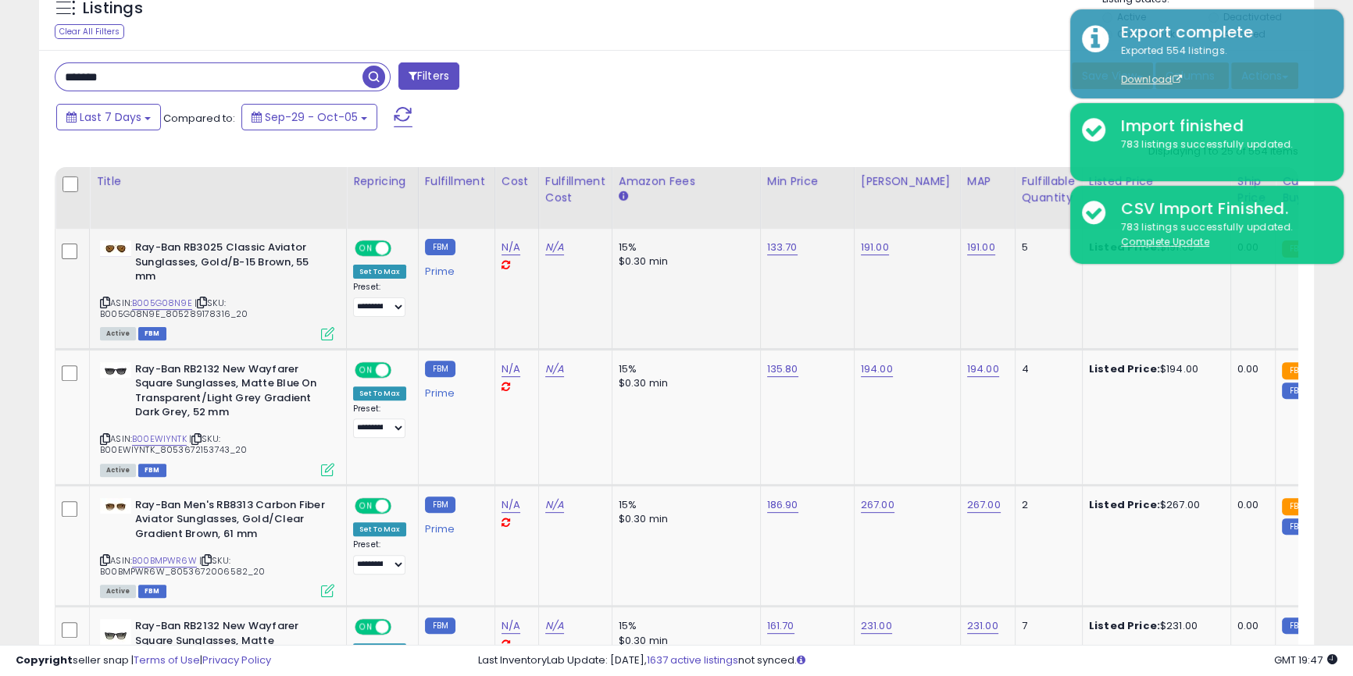
click at [328, 336] on icon at bounding box center [327, 333] width 13 height 13
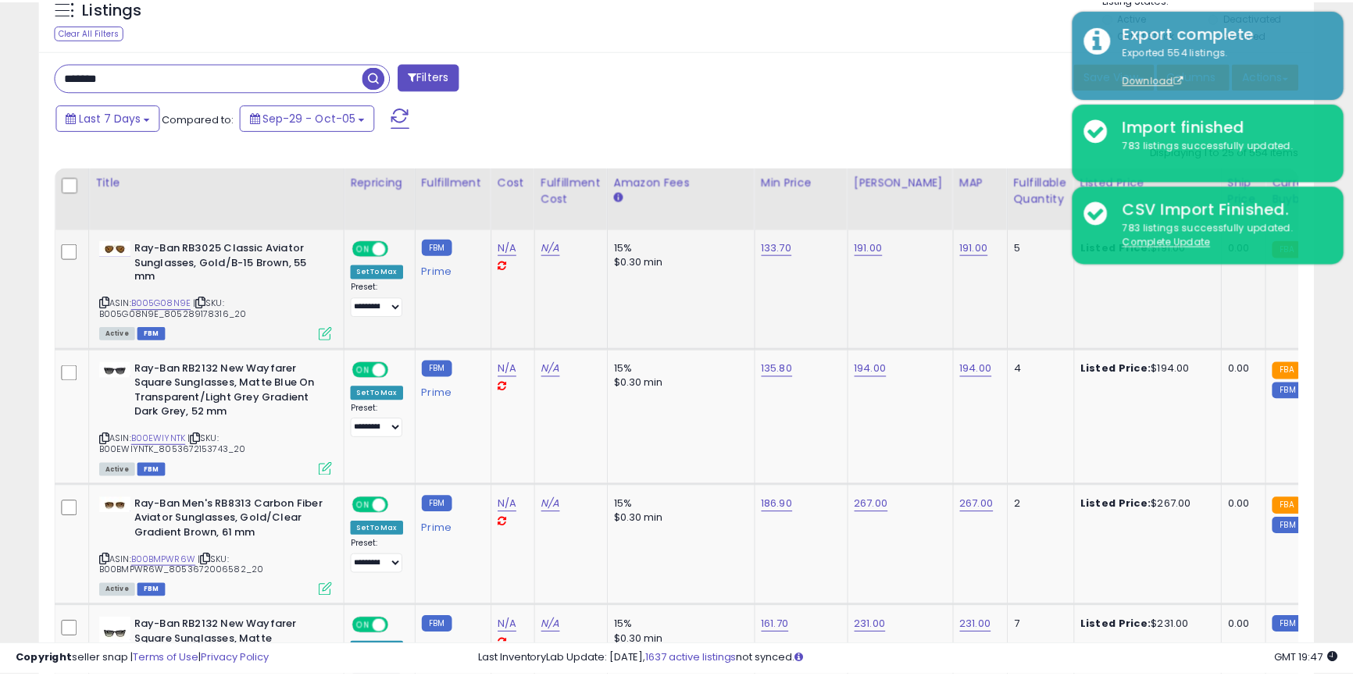
scroll to position [320, 745]
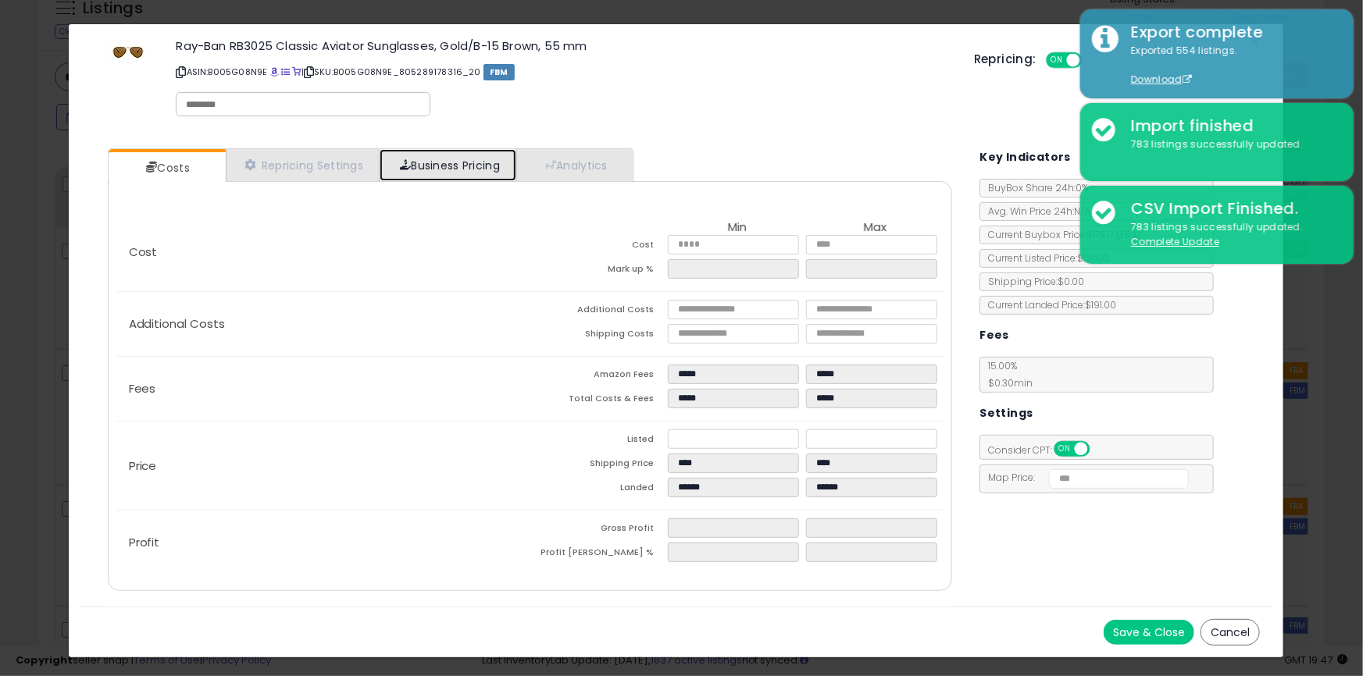
click at [457, 167] on link "Business Pricing" at bounding box center [448, 165] width 137 height 32
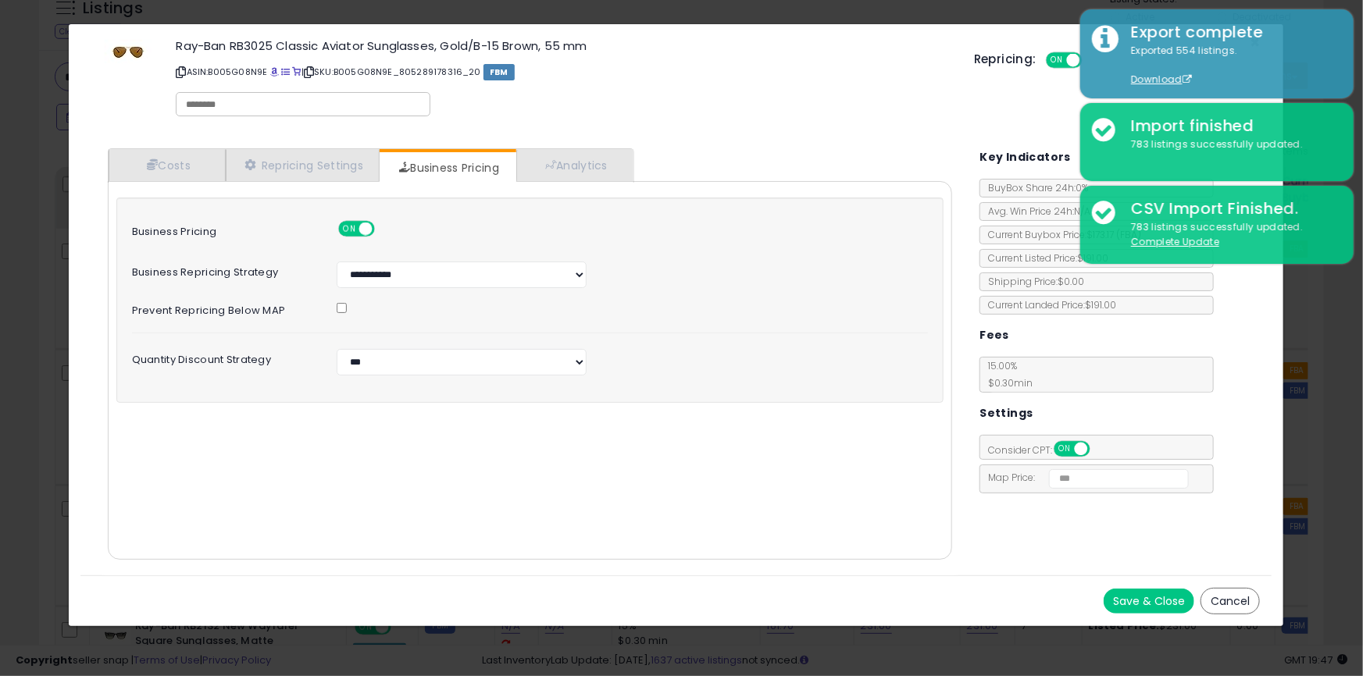
click at [651, 54] on div "Ray-Ban RB3025 Classic Aviator Sunglasses, Gold/B-15 Brown, 55 mm ASIN: B005G08…" at bounding box center [563, 62] width 775 height 45
click at [0, 112] on div "× Close Ray-Ban RB3025 Classic Aviator Sunglasses, Gold/B-15 Brown, 55 mm ASIN:…" at bounding box center [681, 338] width 1363 height 676
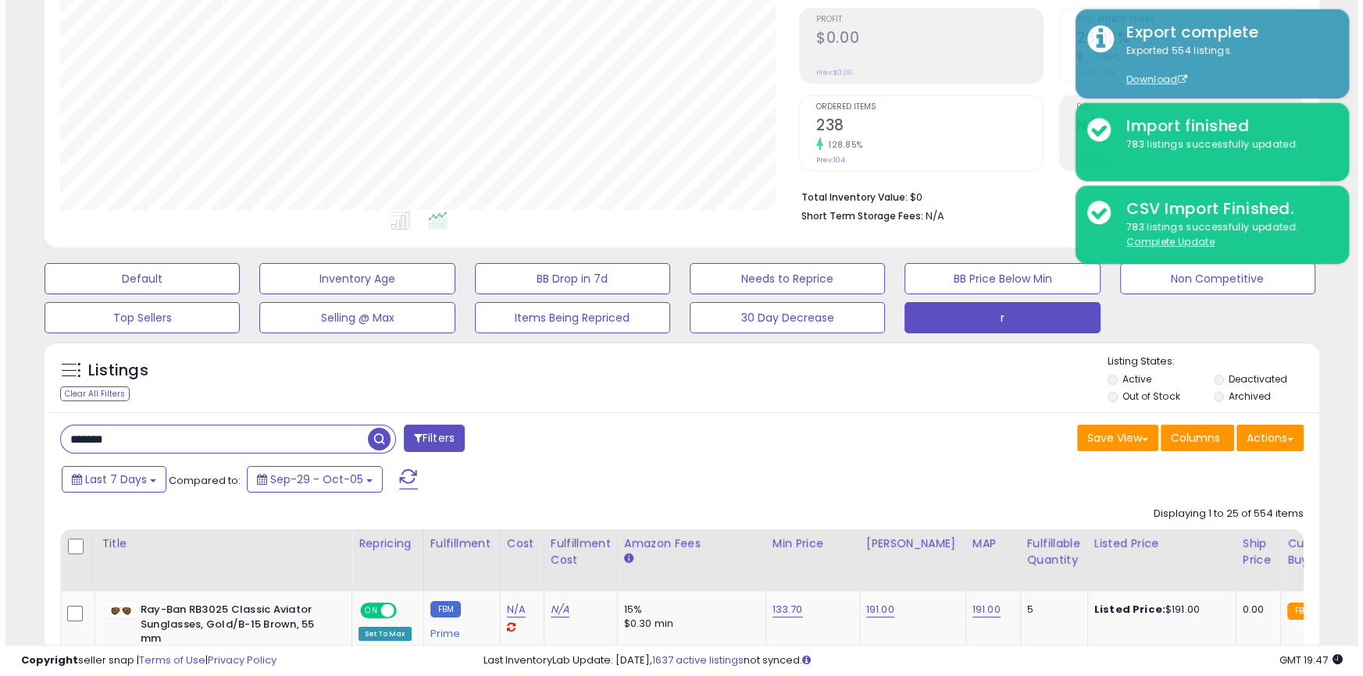
scroll to position [118, 0]
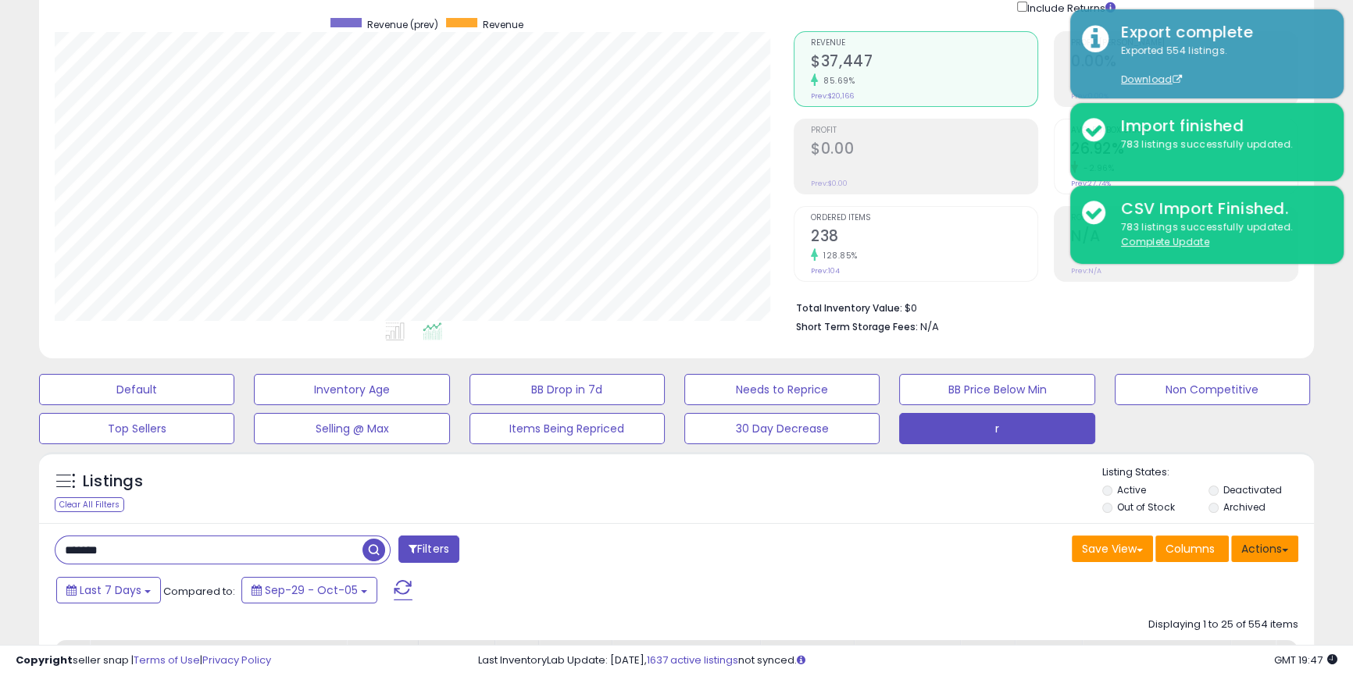
click at [1265, 544] on button "Actions" at bounding box center [1264, 549] width 67 height 27
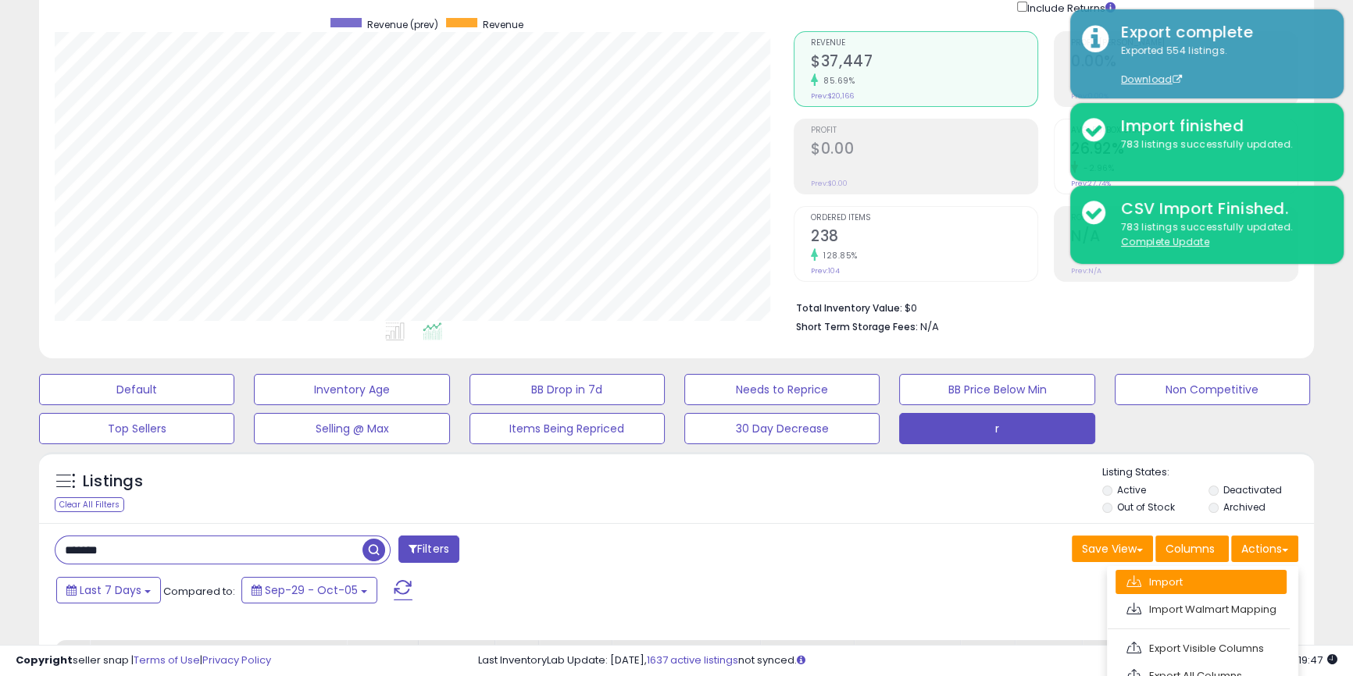
click at [1147, 588] on link "Import" at bounding box center [1200, 582] width 171 height 24
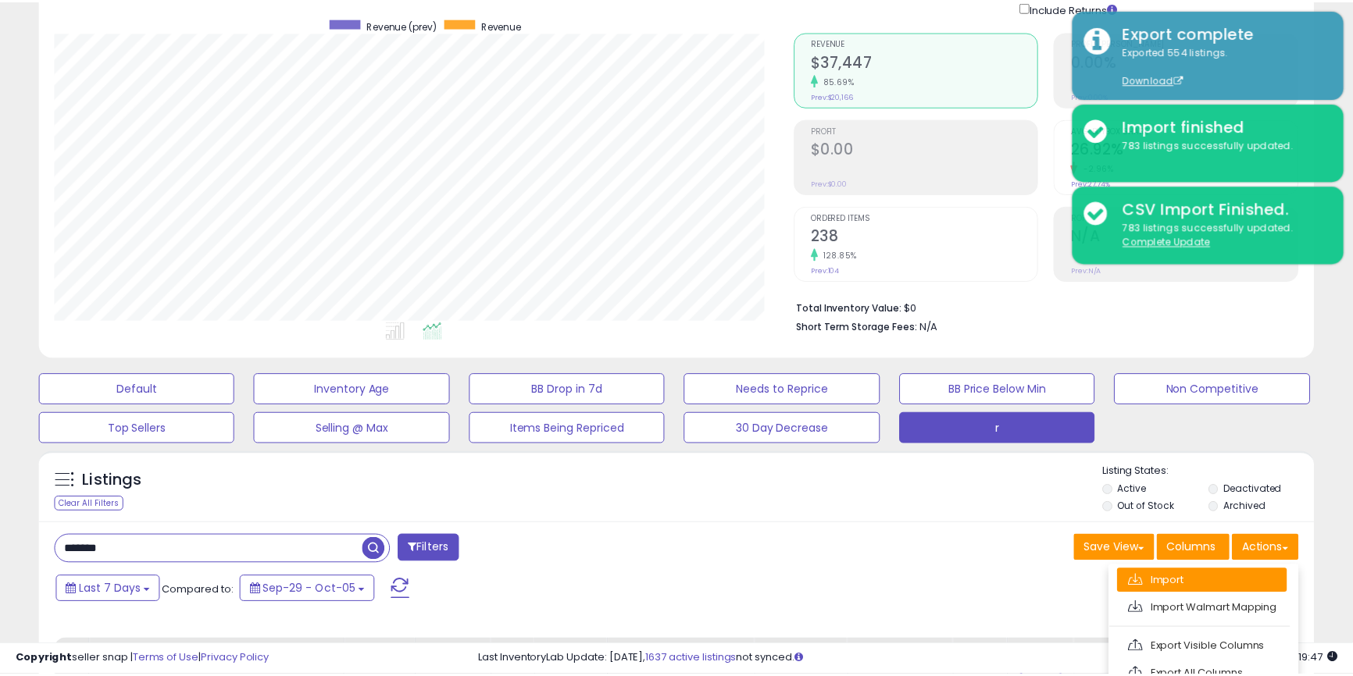
scroll to position [320, 745]
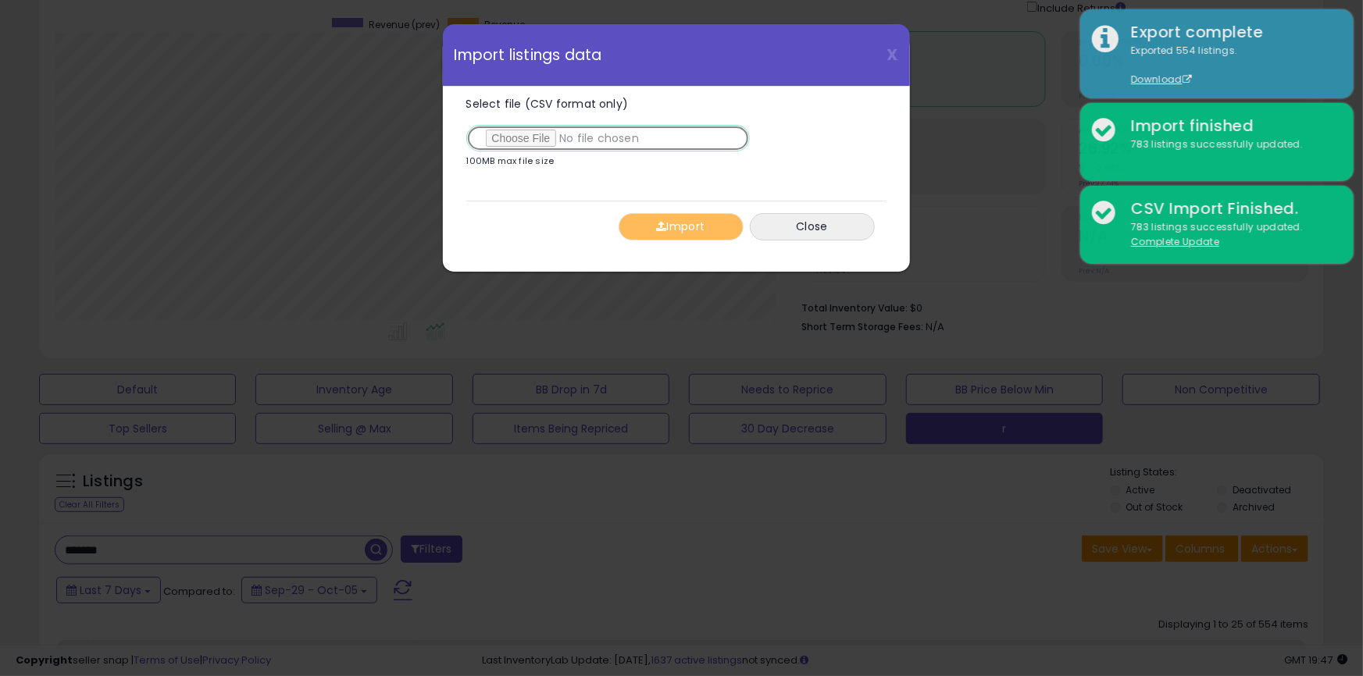
click at [541, 134] on input "Select file (CSV format only)" at bounding box center [608, 138] width 284 height 27
type input "**********"
click at [659, 231] on span "button" at bounding box center [661, 226] width 10 height 11
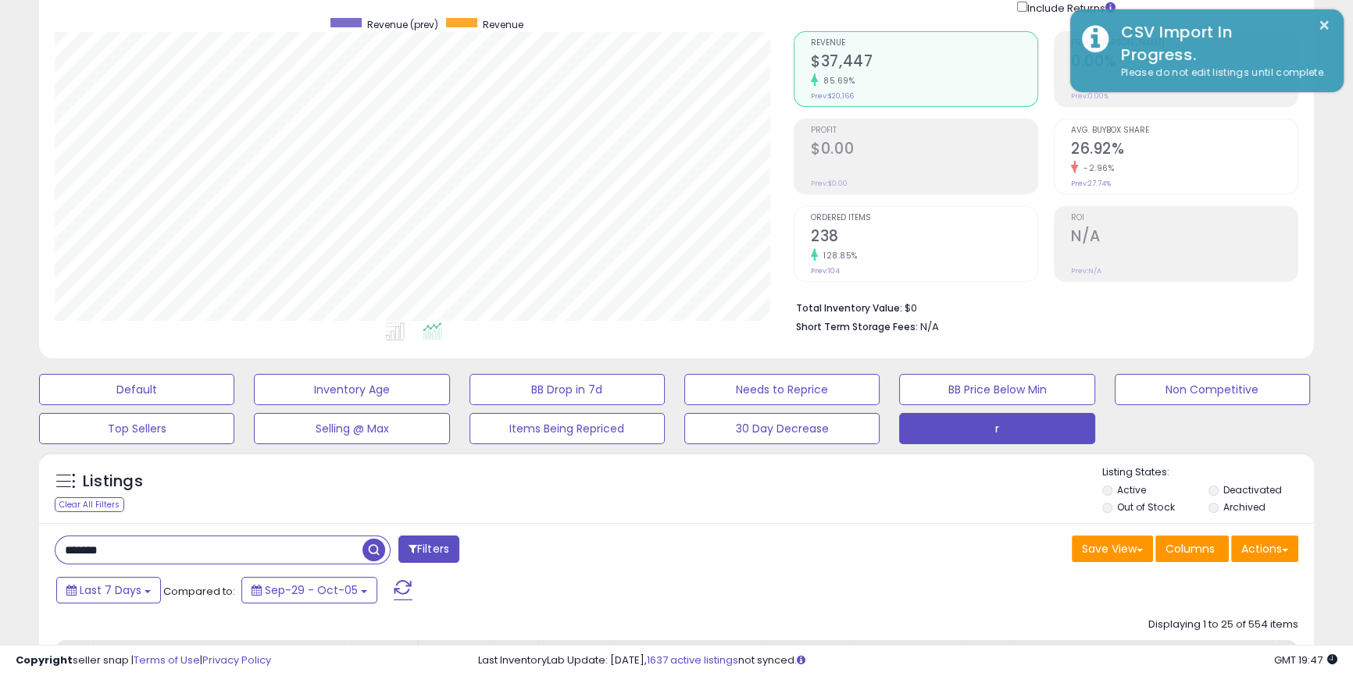
scroll to position [591, 0]
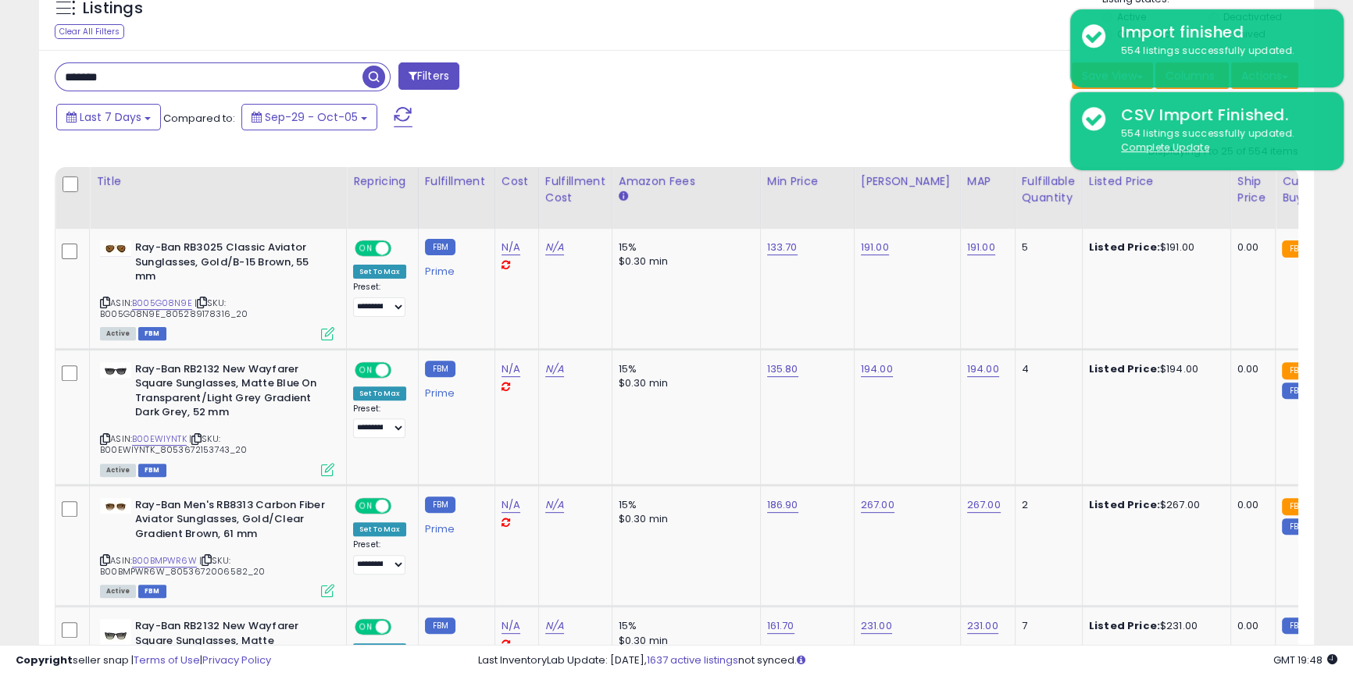
click at [366, 85] on span "button" at bounding box center [373, 77] width 23 height 23
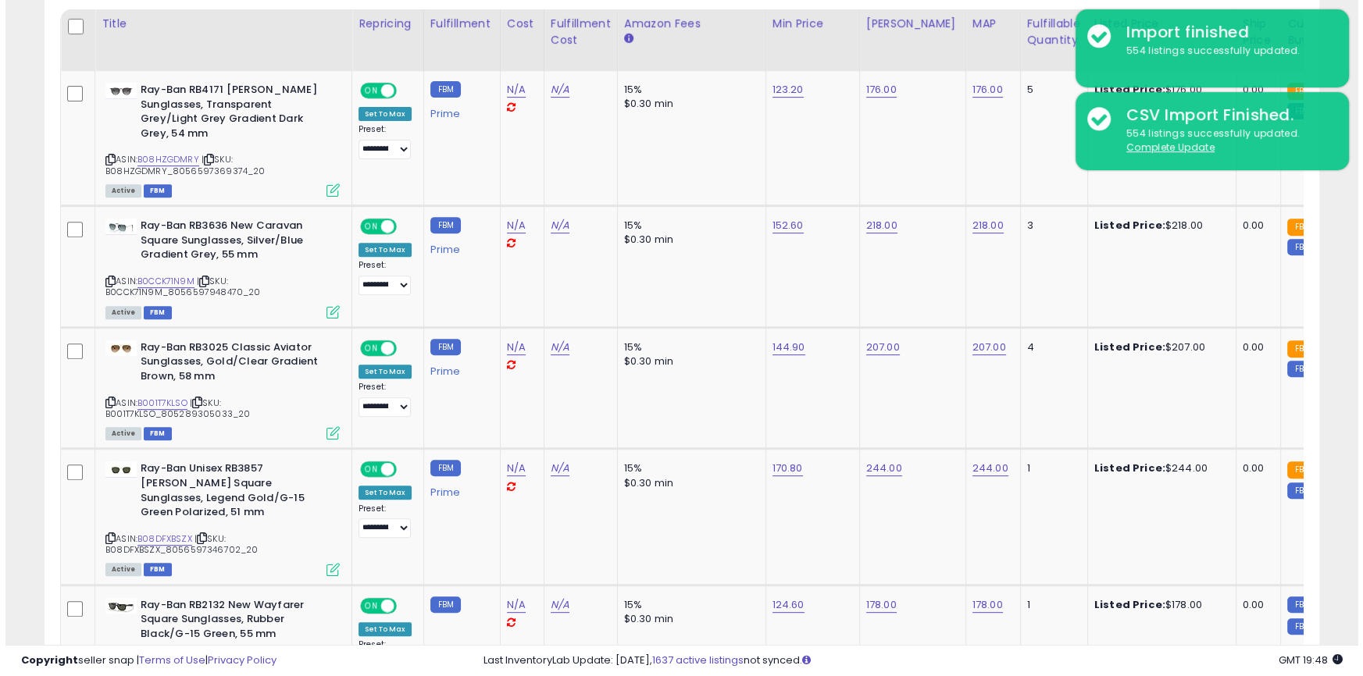
scroll to position [1358, 0]
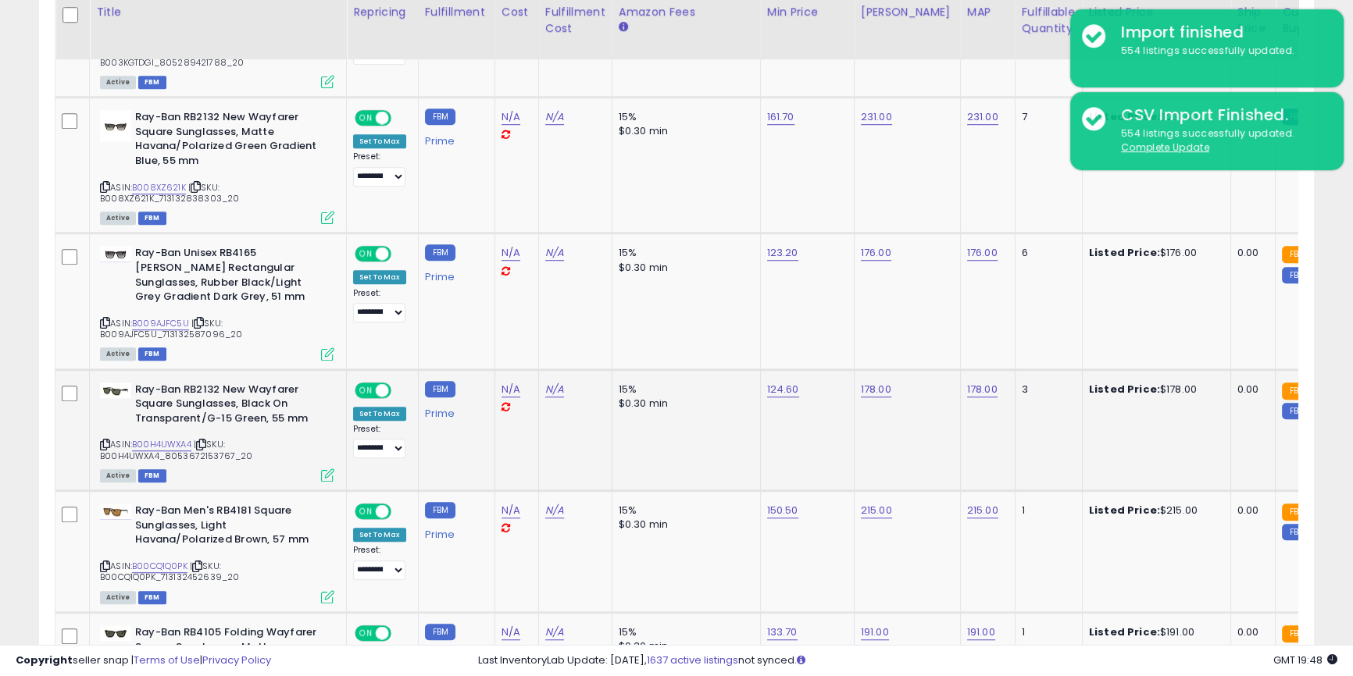
click at [324, 469] on icon at bounding box center [327, 475] width 13 height 13
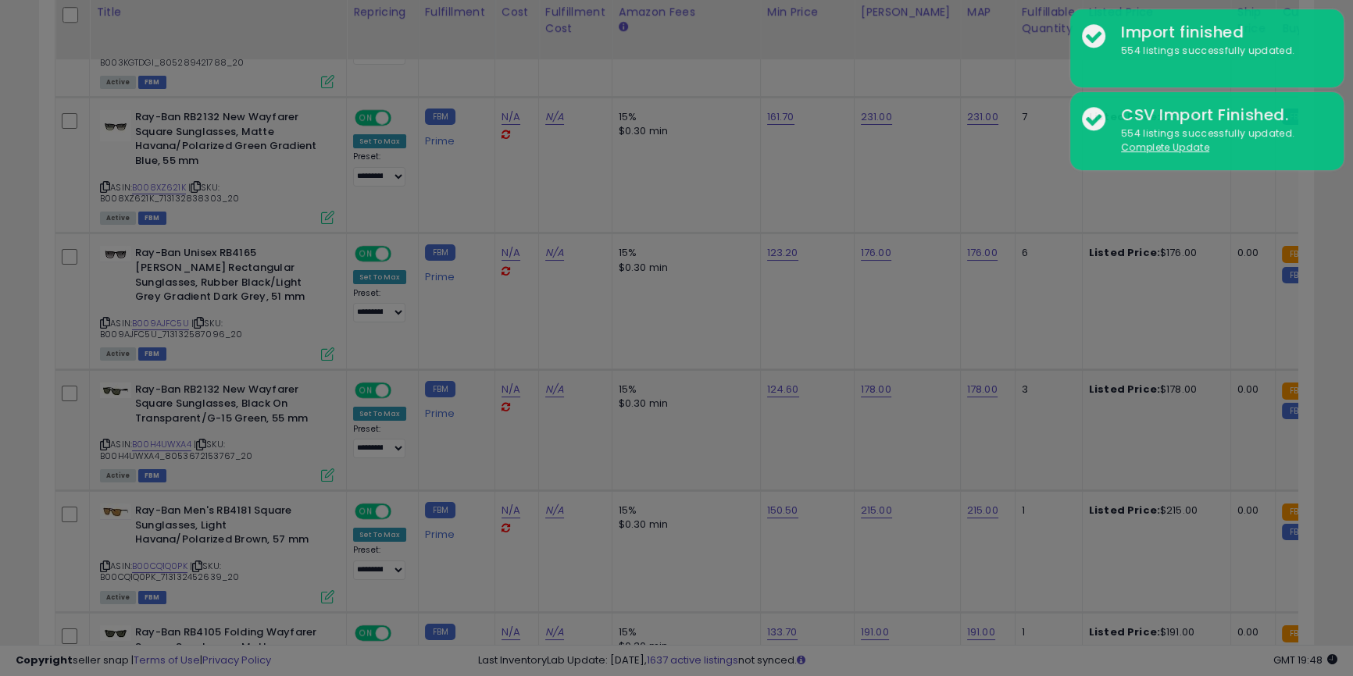
scroll to position [320, 745]
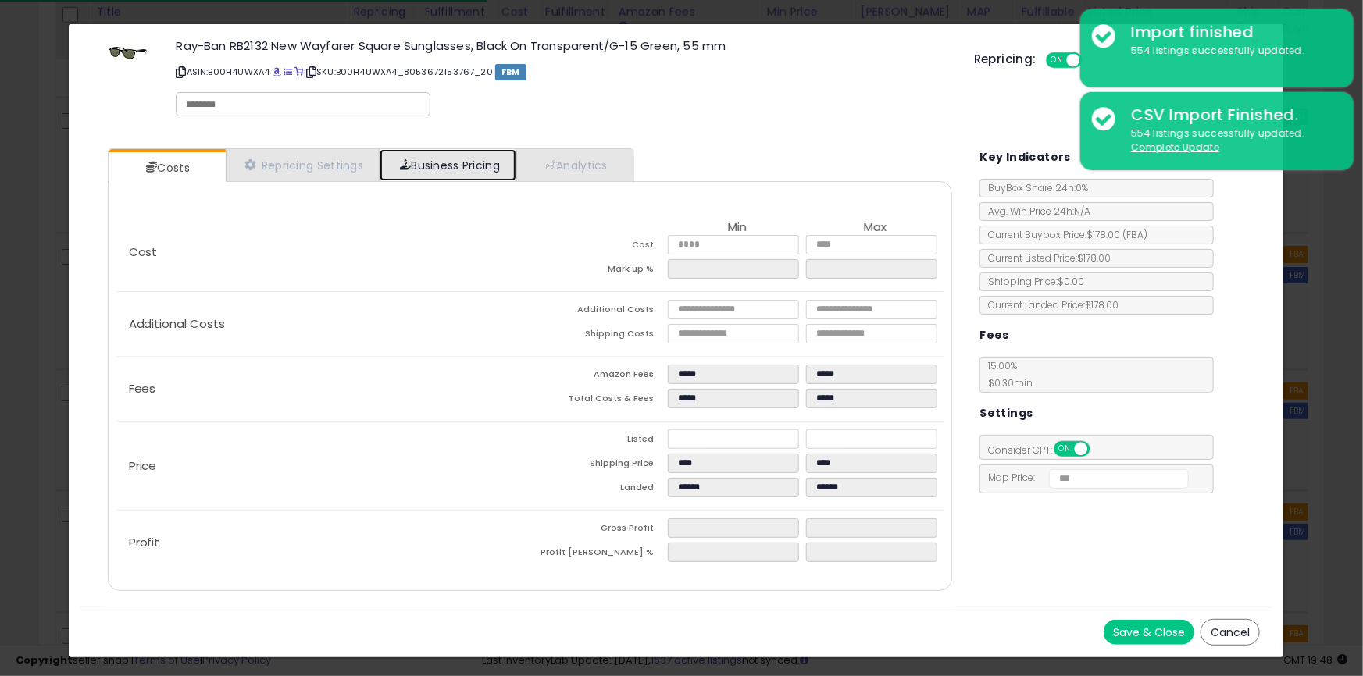
click at [430, 158] on link "Business Pricing" at bounding box center [448, 165] width 137 height 32
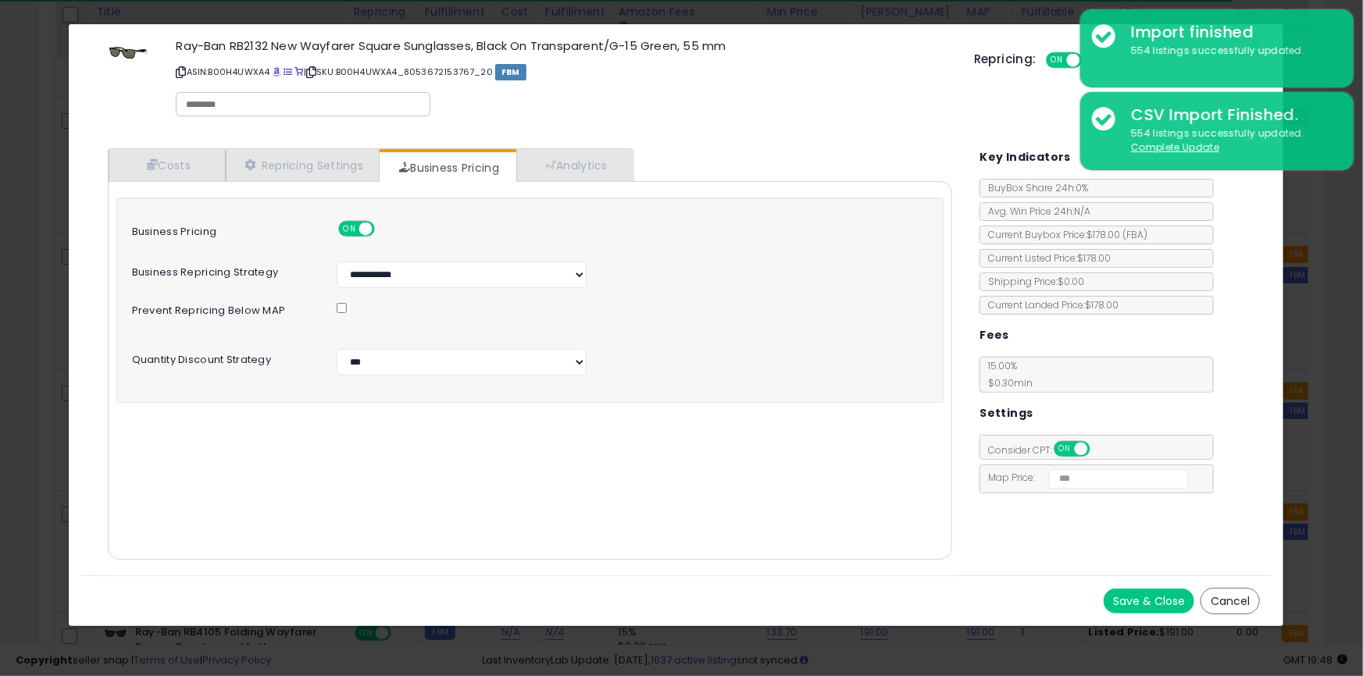
click at [0, 216] on div "× Close Ray-Ban RB2132 New Wayfarer Square Sunglasses, Black On Transparent/G-1…" at bounding box center [681, 338] width 1363 height 676
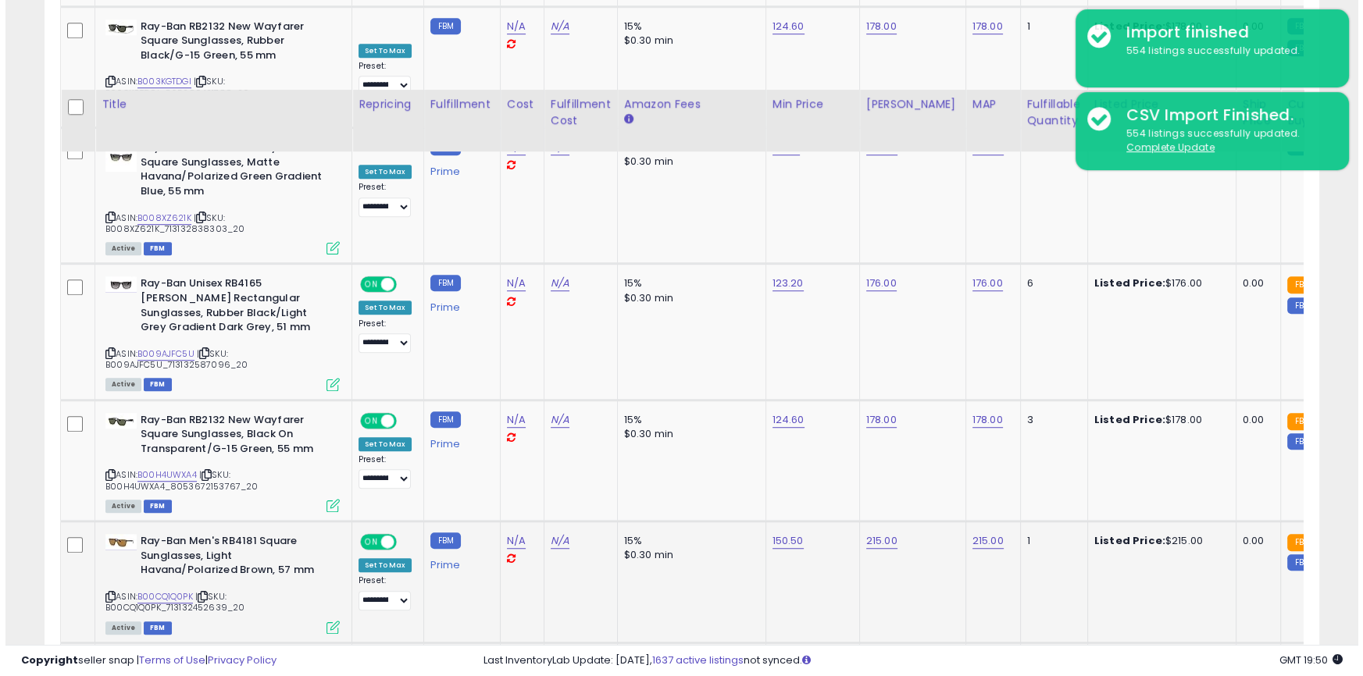
scroll to position [1420, 0]
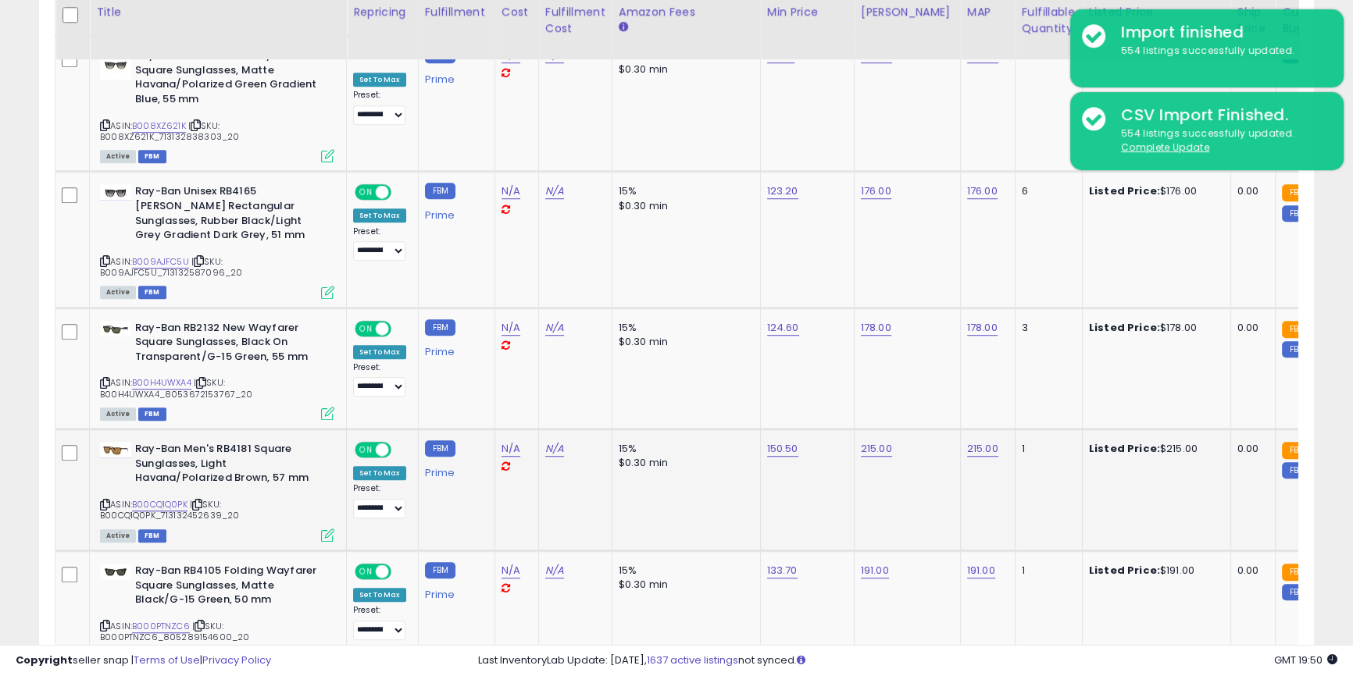
click at [323, 529] on icon at bounding box center [327, 535] width 13 height 13
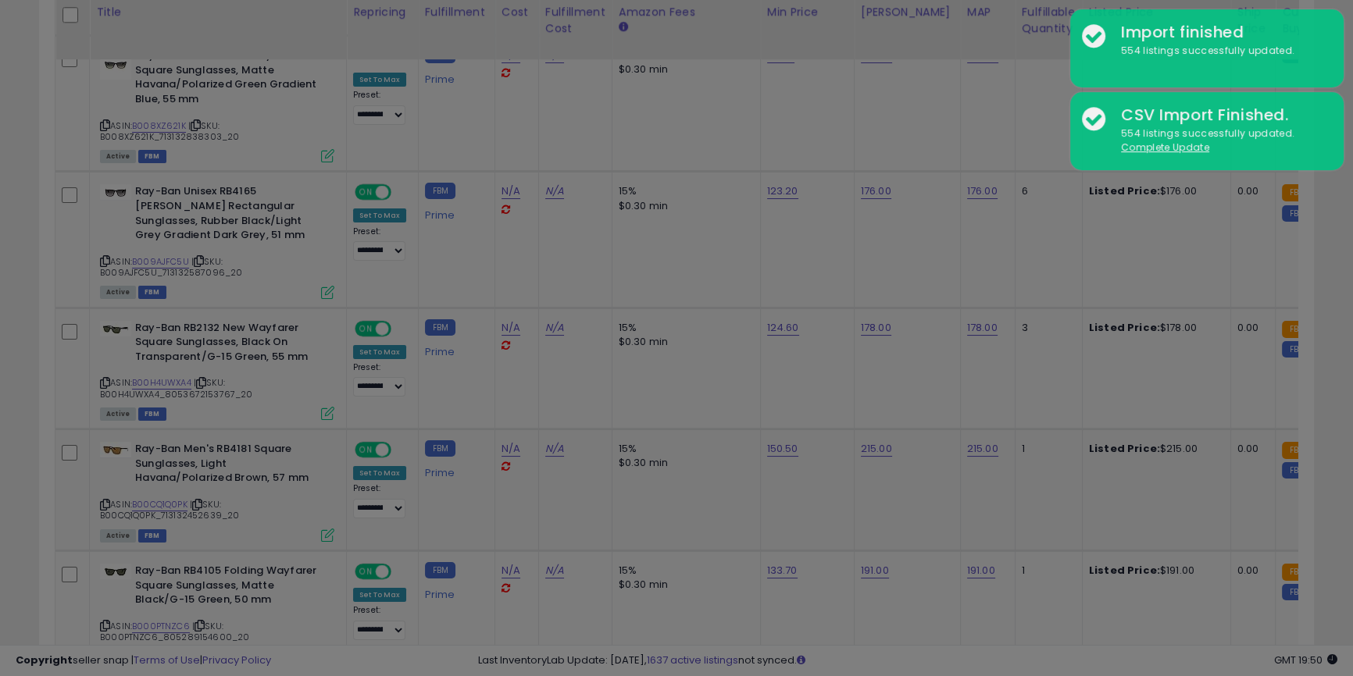
scroll to position [320, 745]
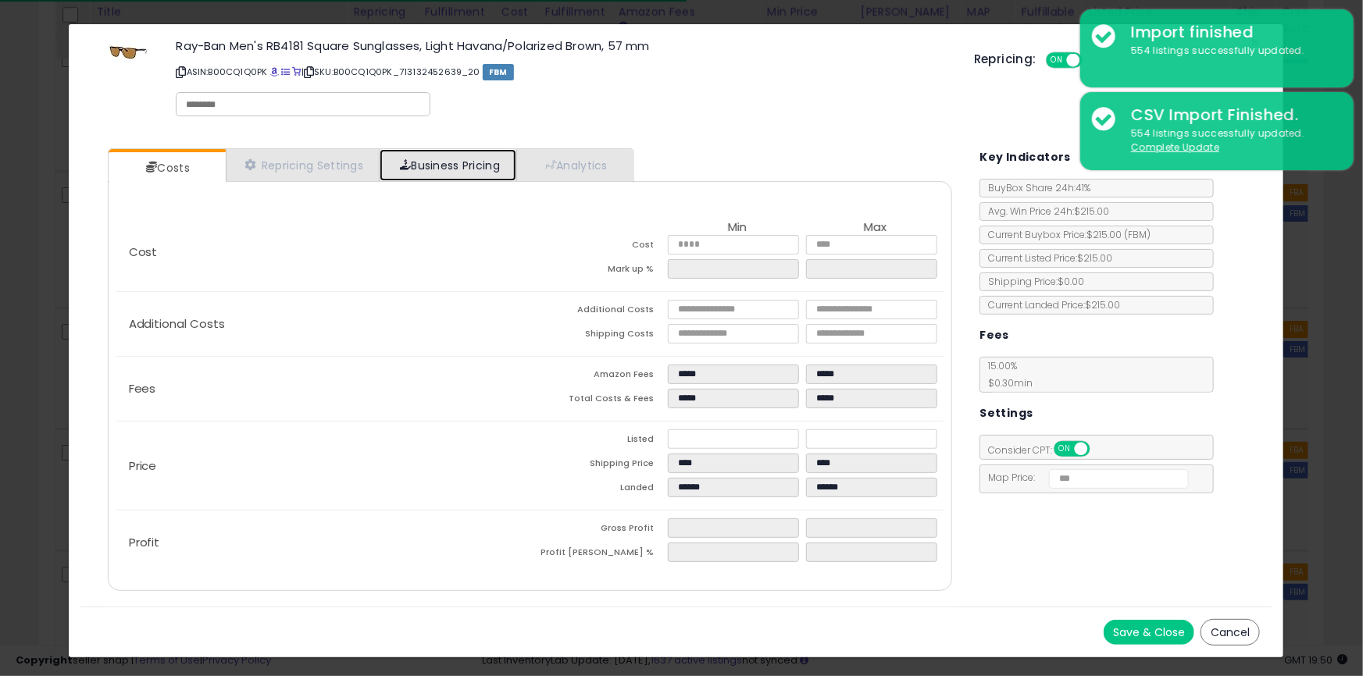
click at [476, 169] on link "Business Pricing" at bounding box center [448, 165] width 137 height 32
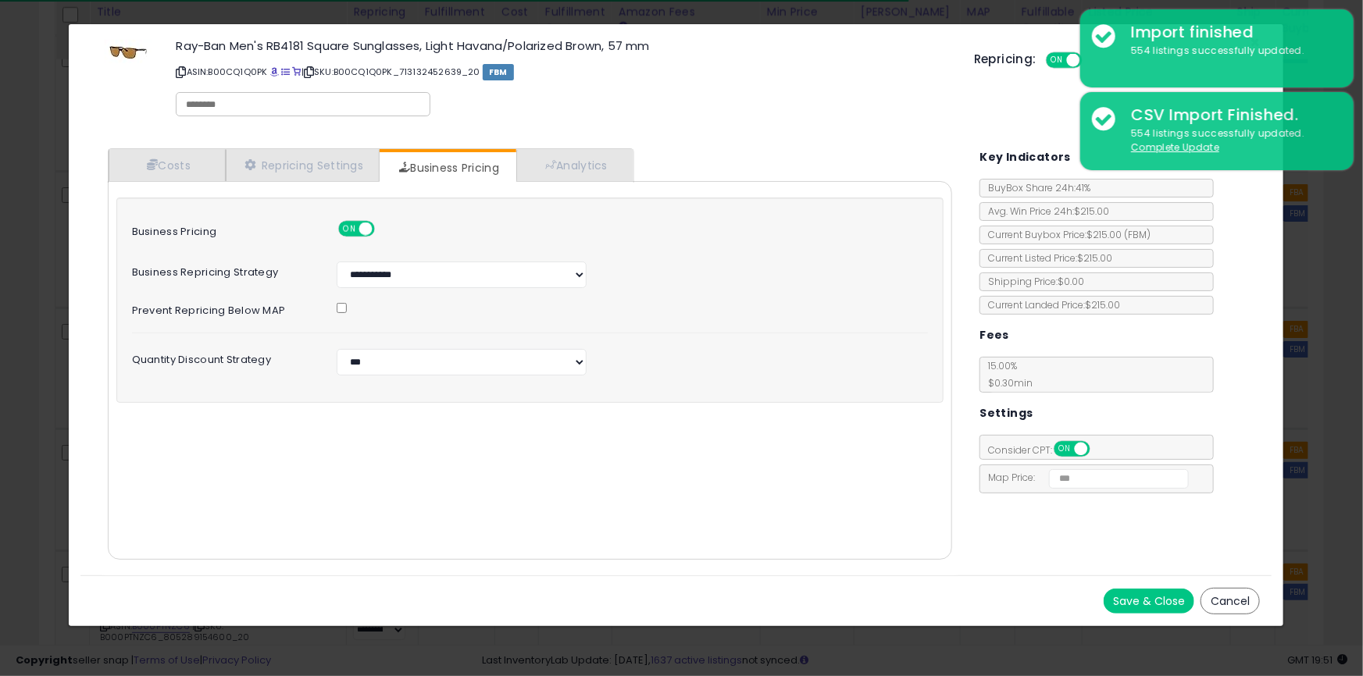
click at [0, 194] on div "× Close Ray-Ban Men's RB4181 Square Sunglasses, Light Havana/Polarized Brown, 5…" at bounding box center [681, 338] width 1363 height 676
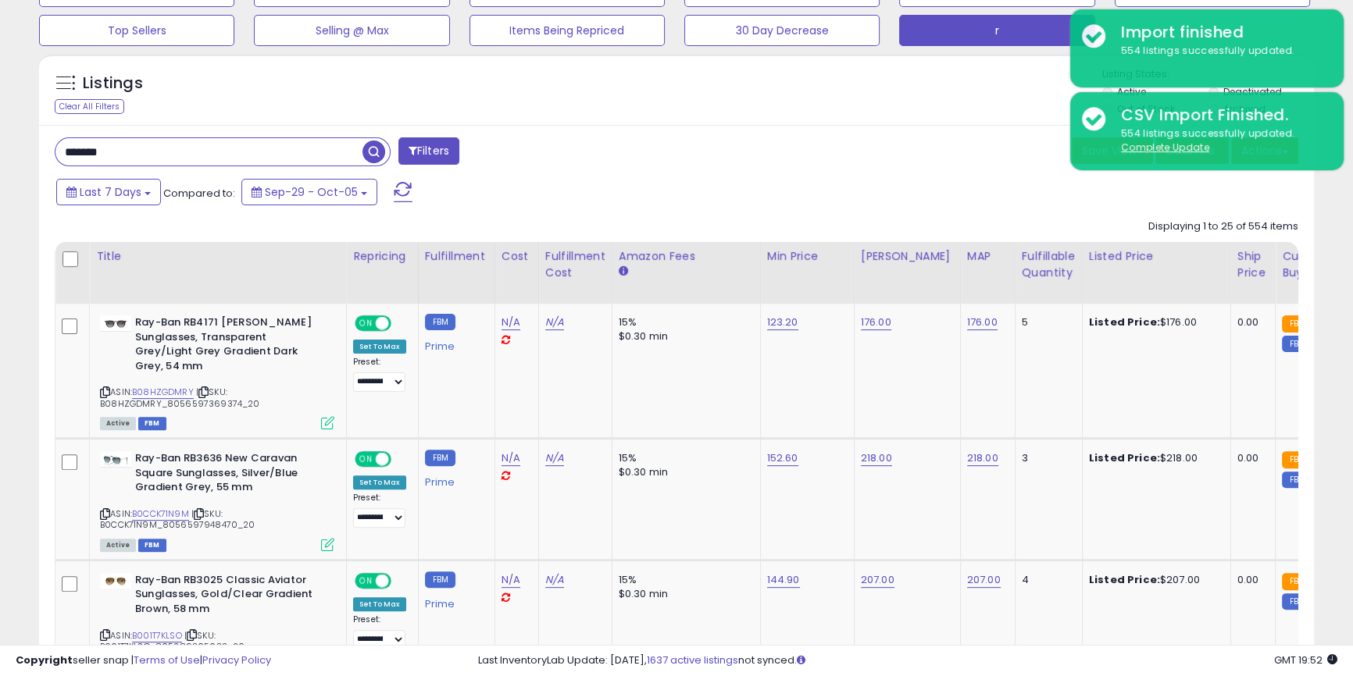
scroll to position [473, 0]
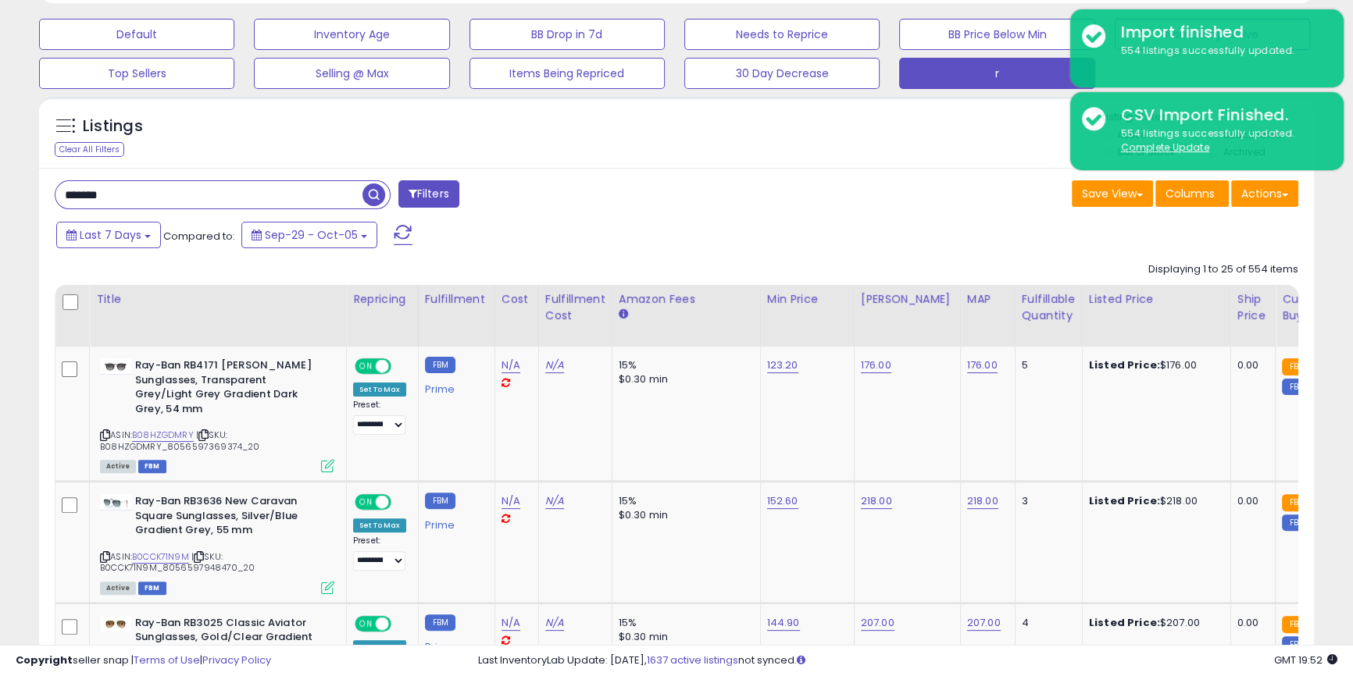
click at [130, 195] on input "*******" at bounding box center [208, 194] width 307 height 27
type input "*****"
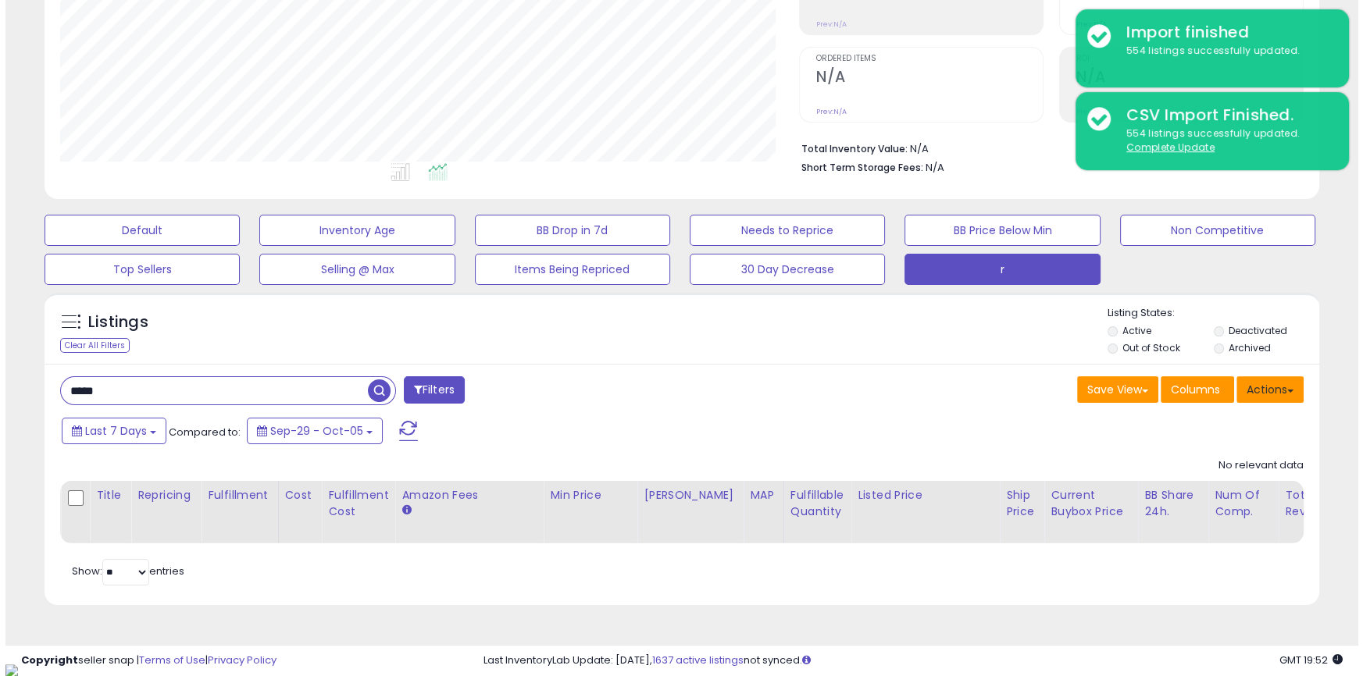
scroll to position [320, 738]
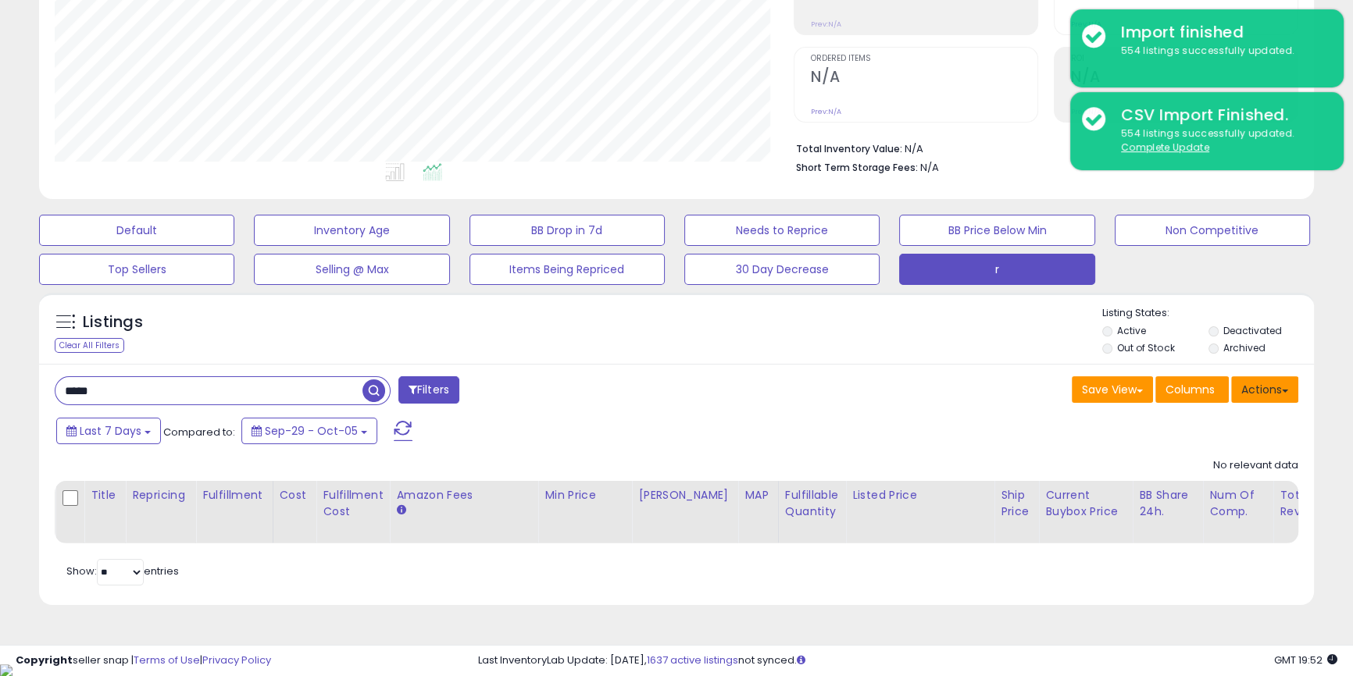
click at [1255, 384] on button "Actions" at bounding box center [1264, 390] width 67 height 27
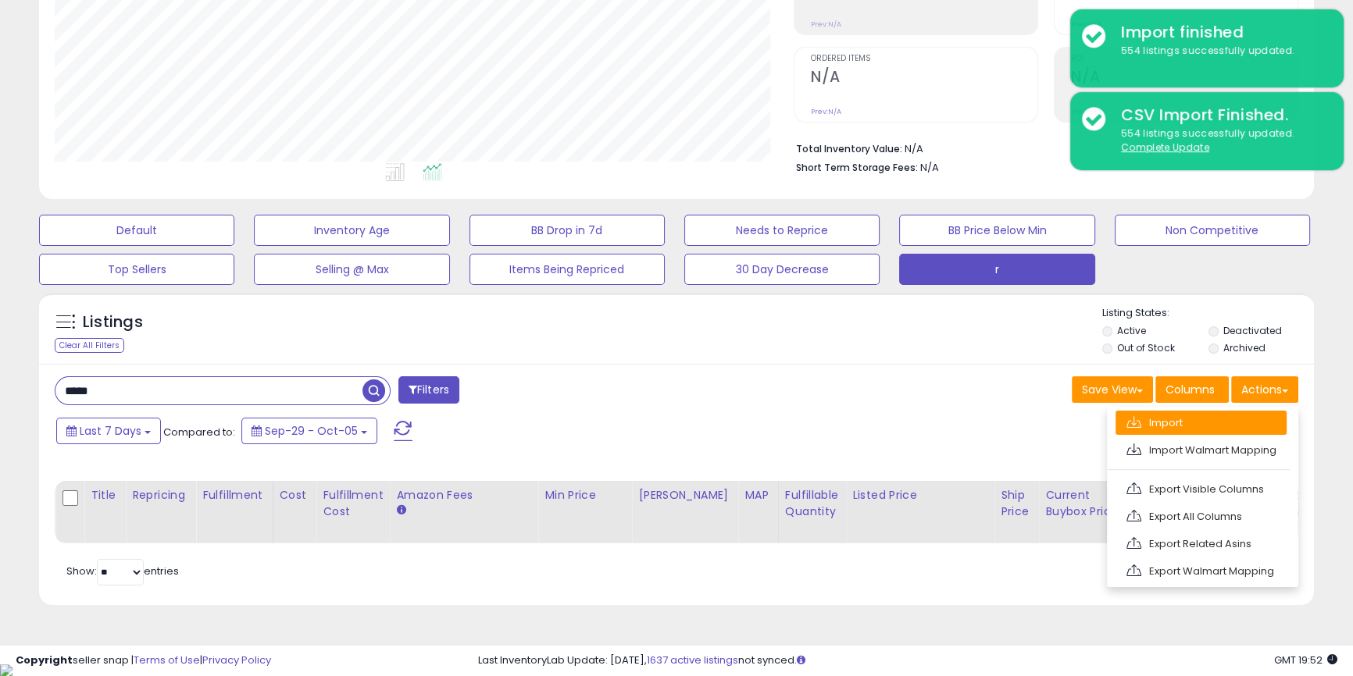
click at [1176, 433] on link "Import" at bounding box center [1200, 423] width 171 height 24
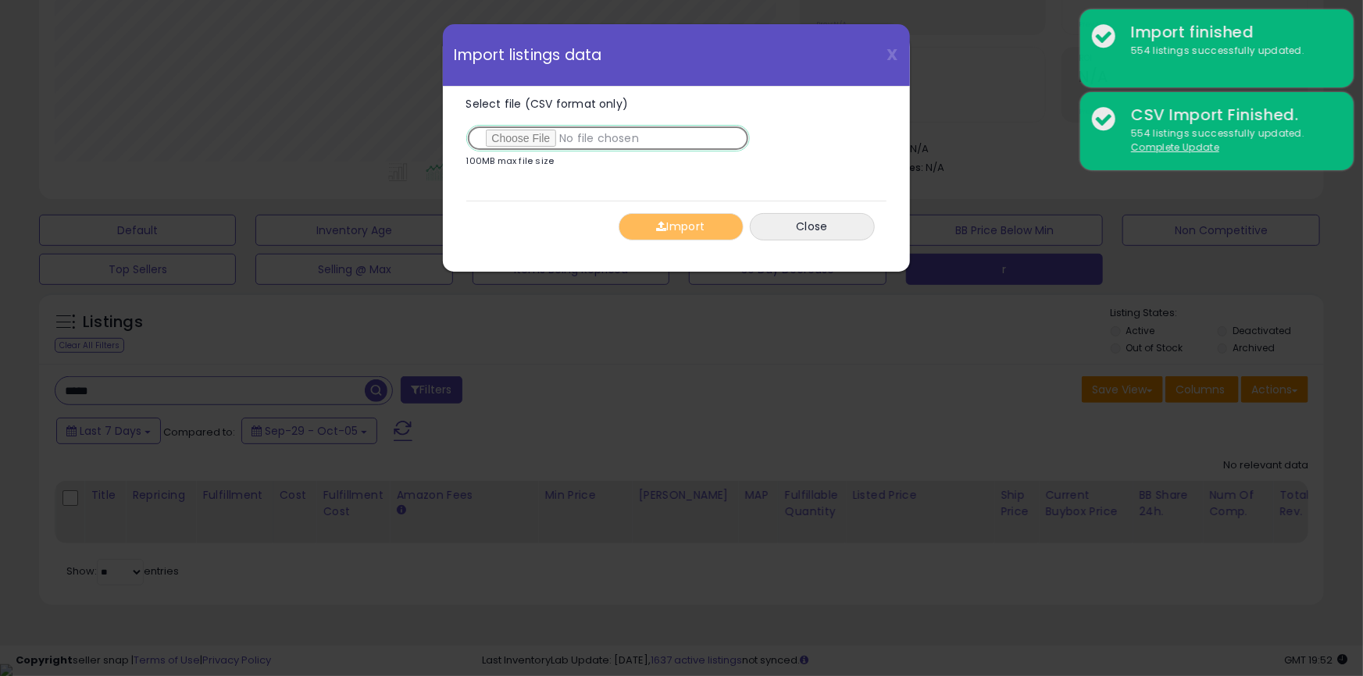
click at [512, 137] on input "Select file (CSV format only)" at bounding box center [608, 138] width 284 height 27
type input "**********"
click at [685, 228] on button "Import" at bounding box center [681, 226] width 125 height 27
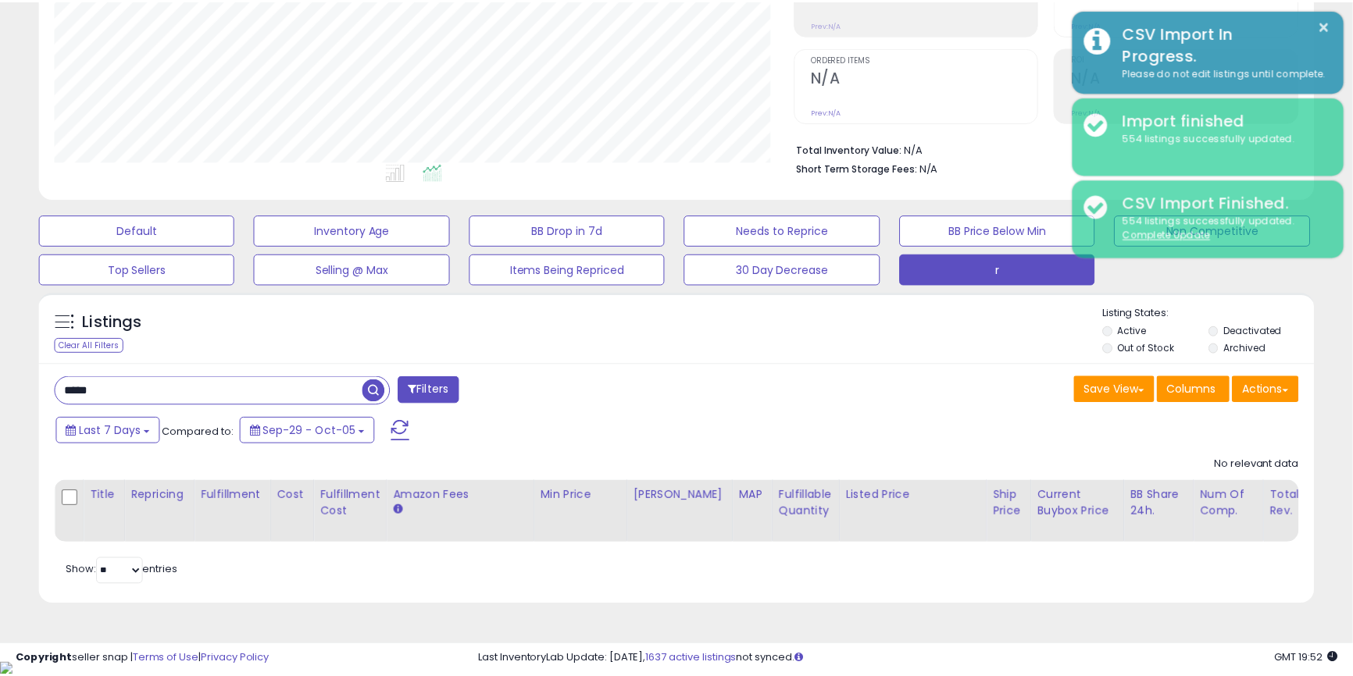
scroll to position [780815, 780395]
